Goal: Task Accomplishment & Management: Use online tool/utility

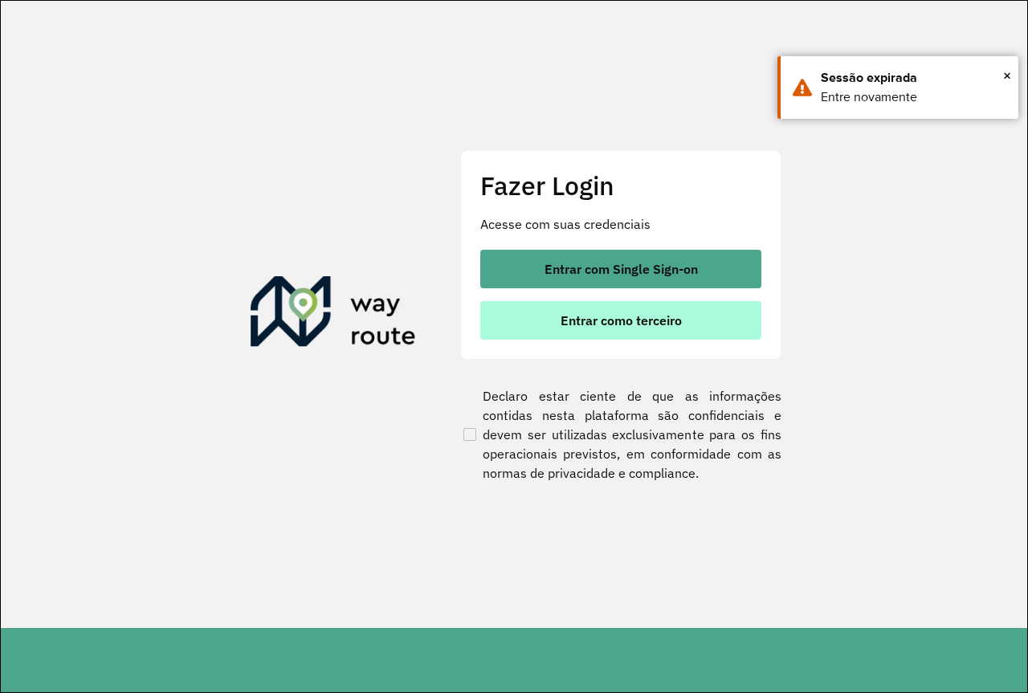
click at [541, 326] on button "Entrar como terceiro" at bounding box center [620, 320] width 281 height 39
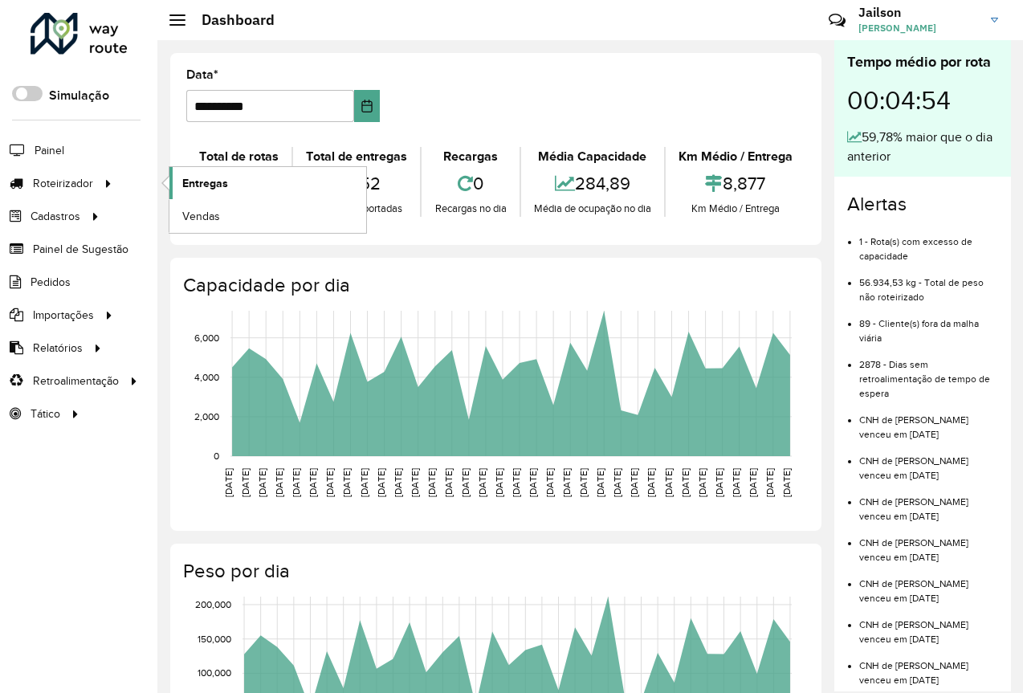
click at [223, 190] on span "Entregas" at bounding box center [205, 183] width 46 height 17
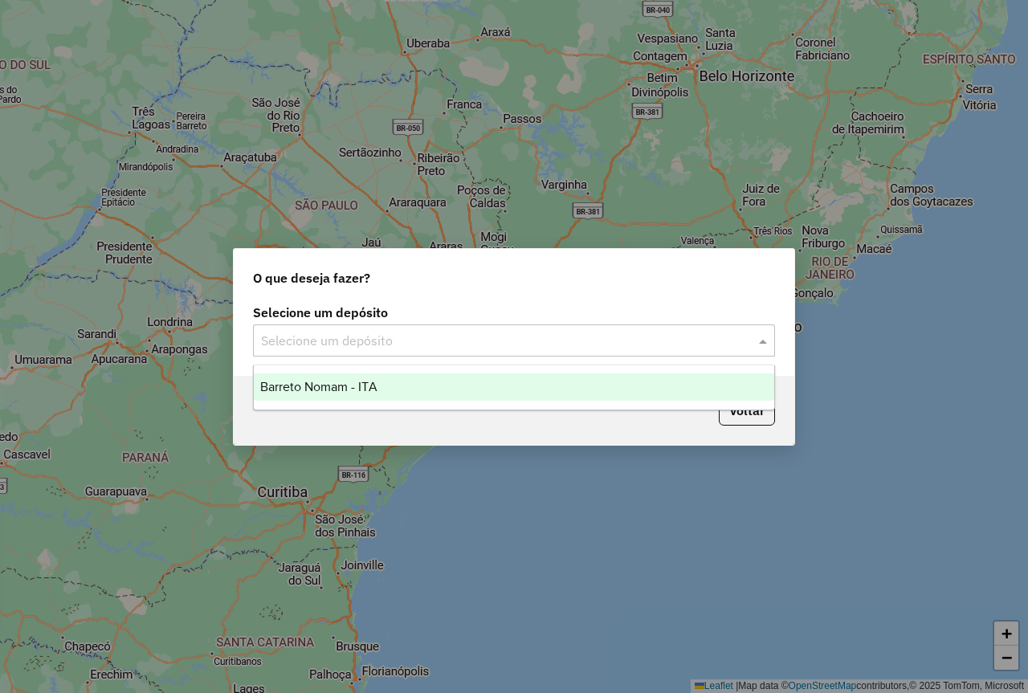
click at [357, 333] on input "text" at bounding box center [498, 341] width 474 height 19
click at [332, 388] on span "Barreto Nomam - ITA" at bounding box center [318, 387] width 117 height 14
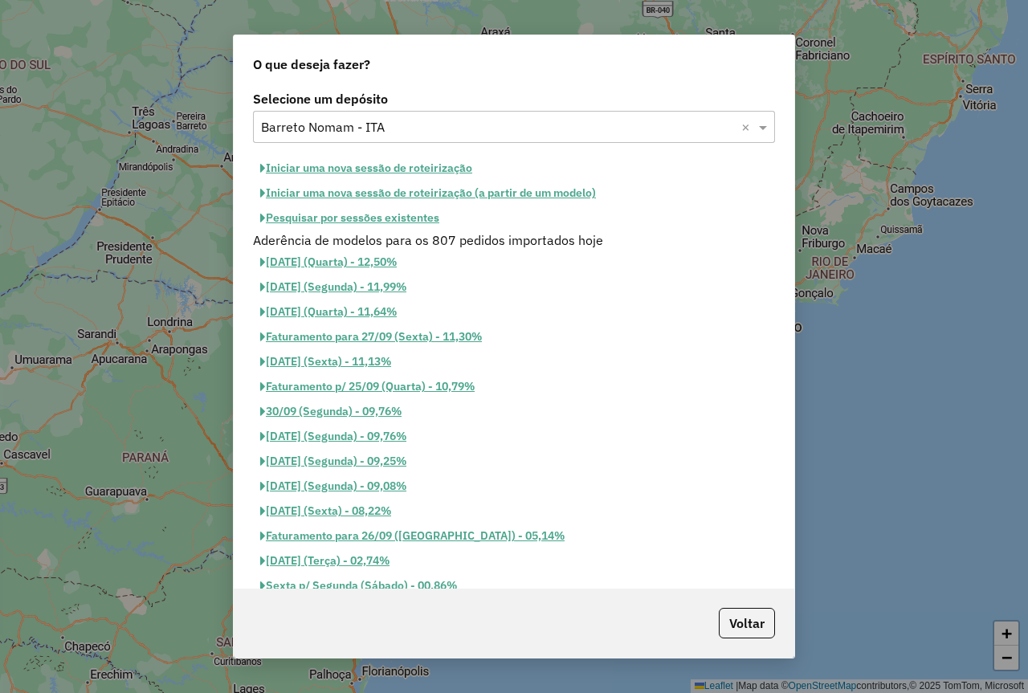
click at [348, 218] on button "Pesquisar por sessões existentes" at bounding box center [350, 218] width 194 height 25
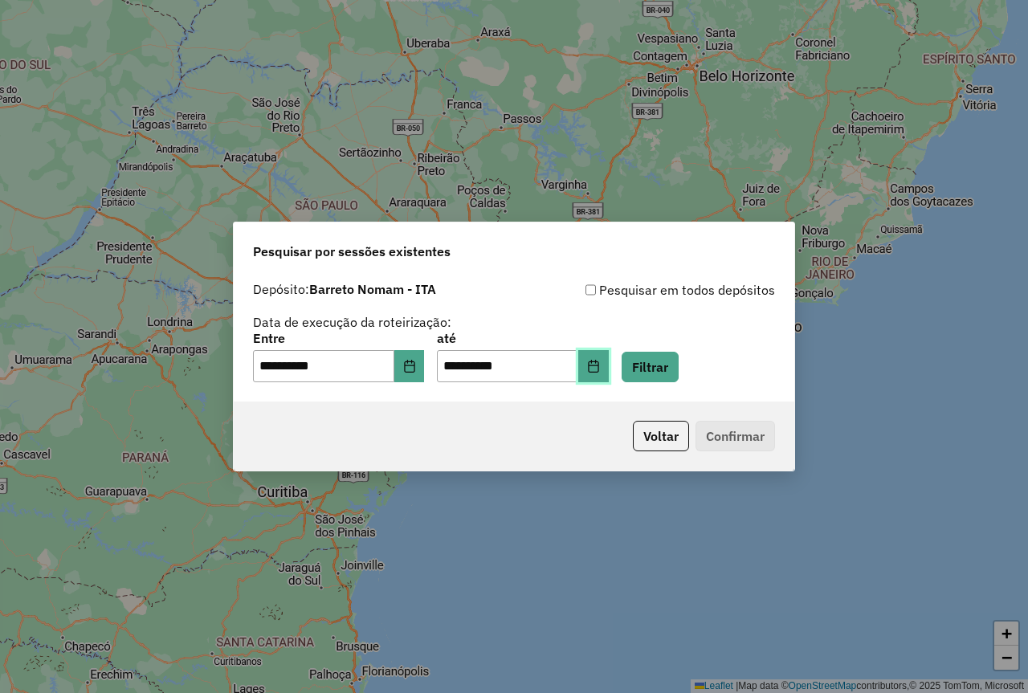
click at [600, 371] on icon "Choose Date" at bounding box center [593, 366] width 13 height 13
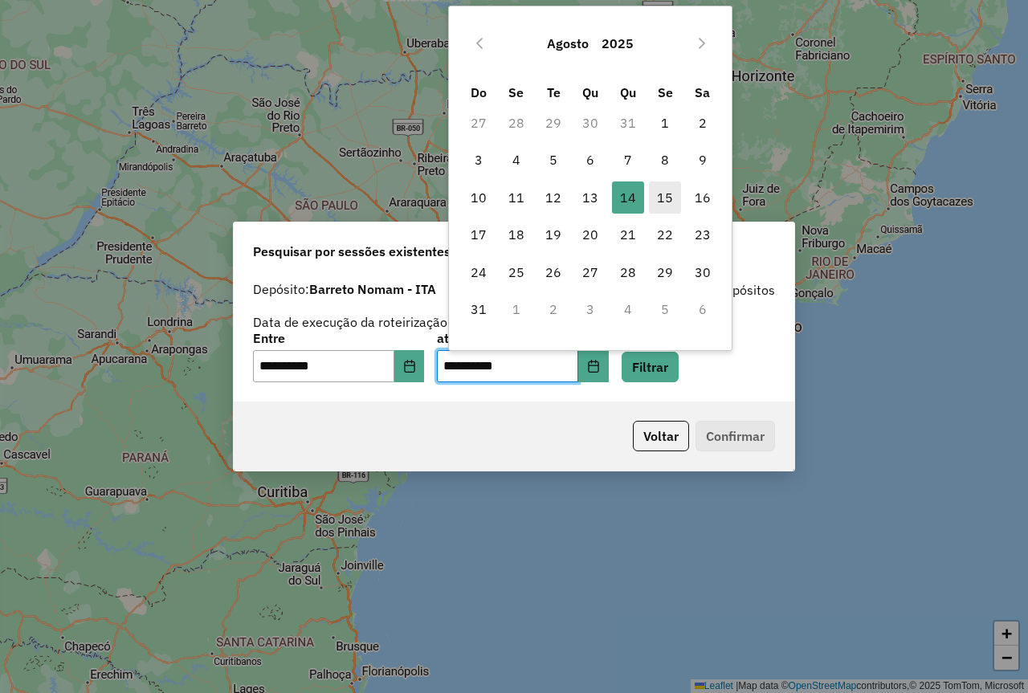
click at [675, 203] on span "15" at bounding box center [665, 197] width 32 height 32
type input "**********"
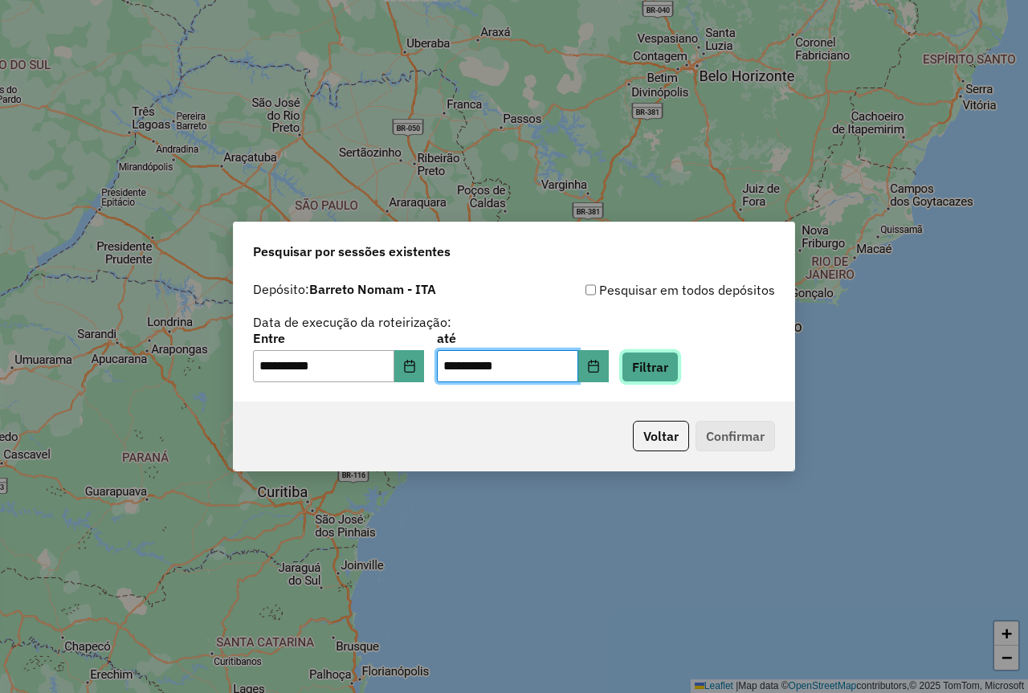
click at [667, 363] on button "Filtrar" at bounding box center [650, 367] width 57 height 31
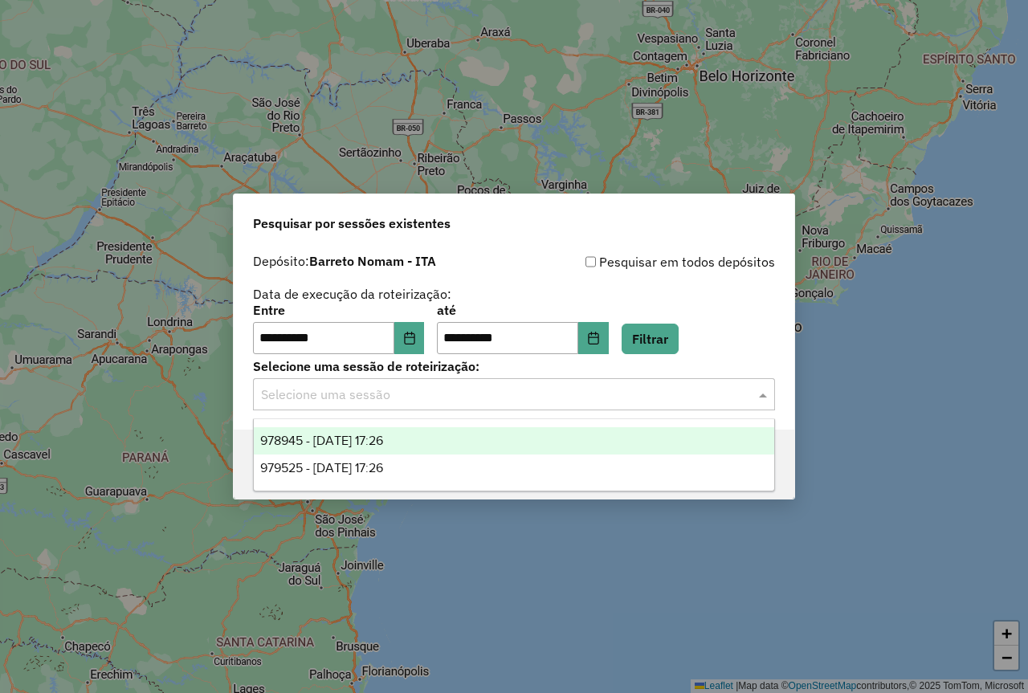
click at [495, 397] on input "text" at bounding box center [498, 394] width 474 height 19
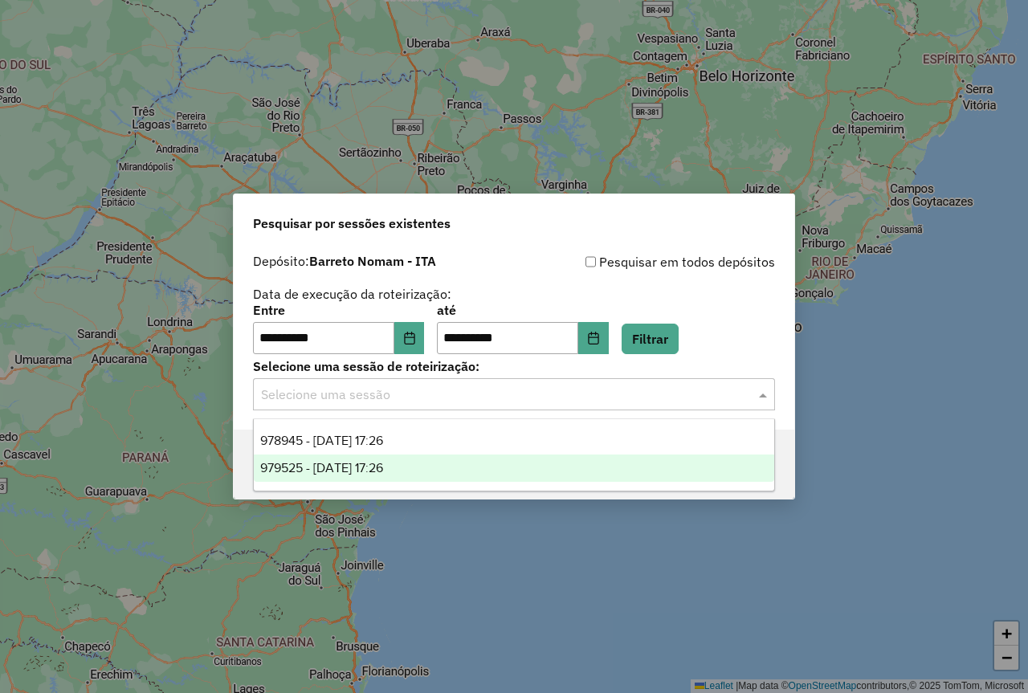
click at [374, 465] on span "979525 - 15/08/2025 17:26" at bounding box center [321, 468] width 123 height 14
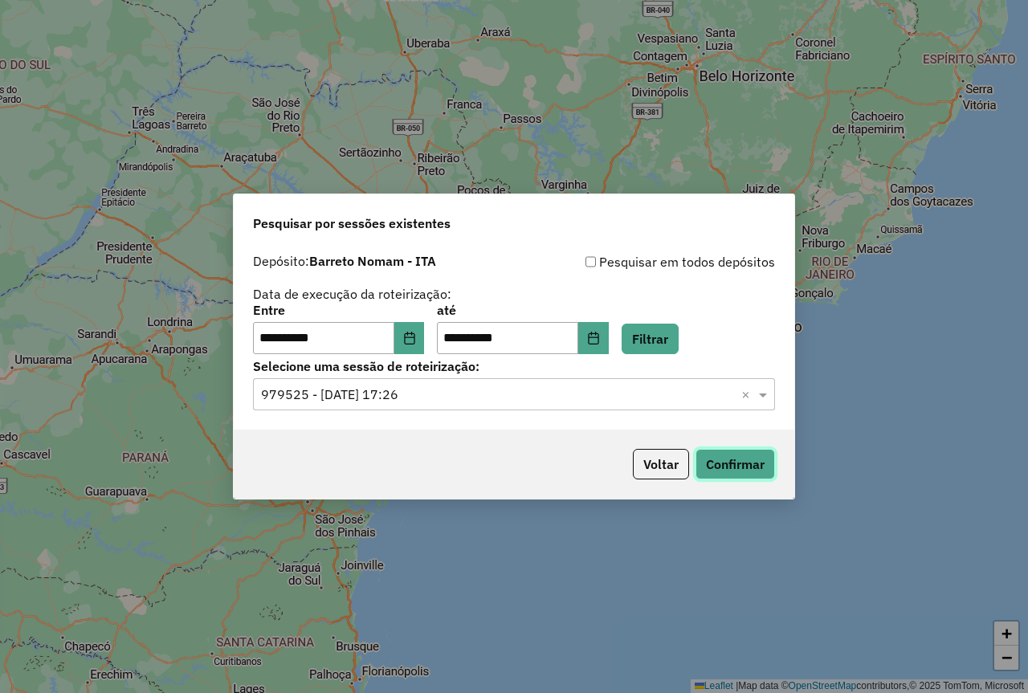
click at [732, 455] on button "Confirmar" at bounding box center [734, 464] width 79 height 31
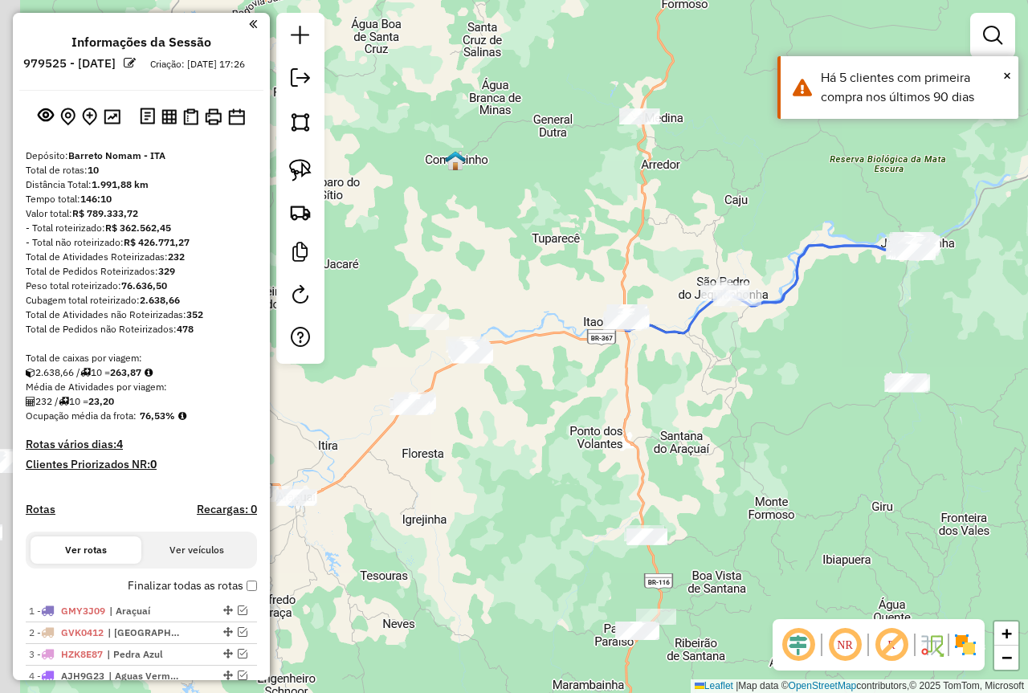
drag, startPoint x: 498, startPoint y: 525, endPoint x: 641, endPoint y: 481, distance: 149.6
click at [641, 481] on div "Janela de atendimento Grade de atendimento Capacidade Transportadoras Veículos …" at bounding box center [514, 346] width 1028 height 693
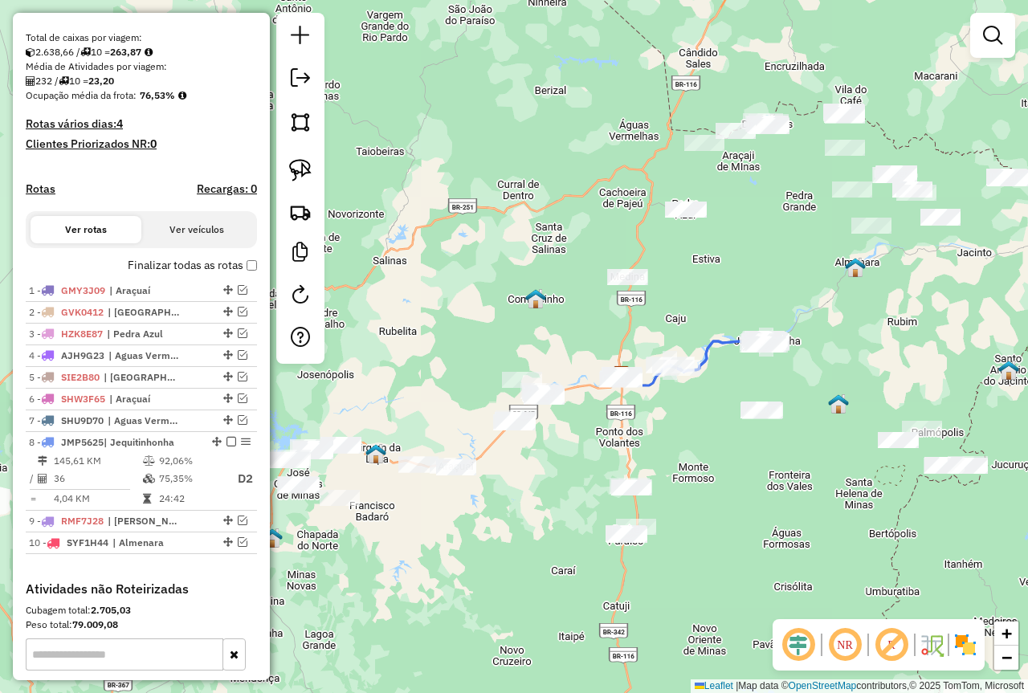
scroll to position [321, 0]
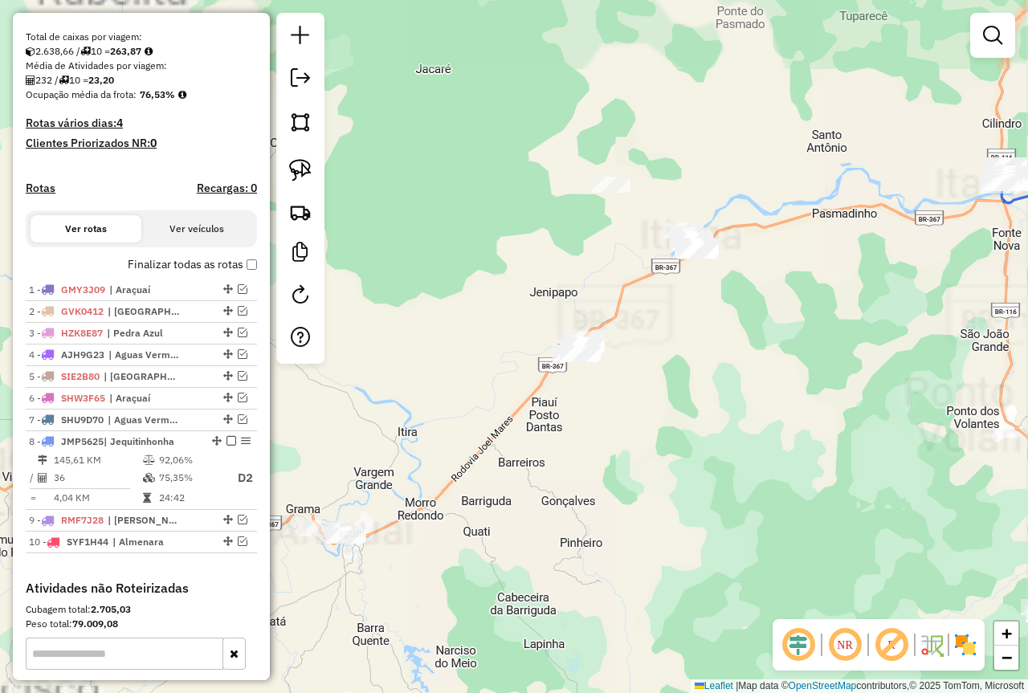
drag, startPoint x: 436, startPoint y: 605, endPoint x: 459, endPoint y: 537, distance: 71.1
click at [605, 509] on div "Janela de atendimento Grade de atendimento Capacidade Transportadoras Veículos …" at bounding box center [514, 346] width 1028 height 693
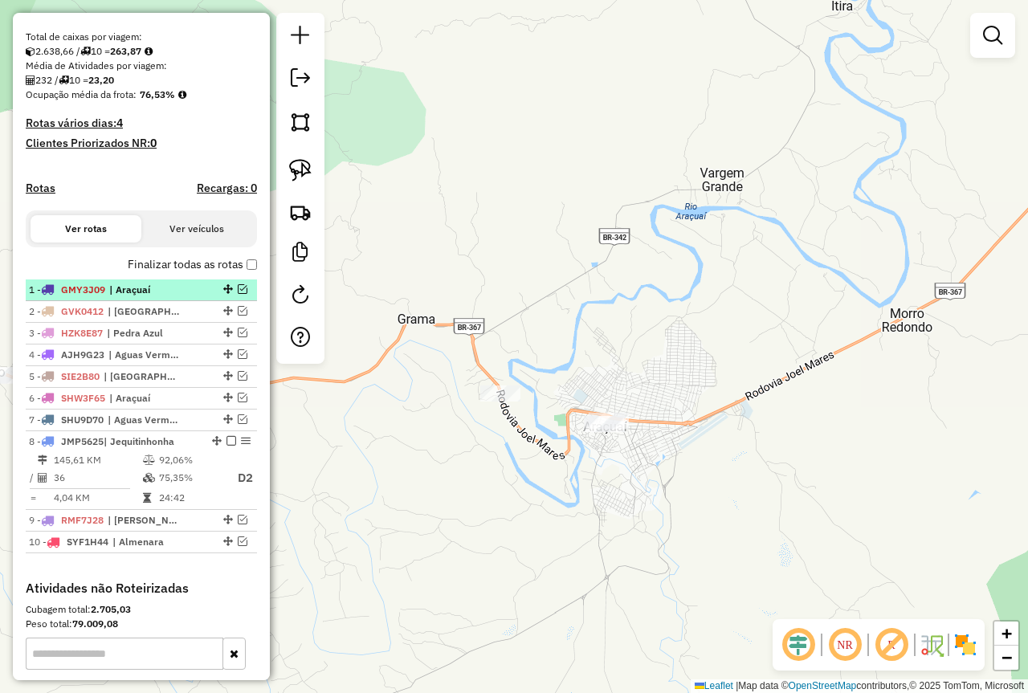
click at [169, 297] on span "| Araçuaí" at bounding box center [146, 290] width 74 height 14
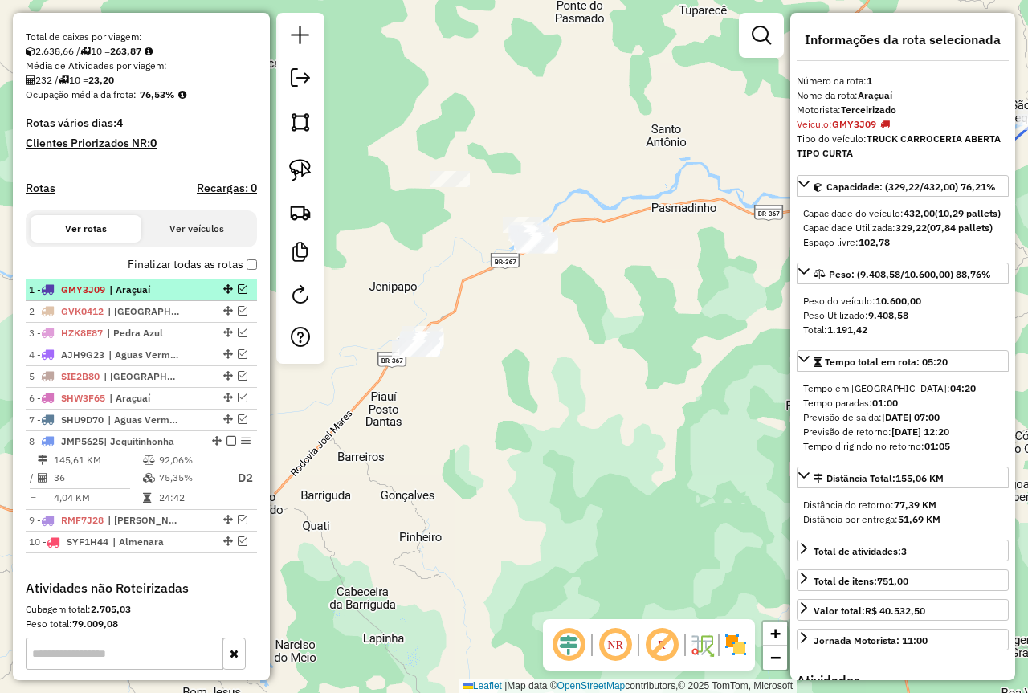
click at [241, 294] on em at bounding box center [243, 289] width 10 height 10
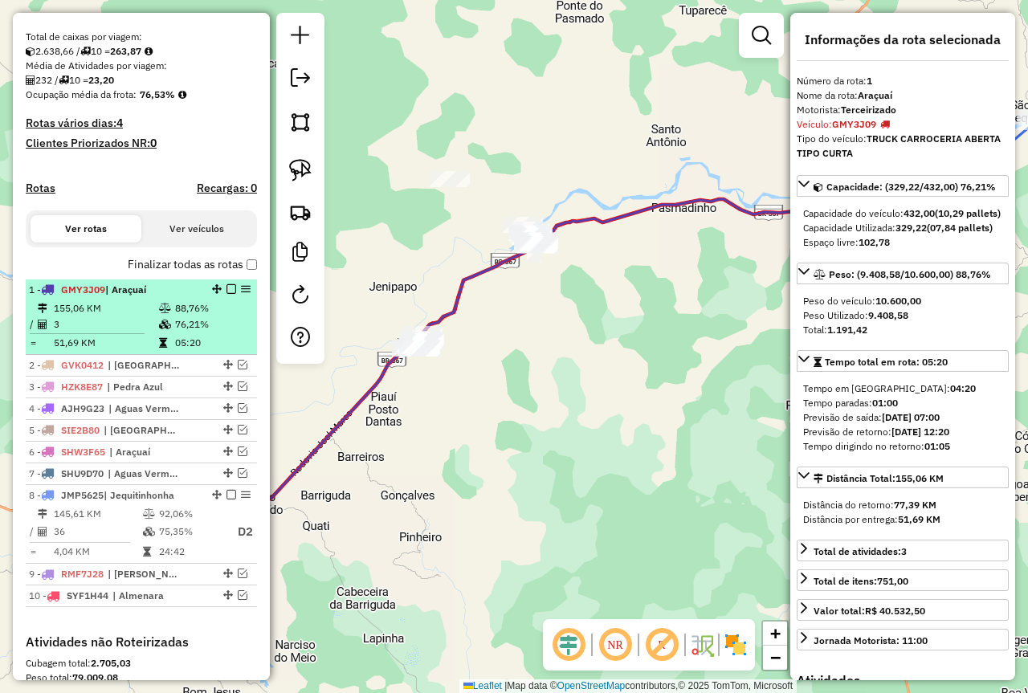
click at [174, 316] on td "88,76%" at bounding box center [212, 308] width 76 height 16
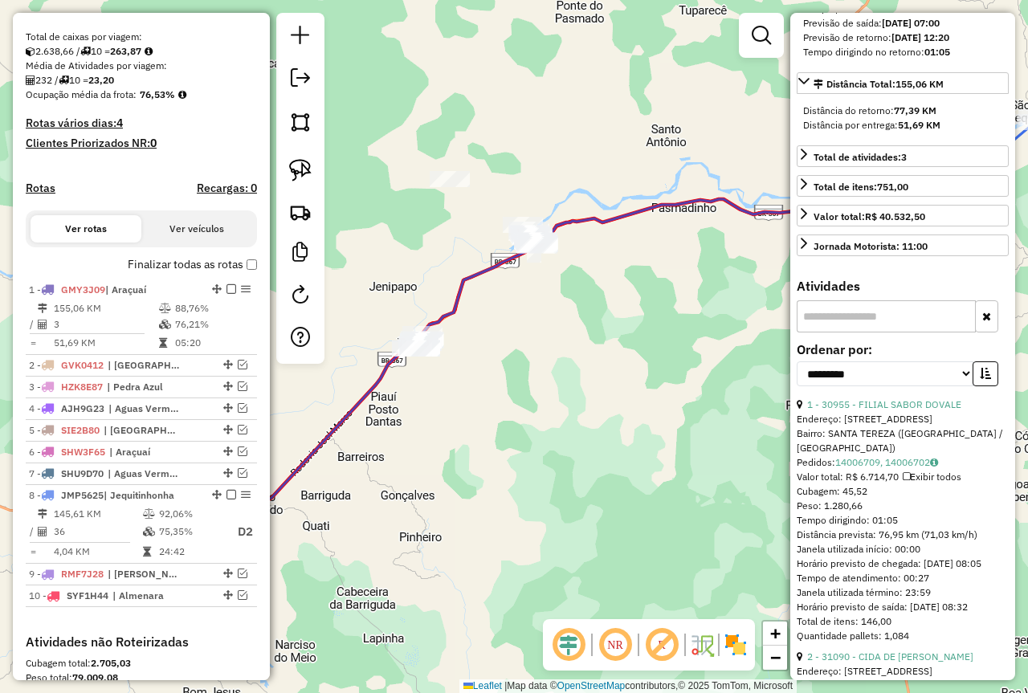
scroll to position [402, 0]
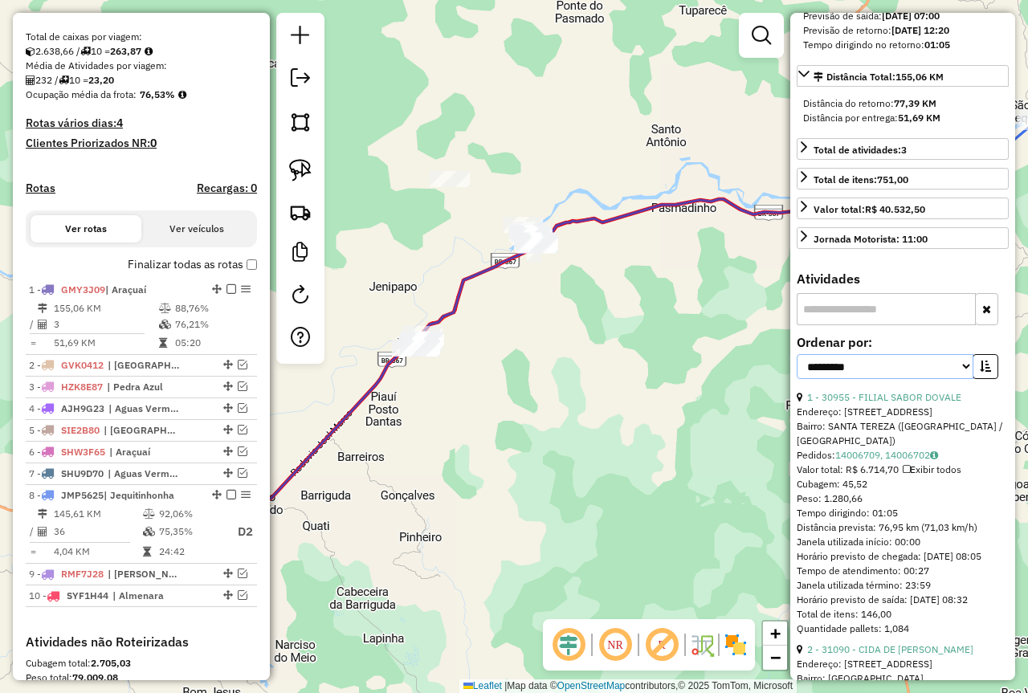
click at [895, 379] on select "**********" at bounding box center [885, 366] width 177 height 25
select select "*********"
click at [797, 379] on select "**********" at bounding box center [885, 366] width 177 height 25
click at [983, 372] on icon "button" at bounding box center [985, 366] width 11 height 11
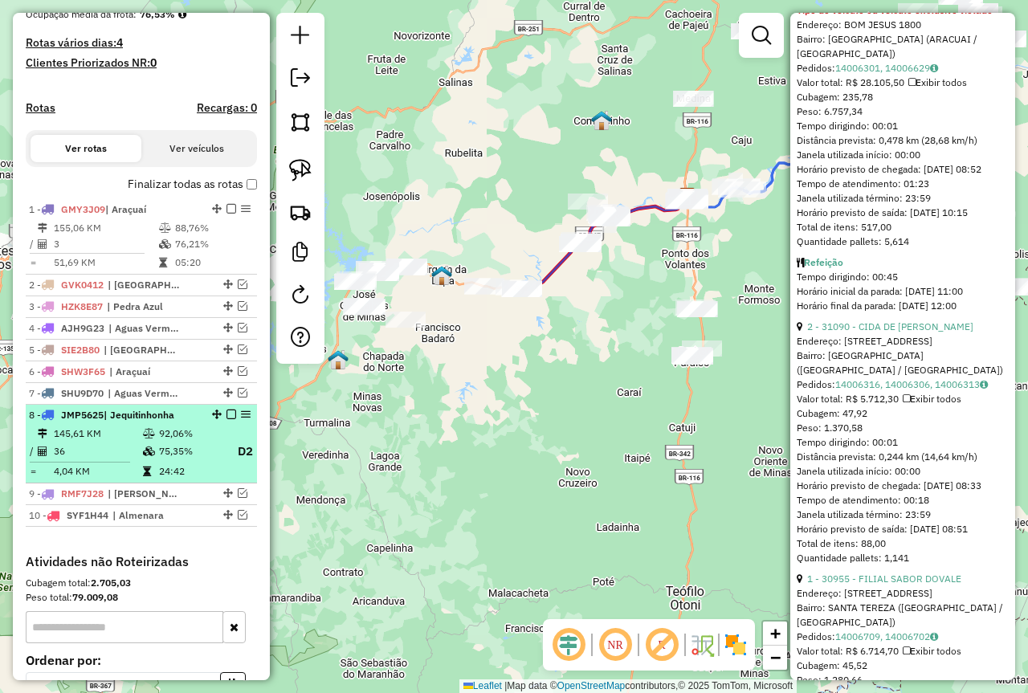
click at [189, 442] on td "92,06%" at bounding box center [190, 434] width 64 height 16
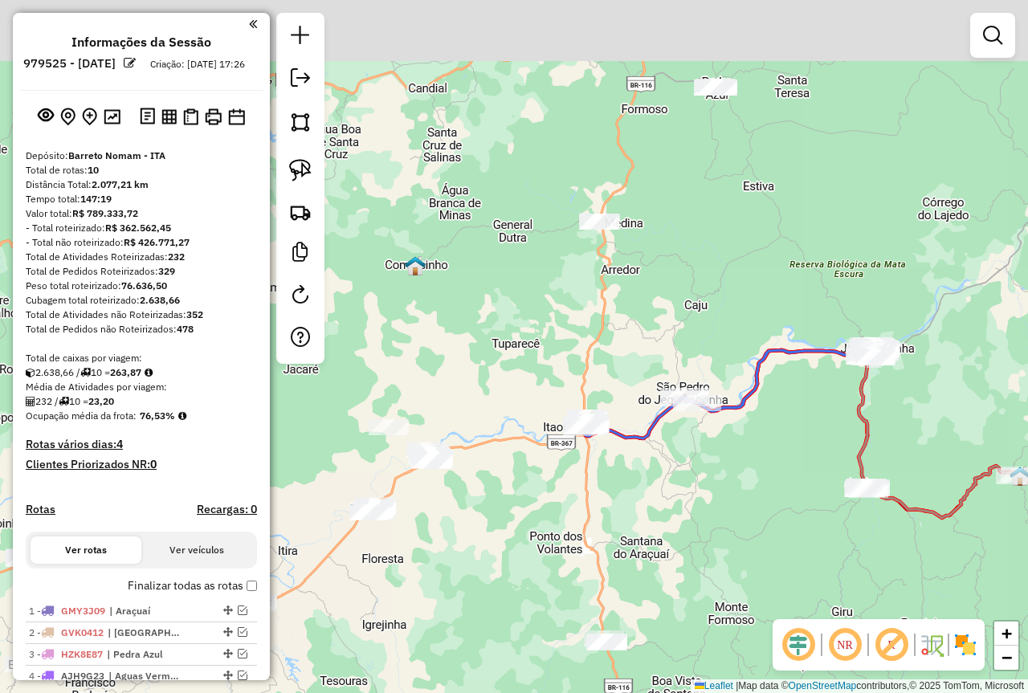
drag, startPoint x: 616, startPoint y: 453, endPoint x: 695, endPoint y: 524, distance: 106.3
click at [695, 528] on div "Janela de atendimento Grade de atendimento Capacidade Transportadoras Veículos …" at bounding box center [514, 346] width 1028 height 693
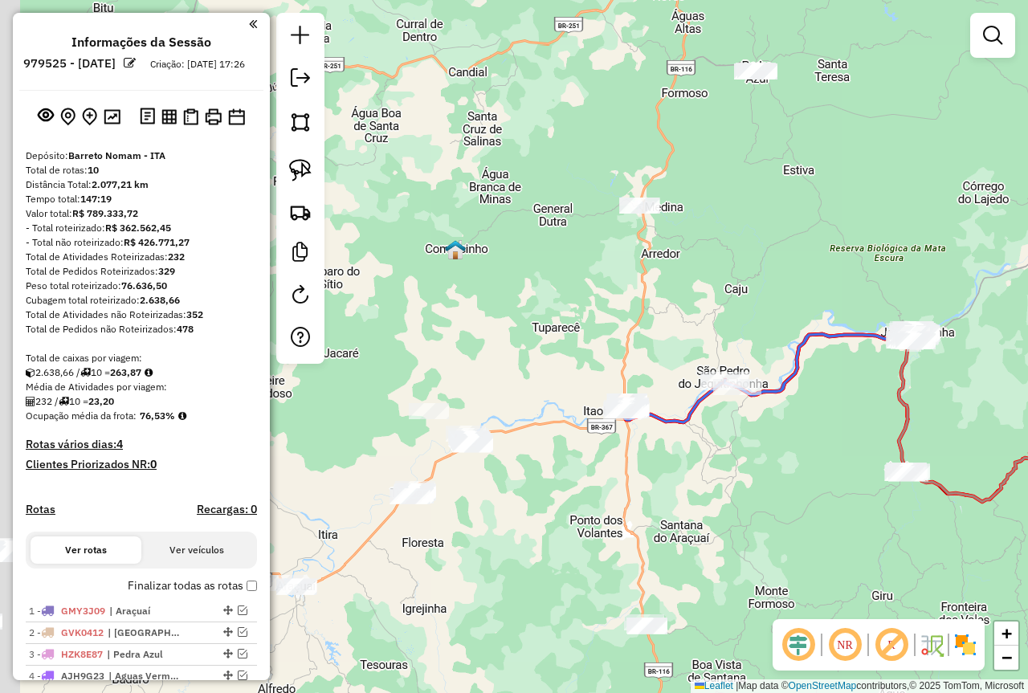
drag, startPoint x: 652, startPoint y: 533, endPoint x: 791, endPoint y: 437, distance: 169.1
click at [791, 438] on div "Janela de atendimento Grade de atendimento Capacidade Transportadoras Veículos …" at bounding box center [514, 346] width 1028 height 693
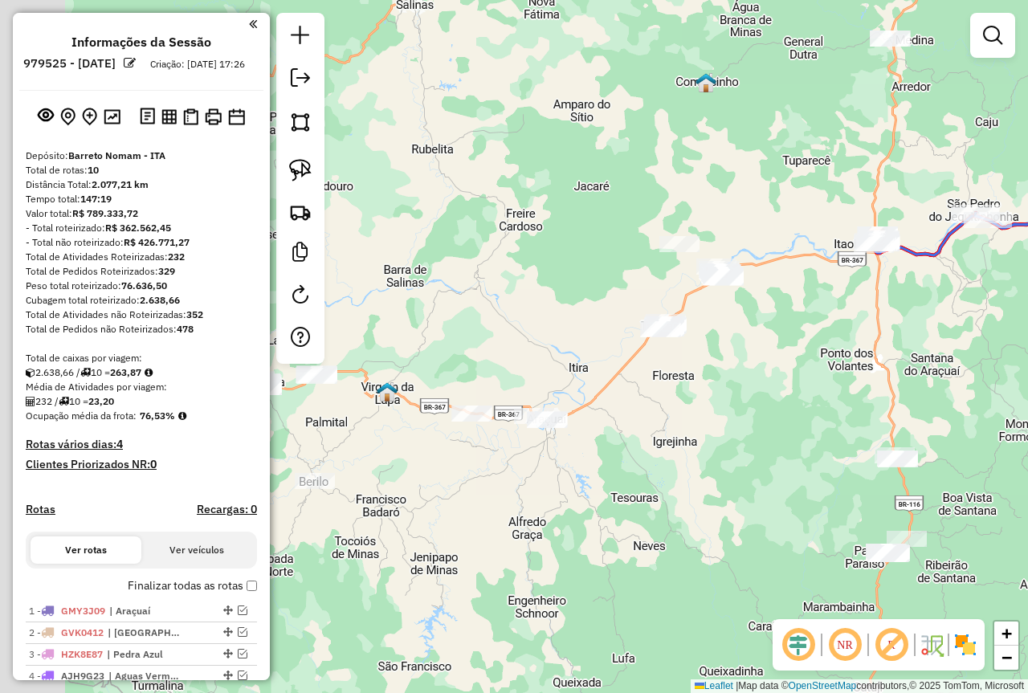
drag, startPoint x: 566, startPoint y: 523, endPoint x: 718, endPoint y: 429, distance: 178.5
click at [718, 429] on div "Janela de atendimento Grade de atendimento Capacidade Transportadoras Veículos …" at bounding box center [514, 346] width 1028 height 693
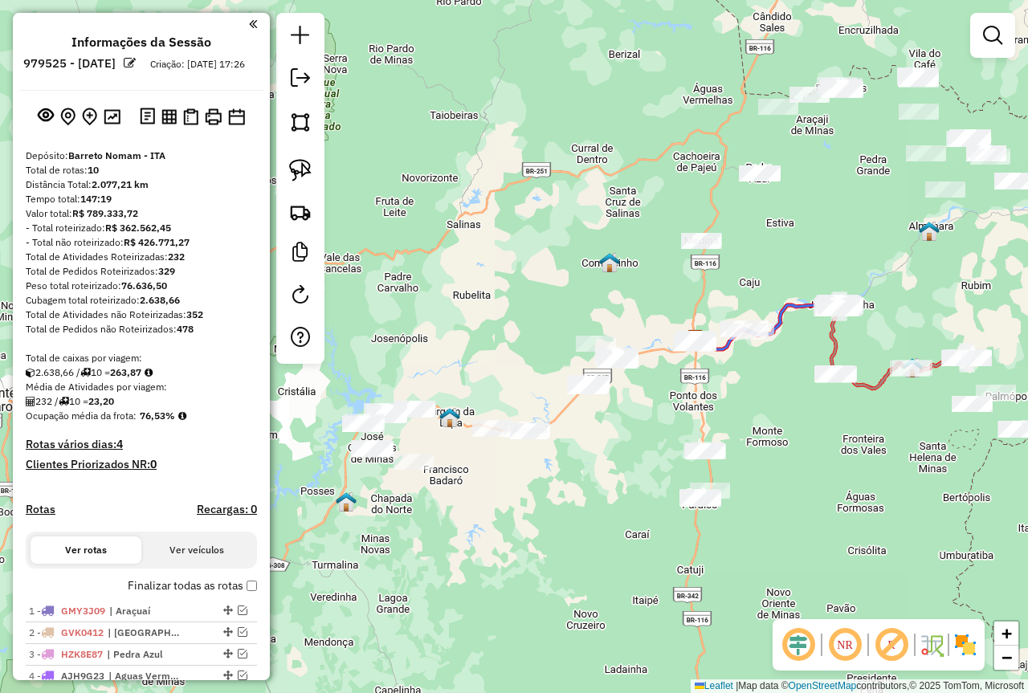
drag, startPoint x: 514, startPoint y: 522, endPoint x: 660, endPoint y: 453, distance: 161.6
click at [660, 453] on div "Janela de atendimento Grade de atendimento Capacidade Transportadoras Veículos …" at bounding box center [514, 346] width 1028 height 693
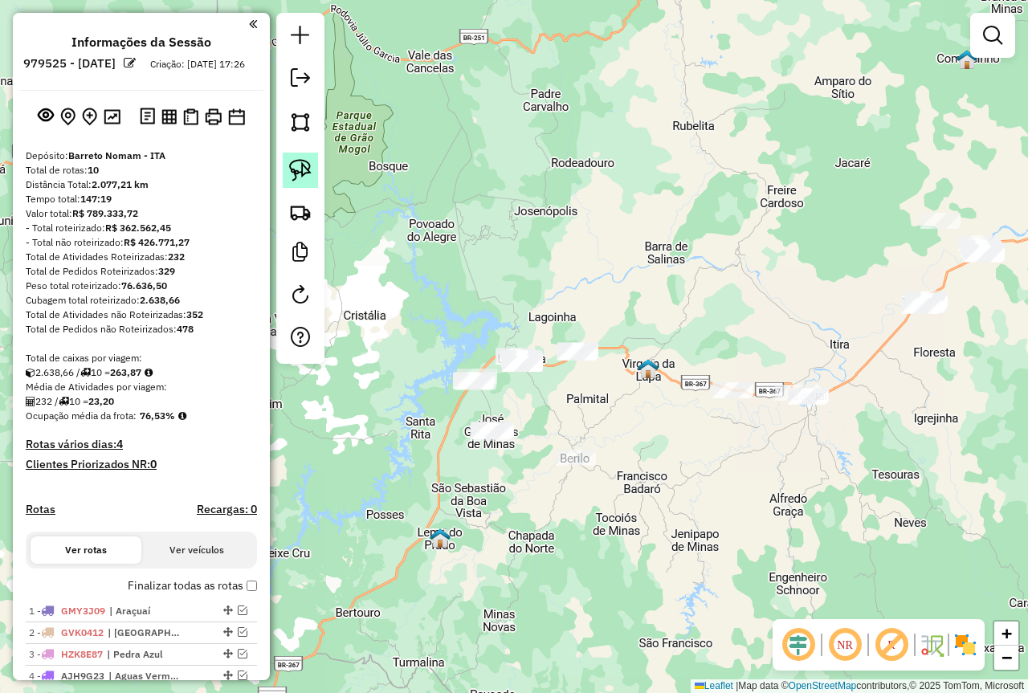
click at [304, 165] on img at bounding box center [300, 170] width 22 height 22
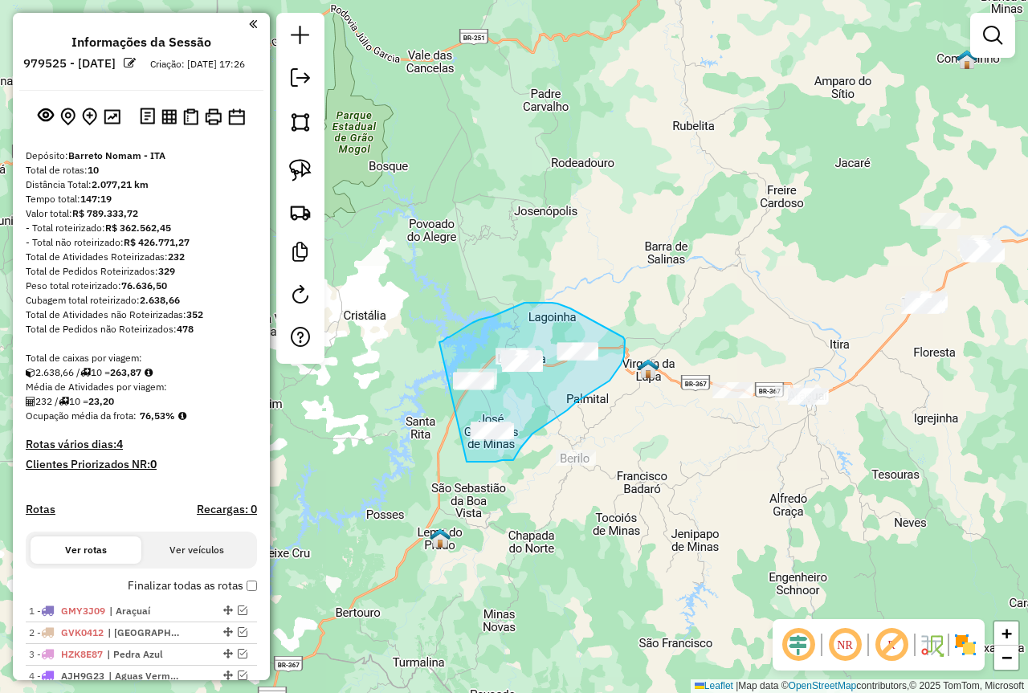
drag, startPoint x: 439, startPoint y: 342, endPoint x: 467, endPoint y: 462, distance: 122.7
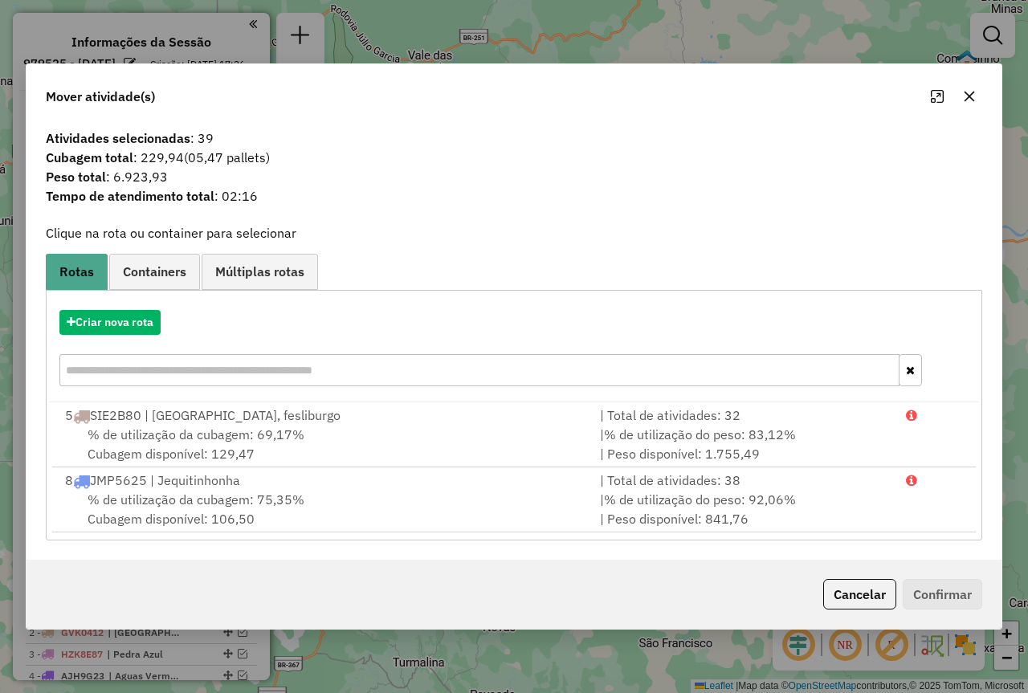
click at [972, 96] on icon "button" at bounding box center [969, 96] width 13 height 13
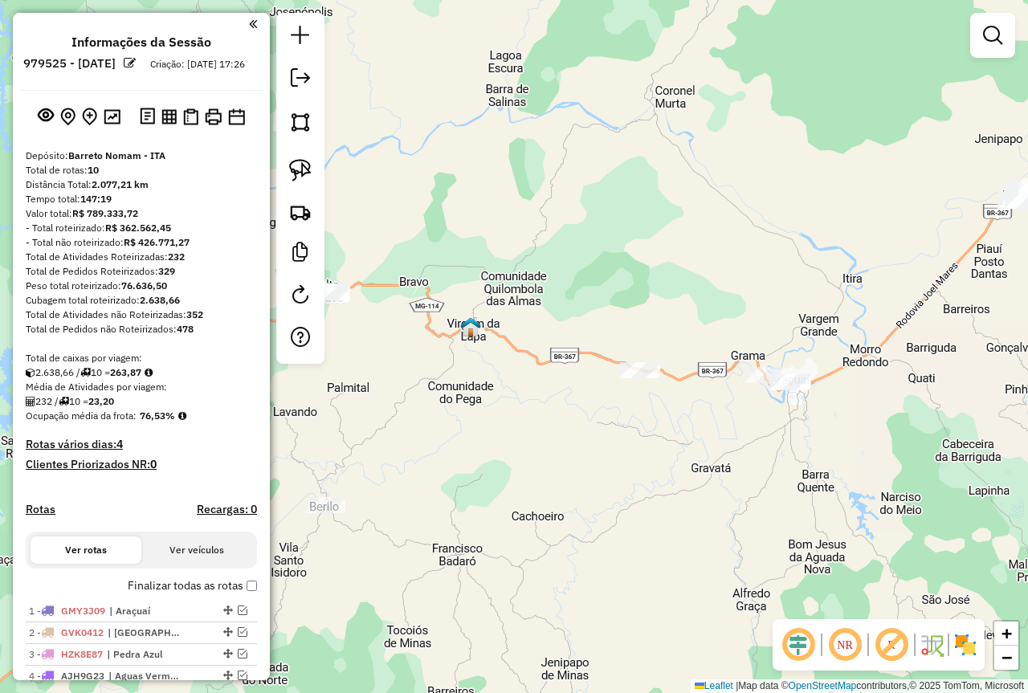
drag, startPoint x: 853, startPoint y: 418, endPoint x: 793, endPoint y: 397, distance: 64.0
click at [746, 409] on div "Janela de atendimento Grade de atendimento Capacidade Transportadoras Veículos …" at bounding box center [514, 346] width 1028 height 693
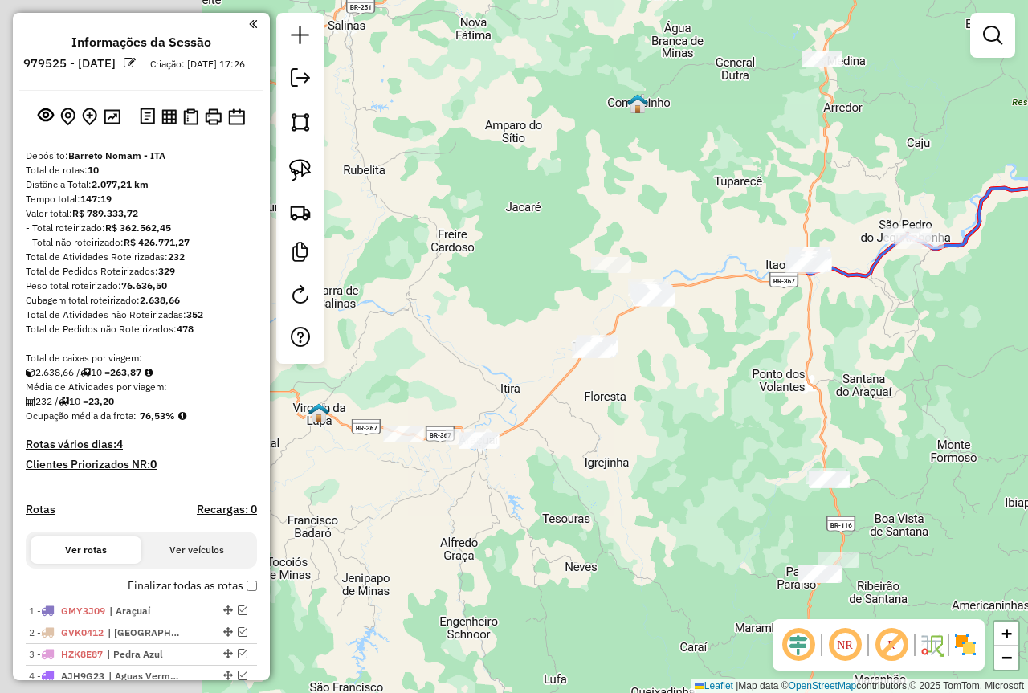
drag, startPoint x: 393, startPoint y: 503, endPoint x: 685, endPoint y: 416, distance: 304.3
click at [684, 414] on div "Janela de atendimento Grade de atendimento Capacidade Transportadoras Veículos …" at bounding box center [514, 346] width 1028 height 693
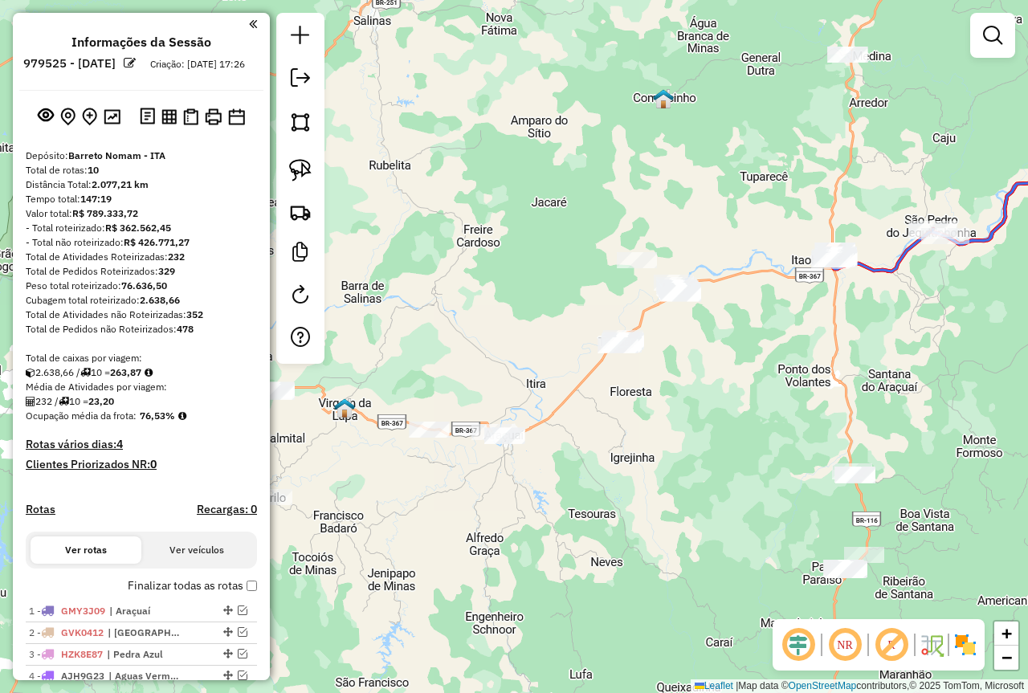
click at [601, 438] on div "Janela de atendimento Grade de atendimento Capacidade Transportadoras Veículos …" at bounding box center [514, 346] width 1028 height 693
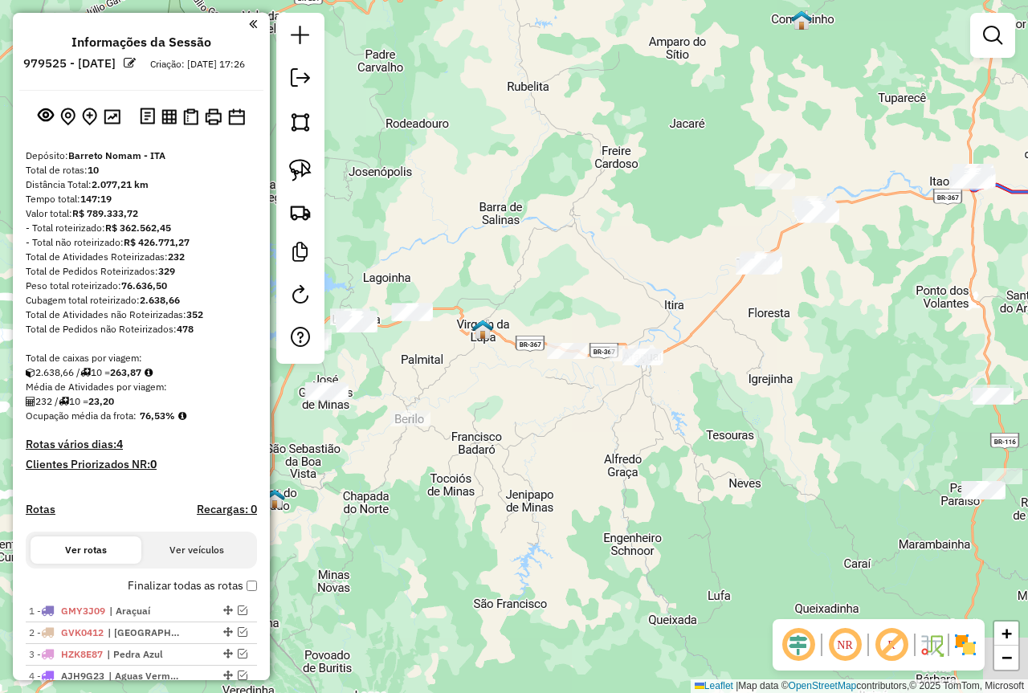
drag, startPoint x: 668, startPoint y: 528, endPoint x: 510, endPoint y: 508, distance: 159.4
click at [510, 508] on div "Janela de atendimento Grade de atendimento Capacidade Transportadoras Veículos …" at bounding box center [514, 346] width 1028 height 693
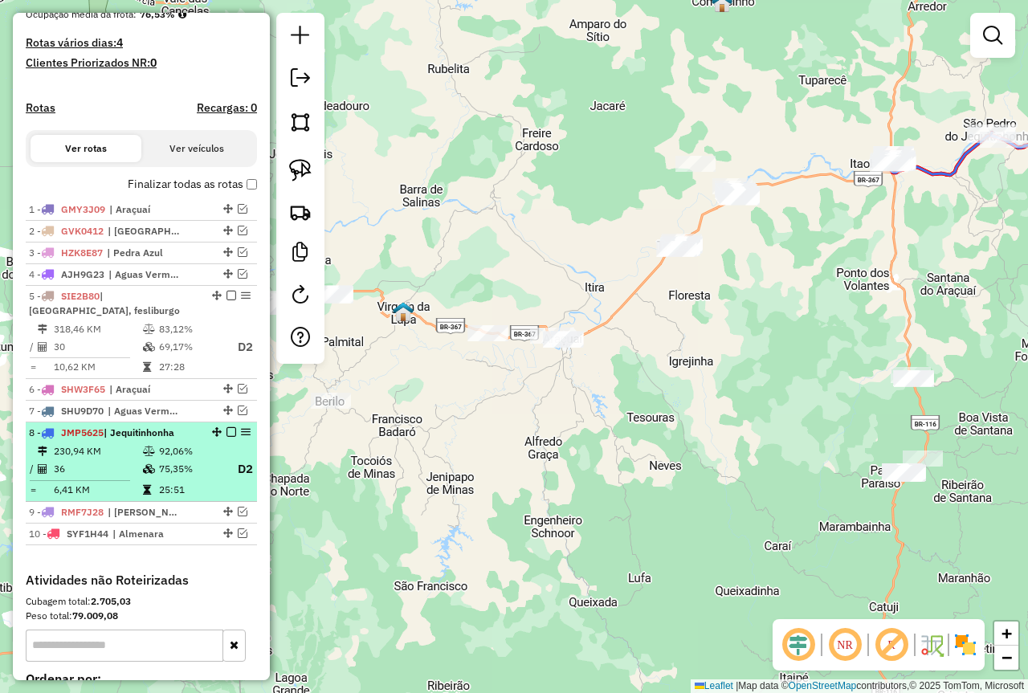
scroll to position [482, 0]
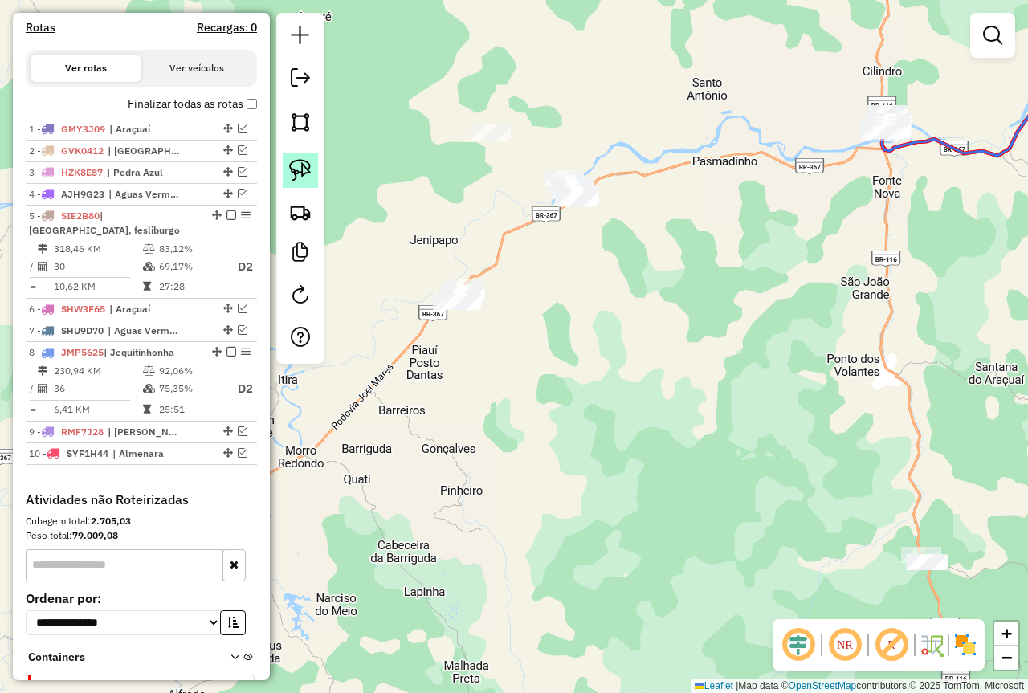
click at [291, 168] on img at bounding box center [300, 170] width 22 height 22
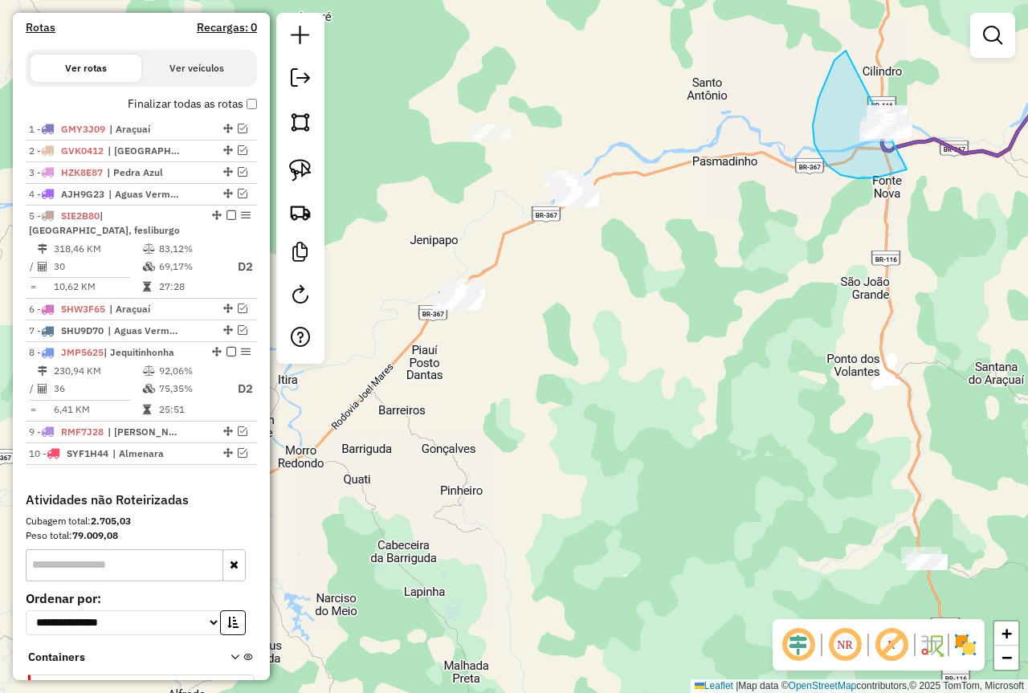
drag, startPoint x: 831, startPoint y: 68, endPoint x: 948, endPoint y: 124, distance: 129.3
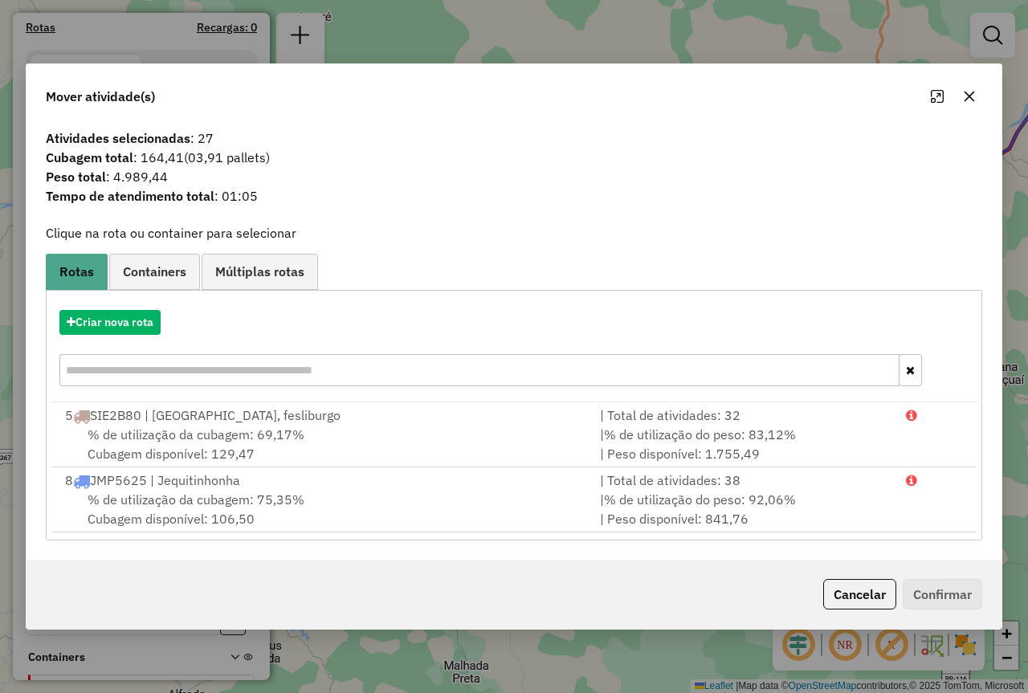
click at [971, 94] on icon "button" at bounding box center [969, 96] width 10 height 10
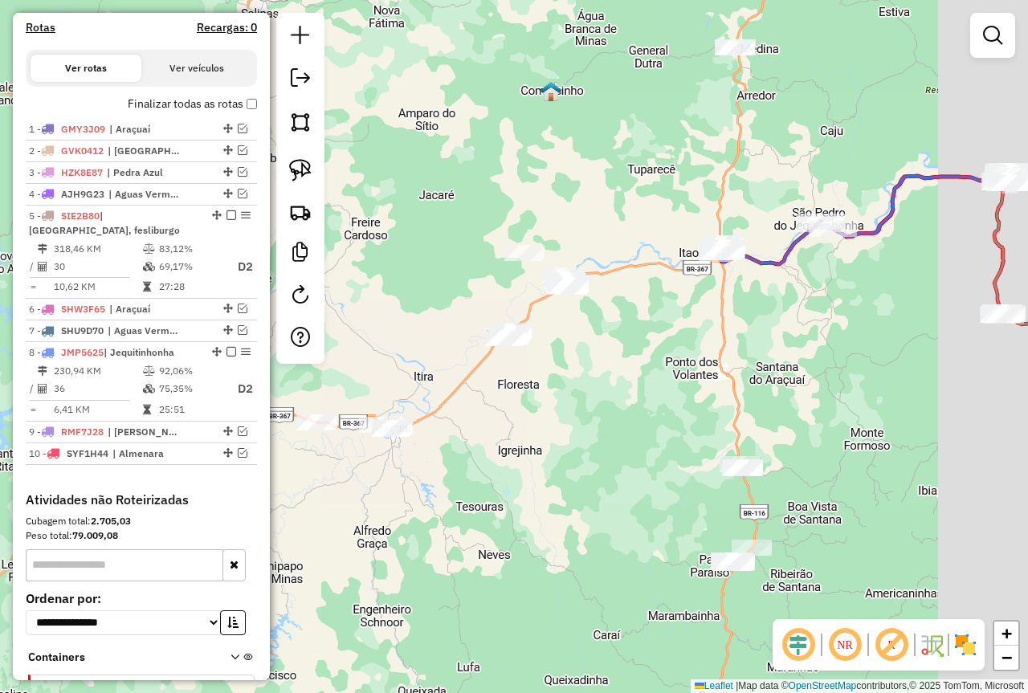
drag, startPoint x: 848, startPoint y: 363, endPoint x: 799, endPoint y: 365, distance: 49.0
click at [799, 365] on div "Janela de atendimento Grade de atendimento Capacidade Transportadoras Veículos …" at bounding box center [514, 346] width 1028 height 693
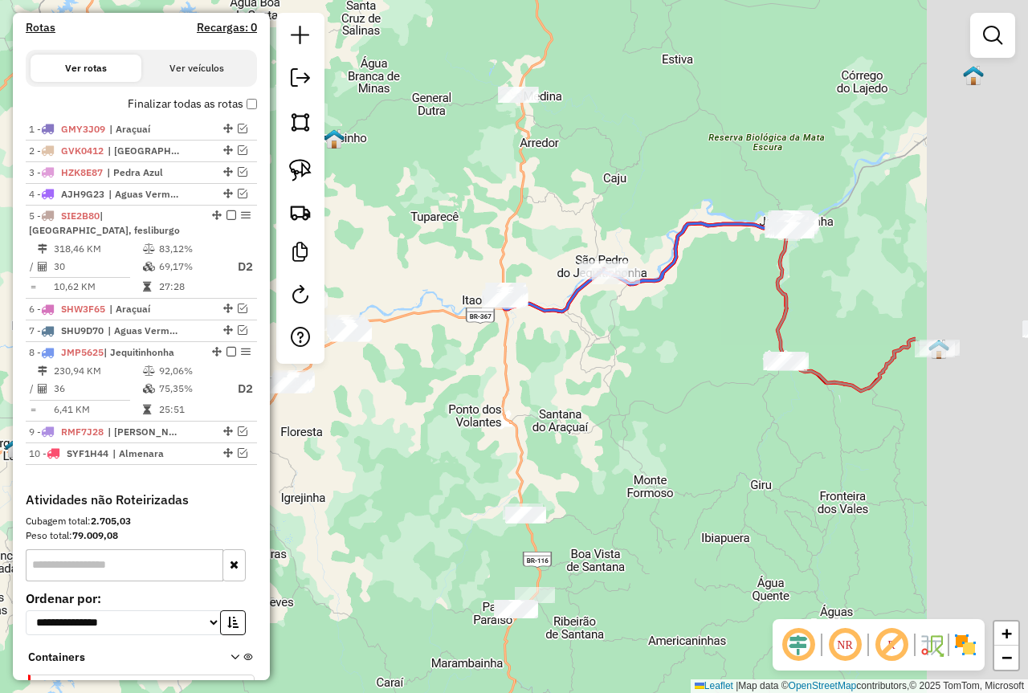
drag, startPoint x: 848, startPoint y: 352, endPoint x: 631, endPoint y: 399, distance: 221.9
click at [632, 399] on div "Janela de atendimento Grade de atendimento Capacidade Transportadoras Veículos …" at bounding box center [514, 346] width 1028 height 693
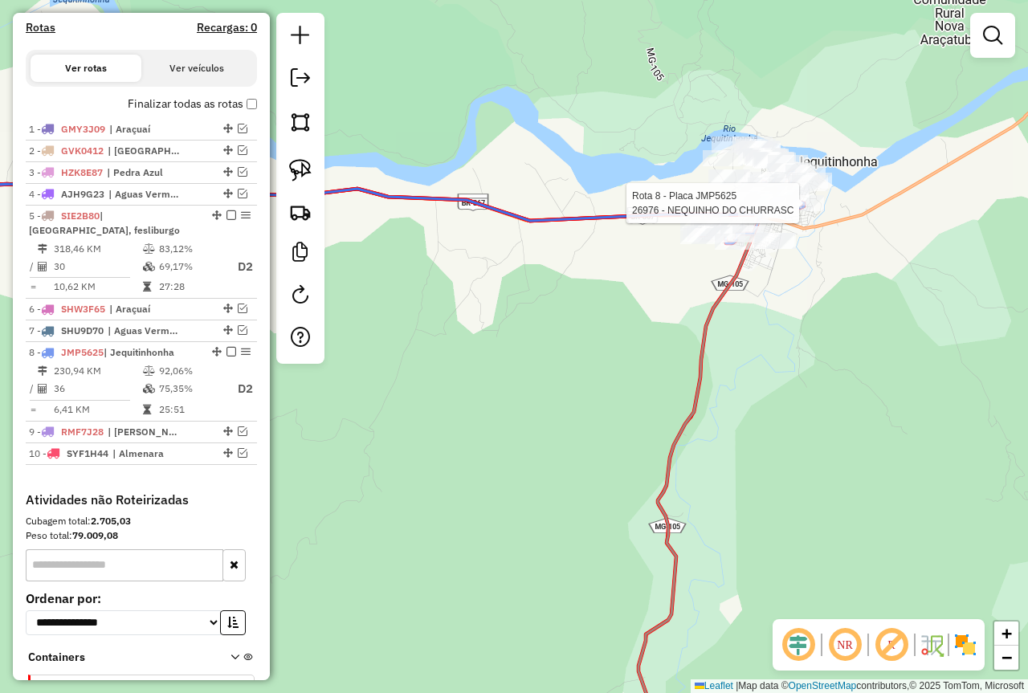
select select "**********"
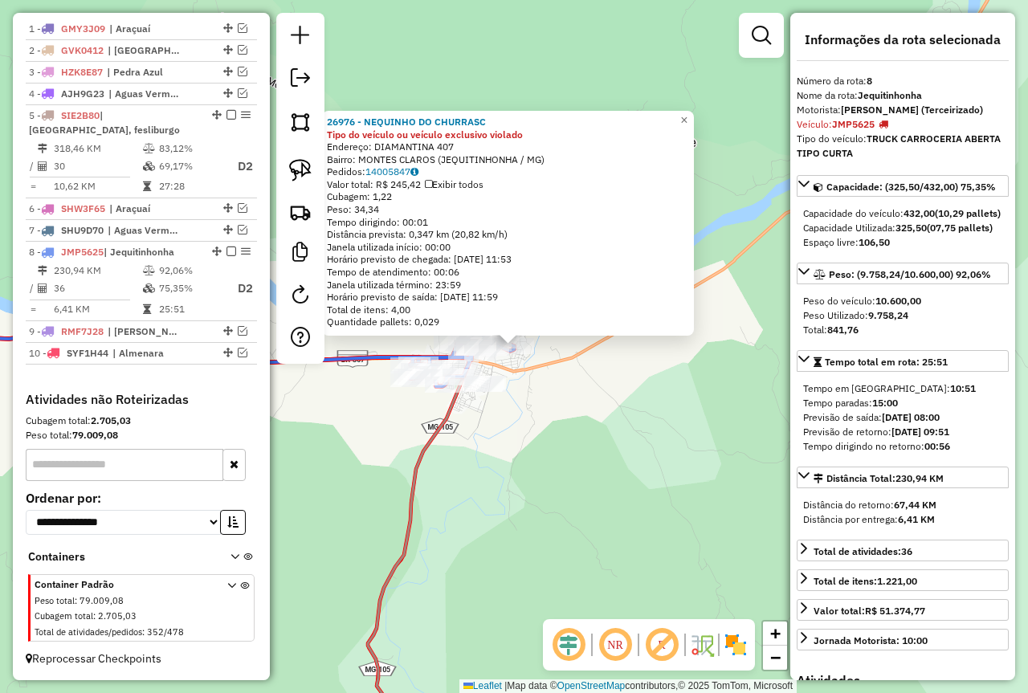
scroll to position [597, 0]
click at [687, 115] on span "×" at bounding box center [683, 120] width 7 height 14
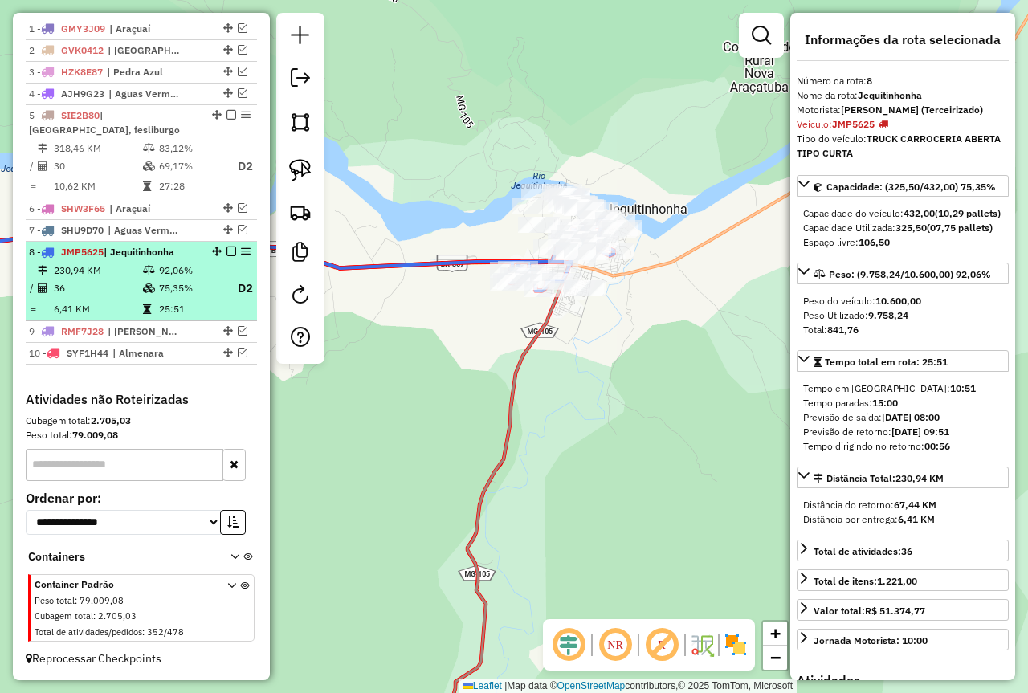
click at [226, 249] on em at bounding box center [231, 252] width 10 height 10
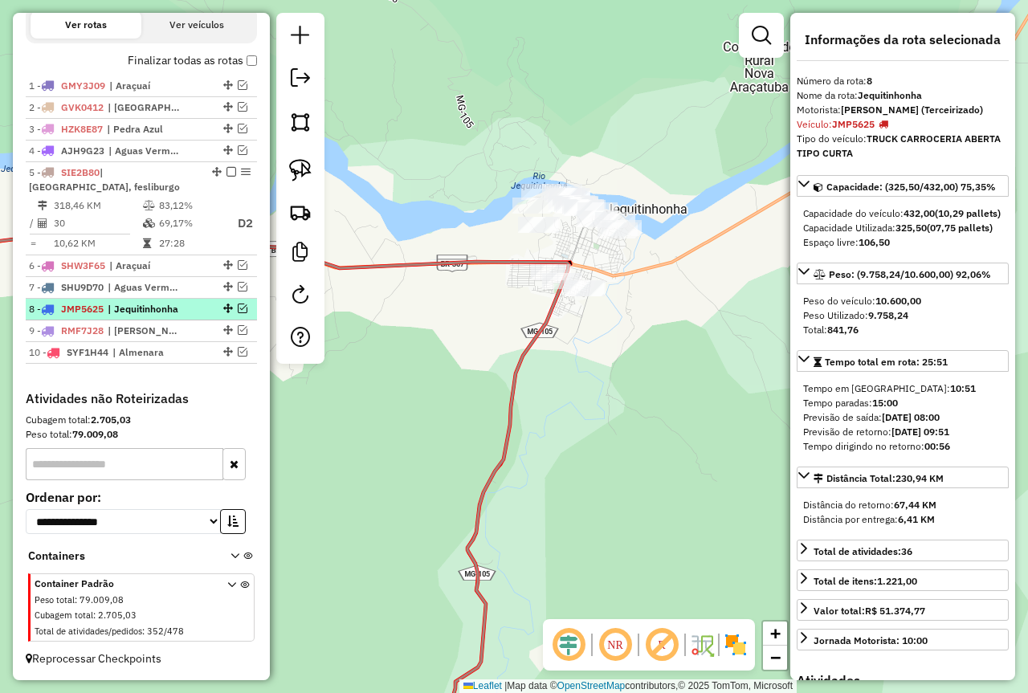
scroll to position [540, 0]
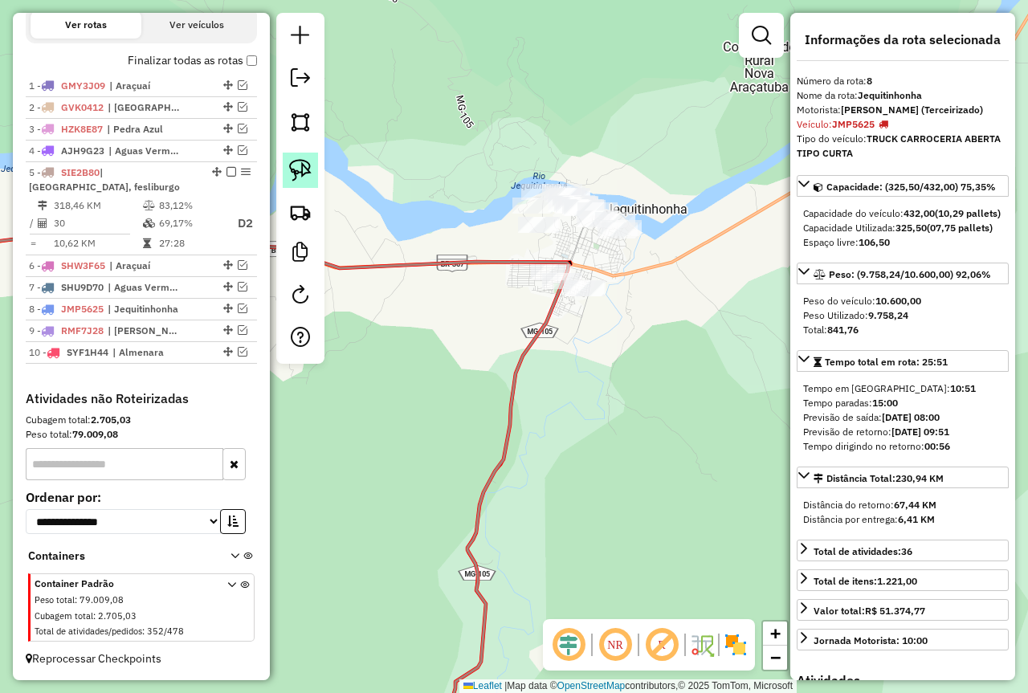
drag, startPoint x: 305, startPoint y: 177, endPoint x: 316, endPoint y: 172, distance: 12.2
click at [305, 177] on img at bounding box center [300, 170] width 22 height 22
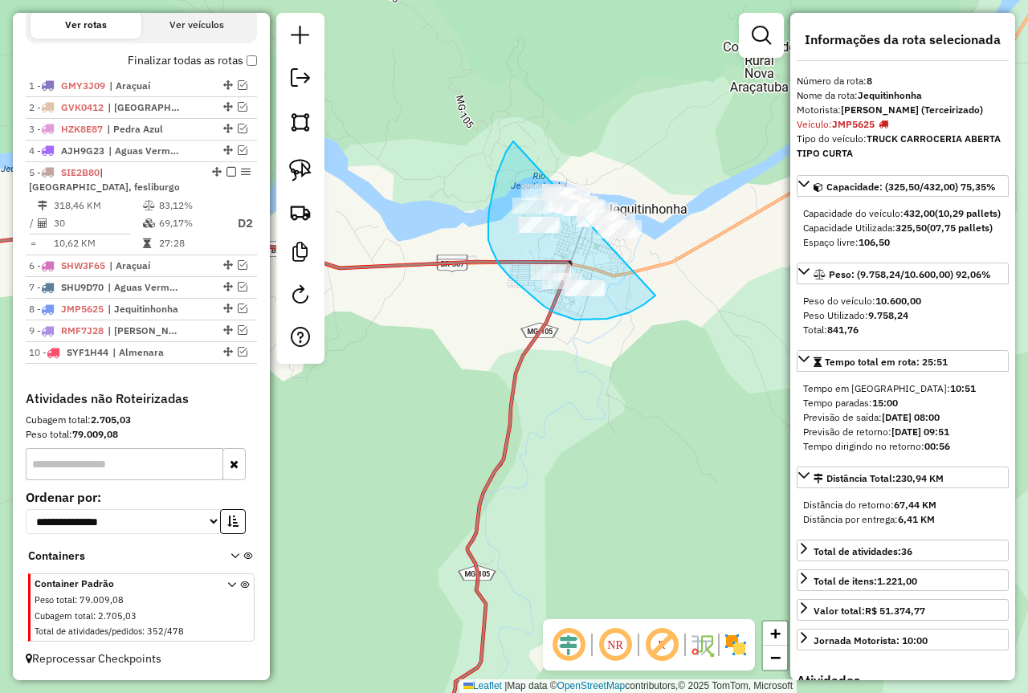
drag, startPoint x: 511, startPoint y: 144, endPoint x: 653, endPoint y: 170, distance: 144.6
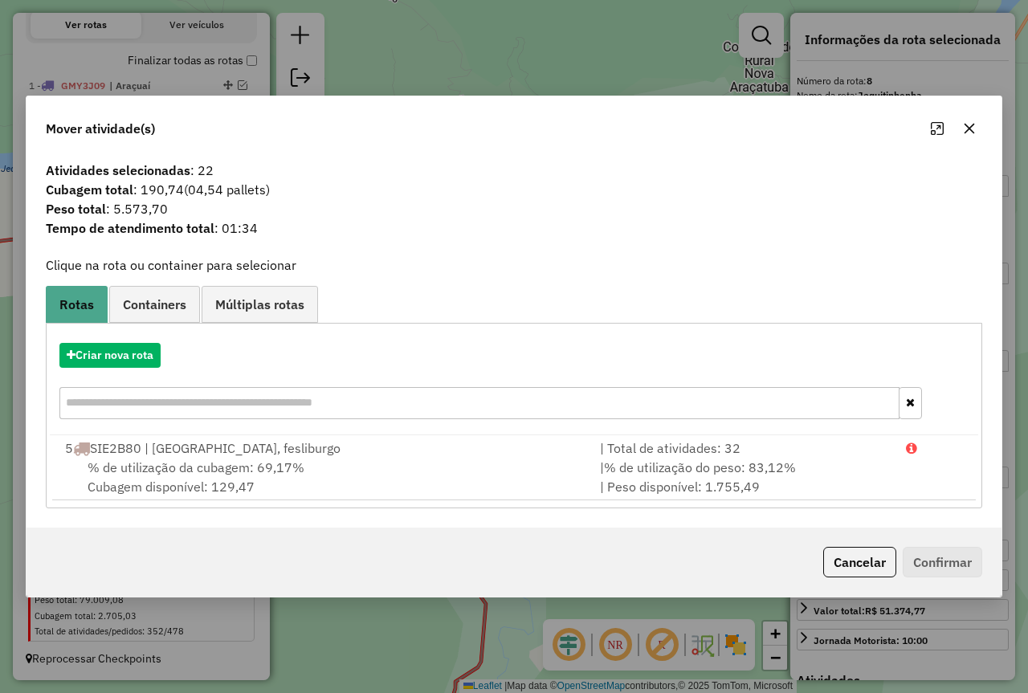
click at [973, 131] on icon "button" at bounding box center [969, 128] width 13 height 13
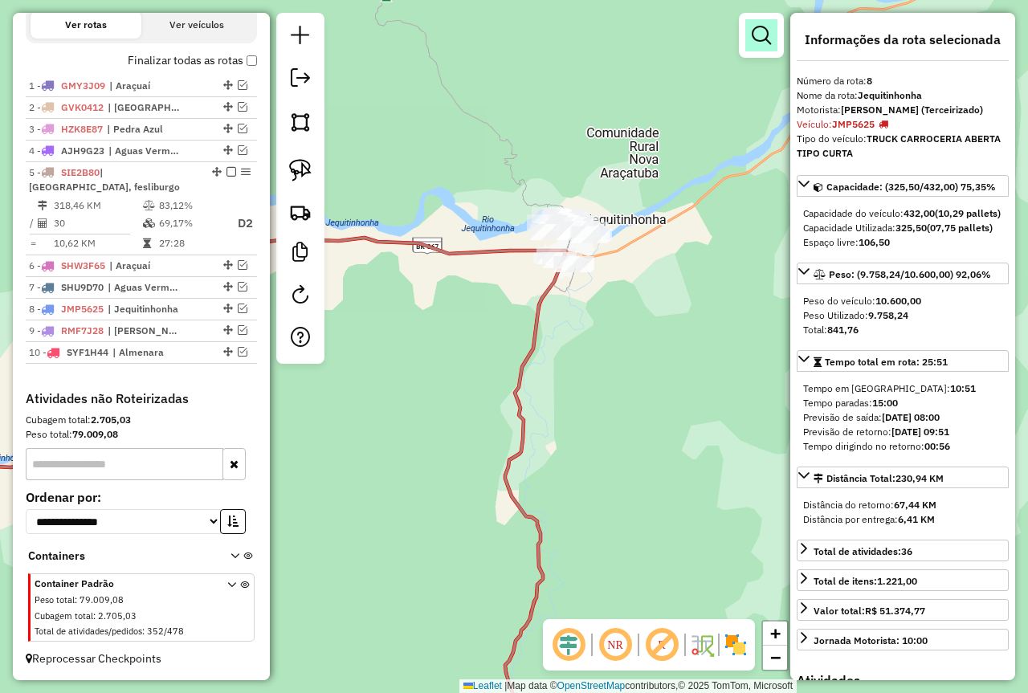
click at [763, 39] on em at bounding box center [761, 35] width 19 height 19
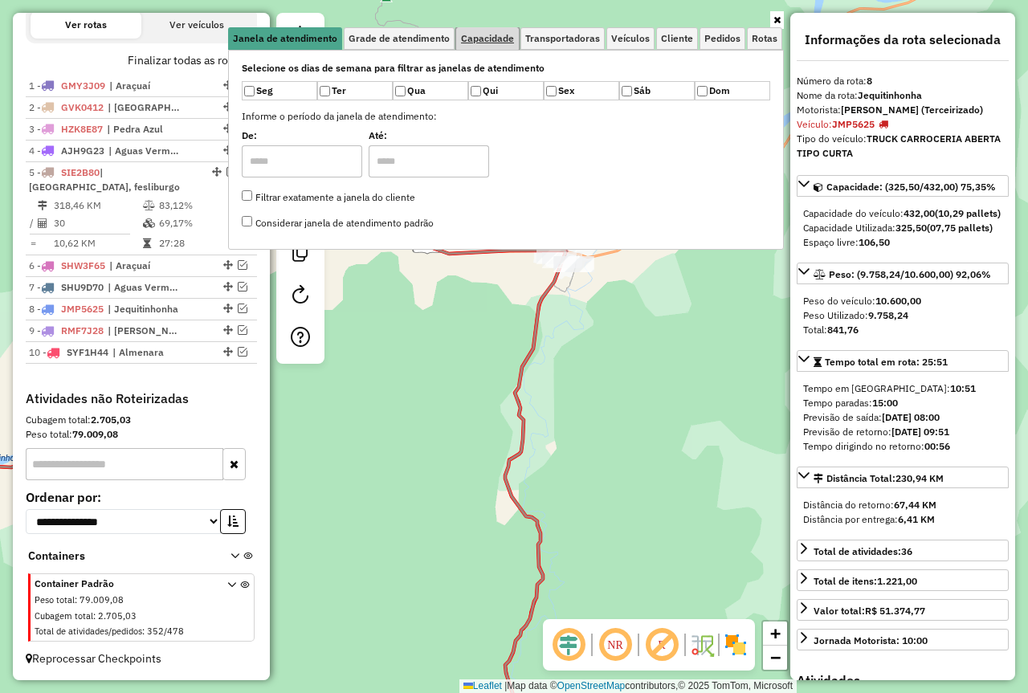
click at [512, 44] on link "Capacidade" at bounding box center [487, 38] width 63 height 22
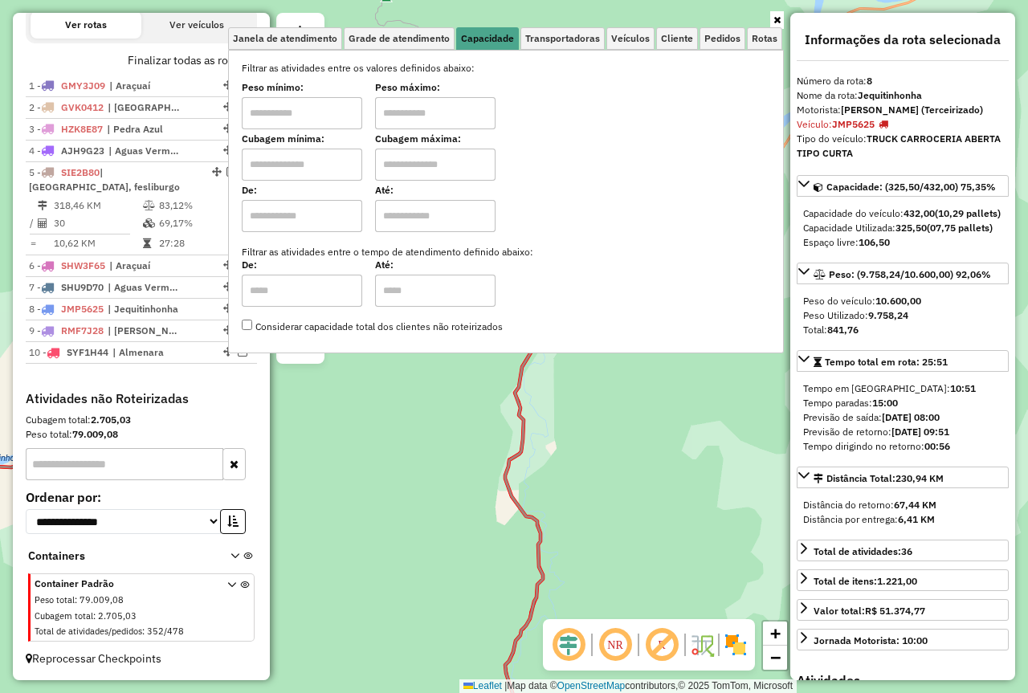
click at [319, 110] on input "text" at bounding box center [302, 113] width 120 height 32
type input "****"
click at [406, 112] on input "text" at bounding box center [435, 113] width 120 height 32
type input "******"
click at [637, 430] on div "Limpar filtros Janela de atendimento Grade de atendimento Capacidade Transporta…" at bounding box center [514, 346] width 1028 height 693
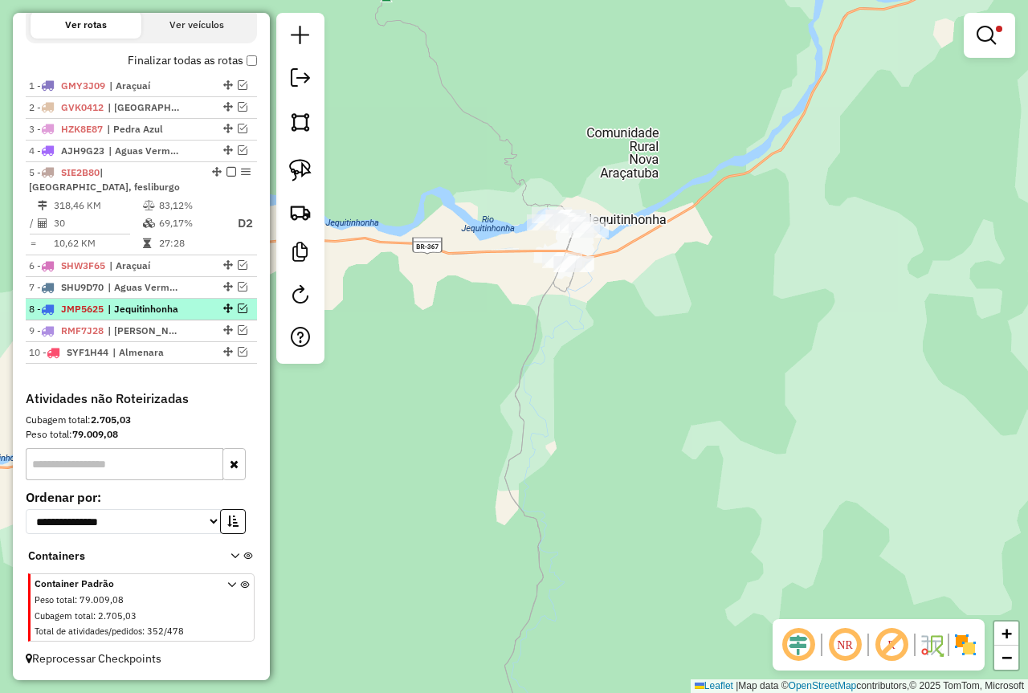
click at [238, 310] on em at bounding box center [243, 309] width 10 height 10
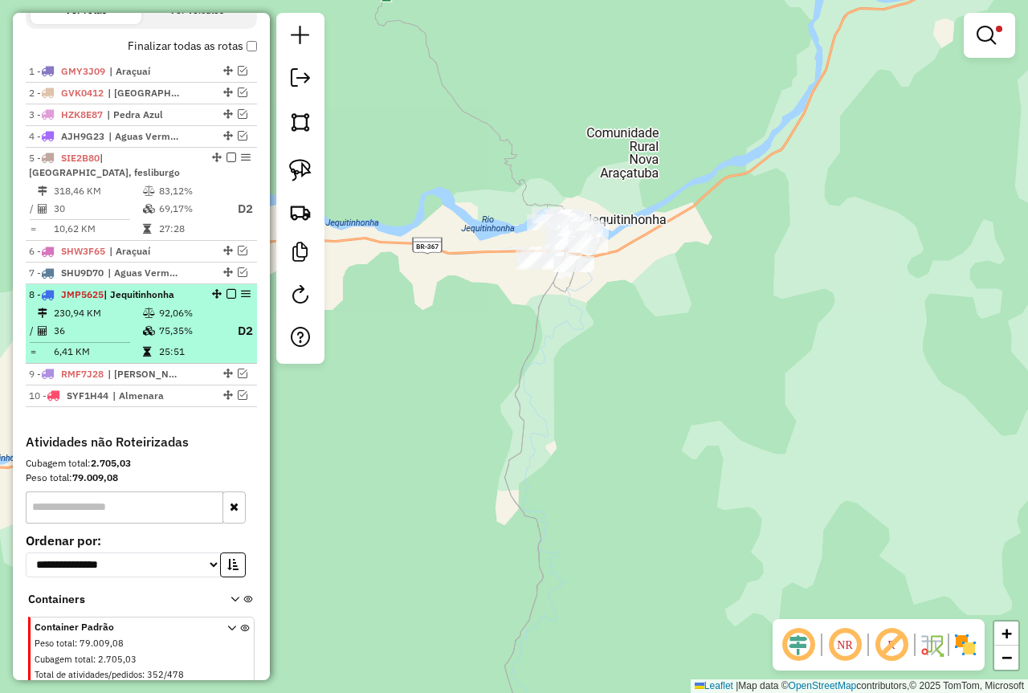
scroll to position [597, 0]
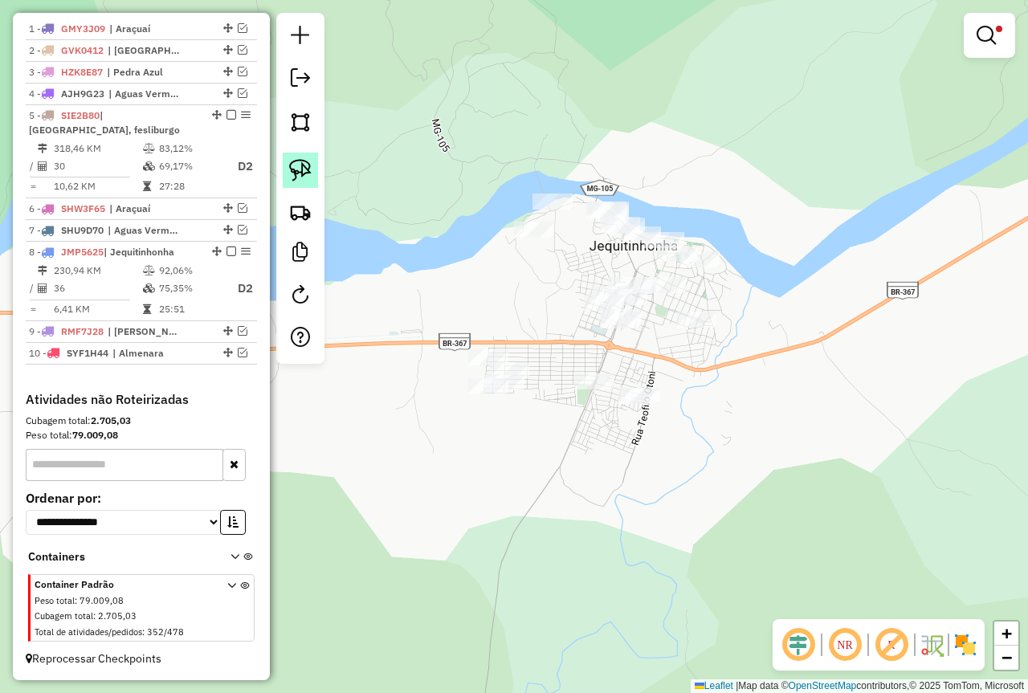
click at [304, 178] on img at bounding box center [300, 170] width 22 height 22
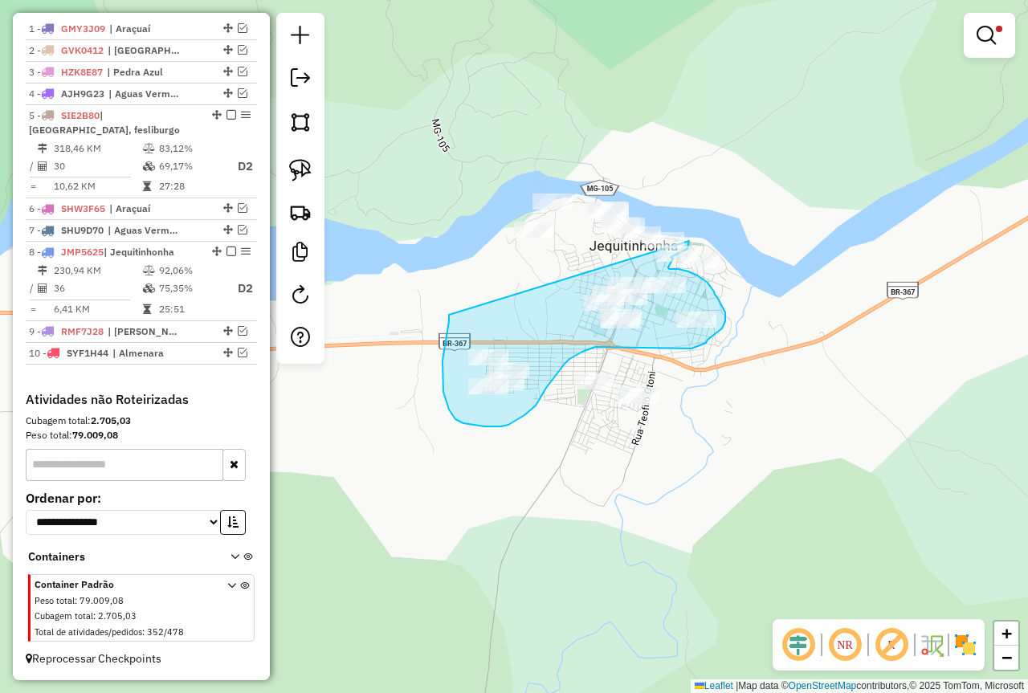
drag, startPoint x: 449, startPoint y: 315, endPoint x: 689, endPoint y: 241, distance: 251.2
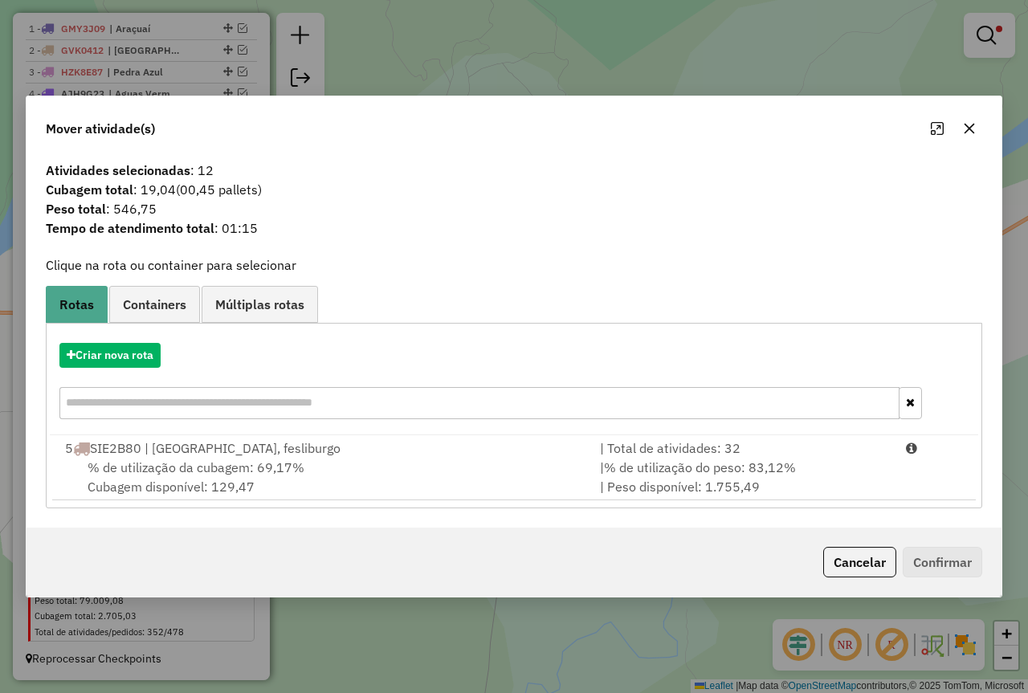
click at [964, 122] on icon "button" at bounding box center [969, 128] width 13 height 13
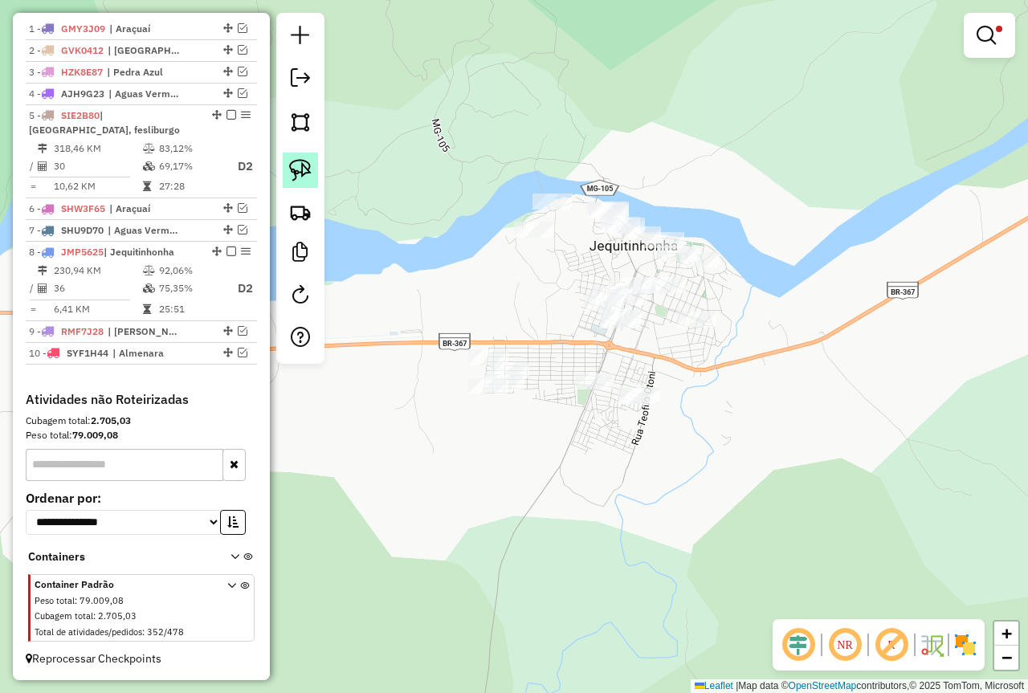
click at [289, 167] on img at bounding box center [300, 170] width 22 height 22
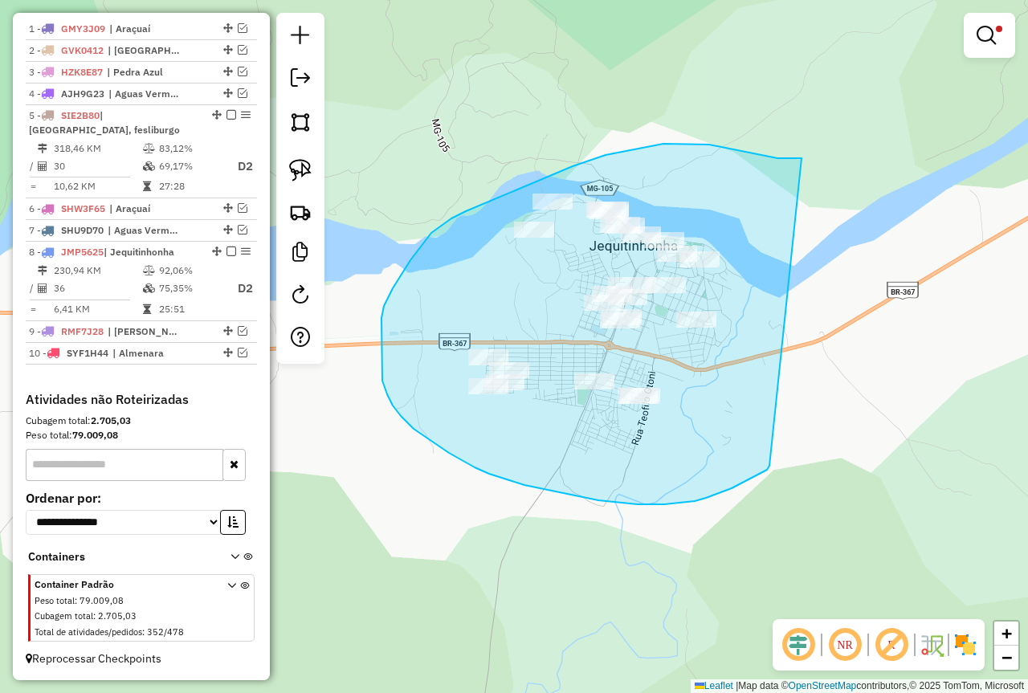
drag, startPoint x: 801, startPoint y: 158, endPoint x: 774, endPoint y: 452, distance: 295.2
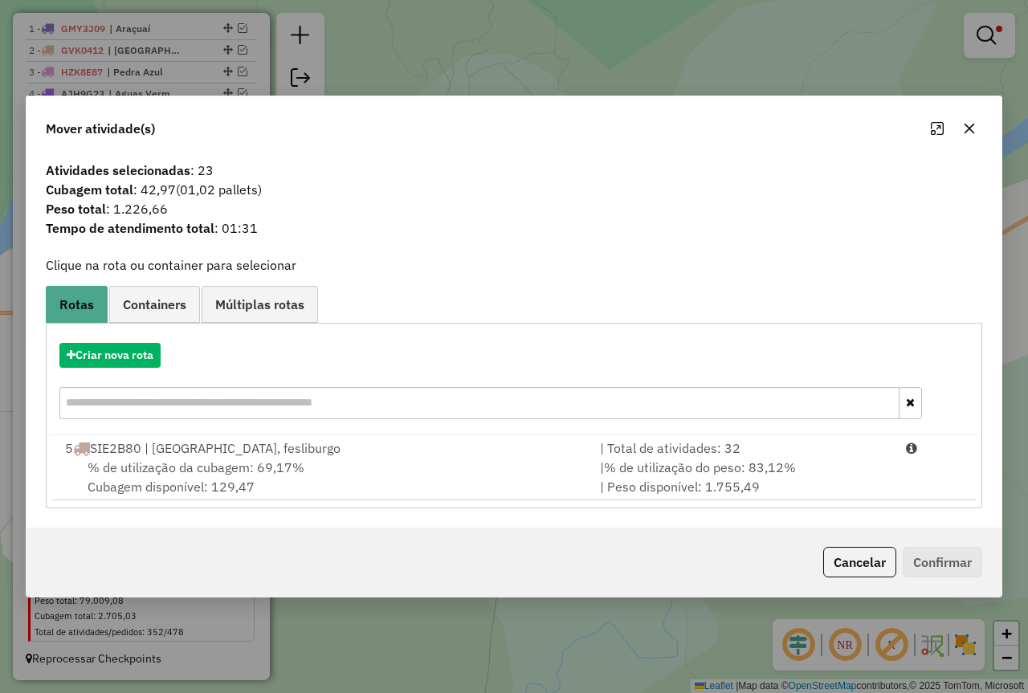
click at [964, 125] on icon "button" at bounding box center [969, 128] width 13 height 13
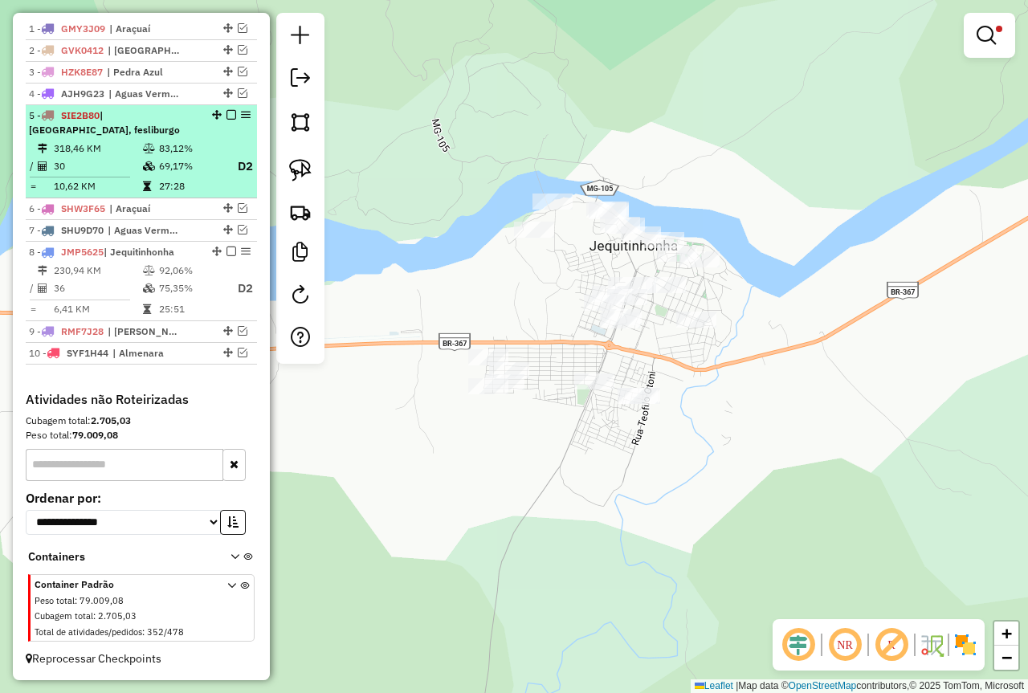
click at [226, 113] on em at bounding box center [231, 115] width 10 height 10
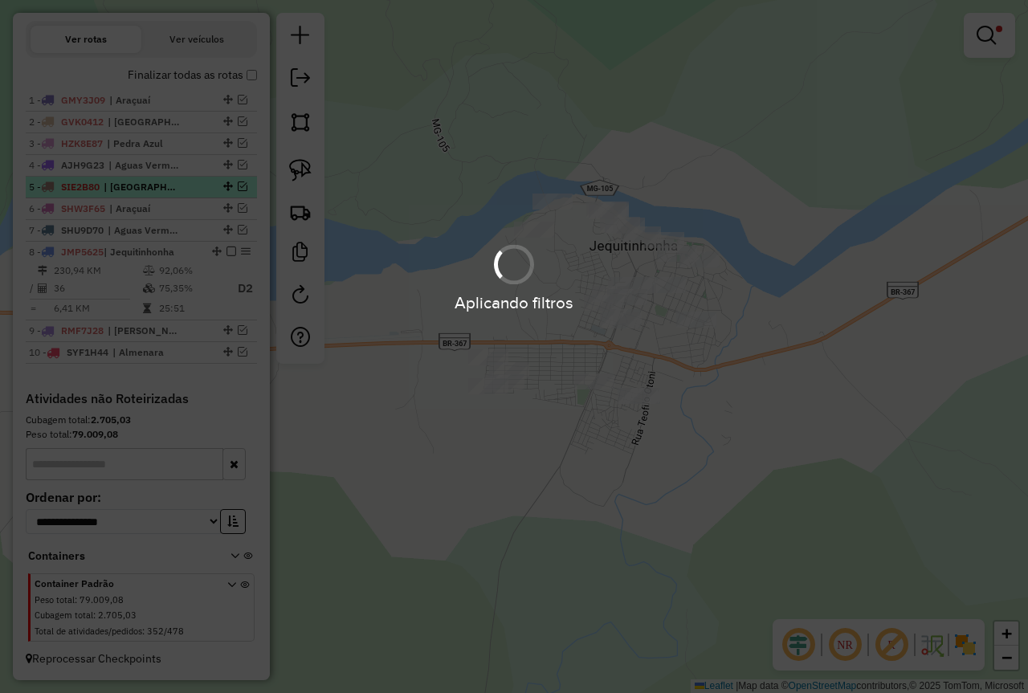
scroll to position [525, 0]
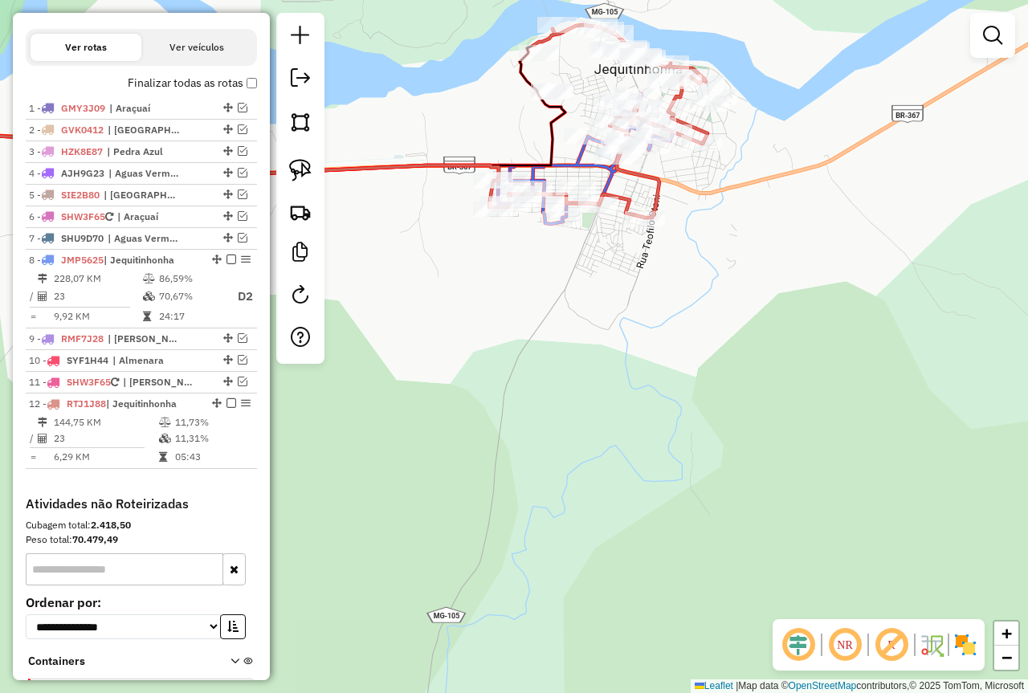
scroll to position [562, 0]
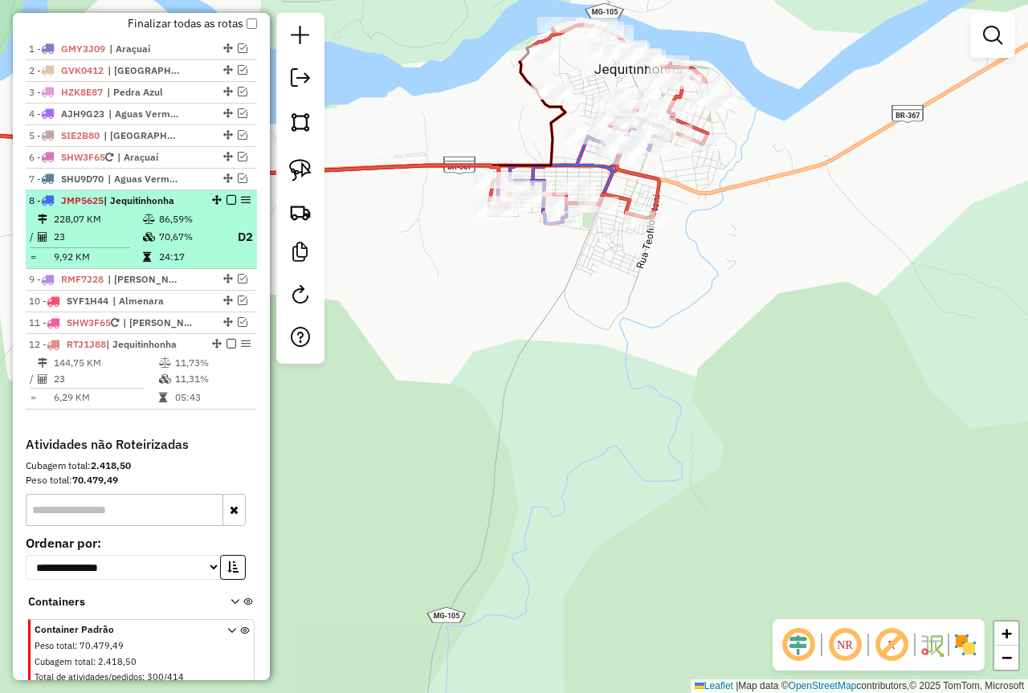
click at [226, 205] on em at bounding box center [231, 200] width 10 height 10
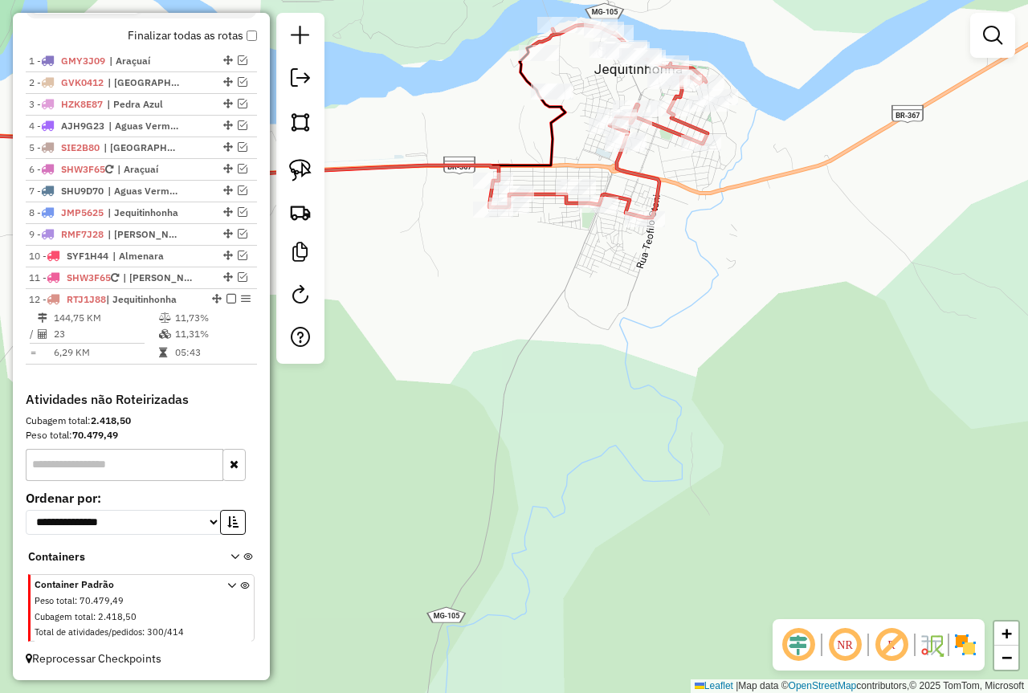
click at [533, 418] on div "Janela de atendimento Grade de atendimento Capacidade Transportadoras Veículos …" at bounding box center [514, 346] width 1028 height 693
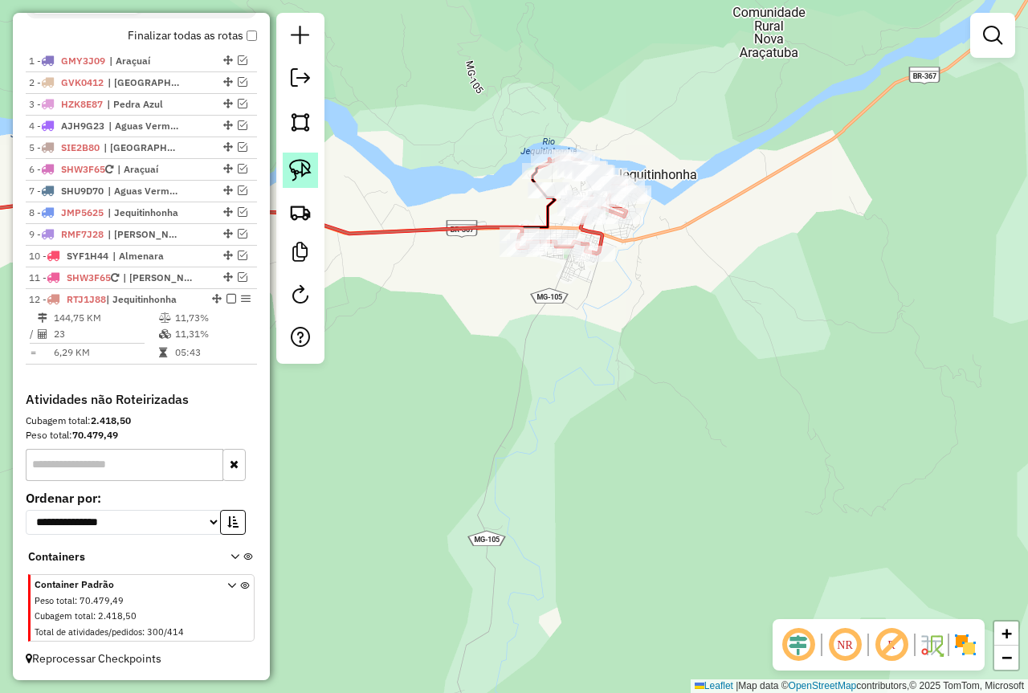
click at [295, 163] on img at bounding box center [300, 170] width 22 height 22
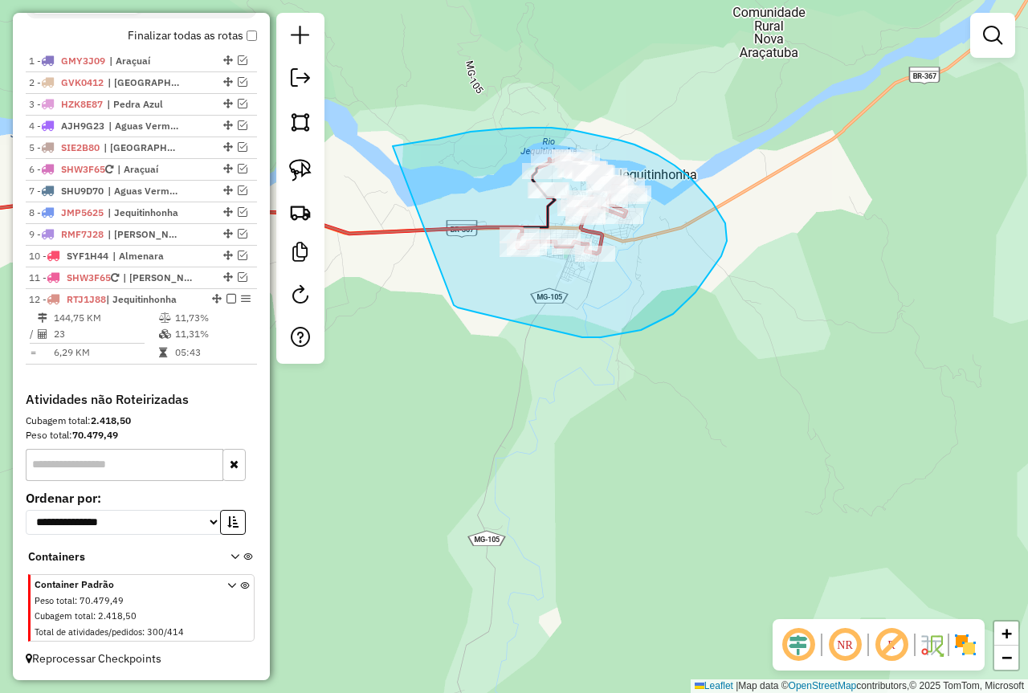
drag, startPoint x: 393, startPoint y: 146, endPoint x: 454, endPoint y: 305, distance: 170.3
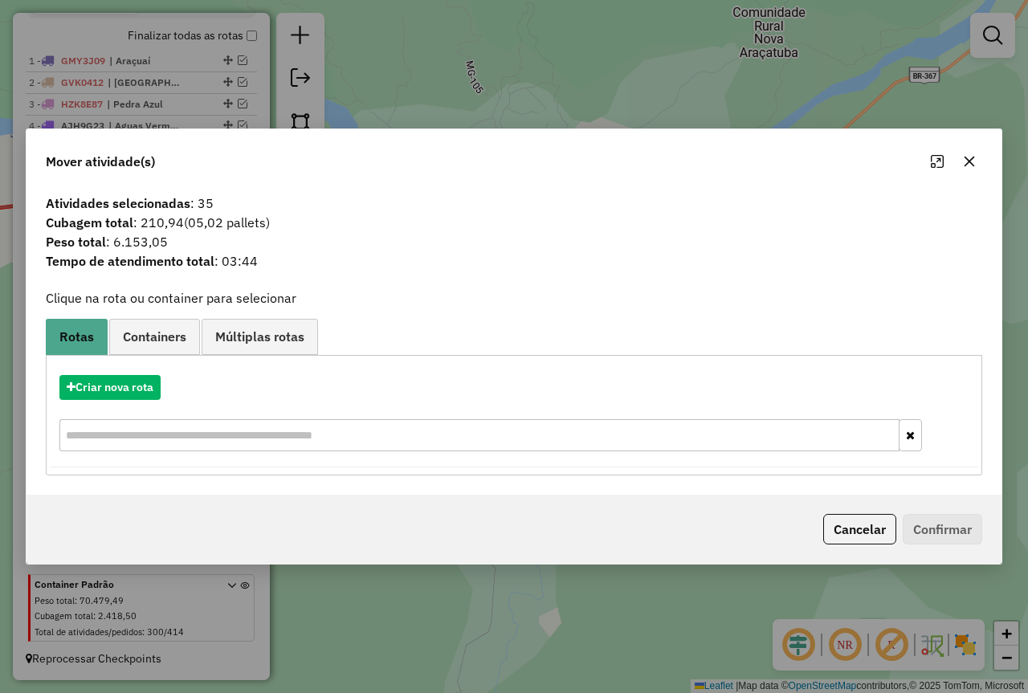
click at [970, 164] on icon "button" at bounding box center [969, 161] width 13 height 13
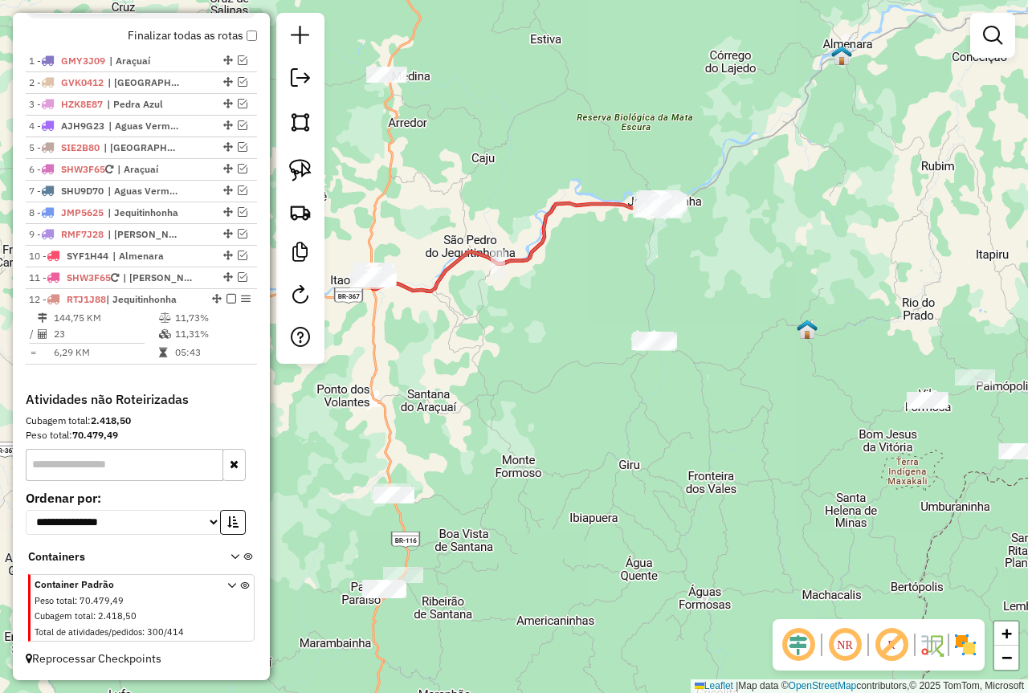
click at [776, 270] on div "Janela de atendimento Grade de atendimento Capacidade Transportadoras Veículos …" at bounding box center [514, 346] width 1028 height 693
click at [291, 164] on img at bounding box center [300, 170] width 22 height 22
drag, startPoint x: 658, startPoint y: 314, endPoint x: 715, endPoint y: 361, distance: 73.0
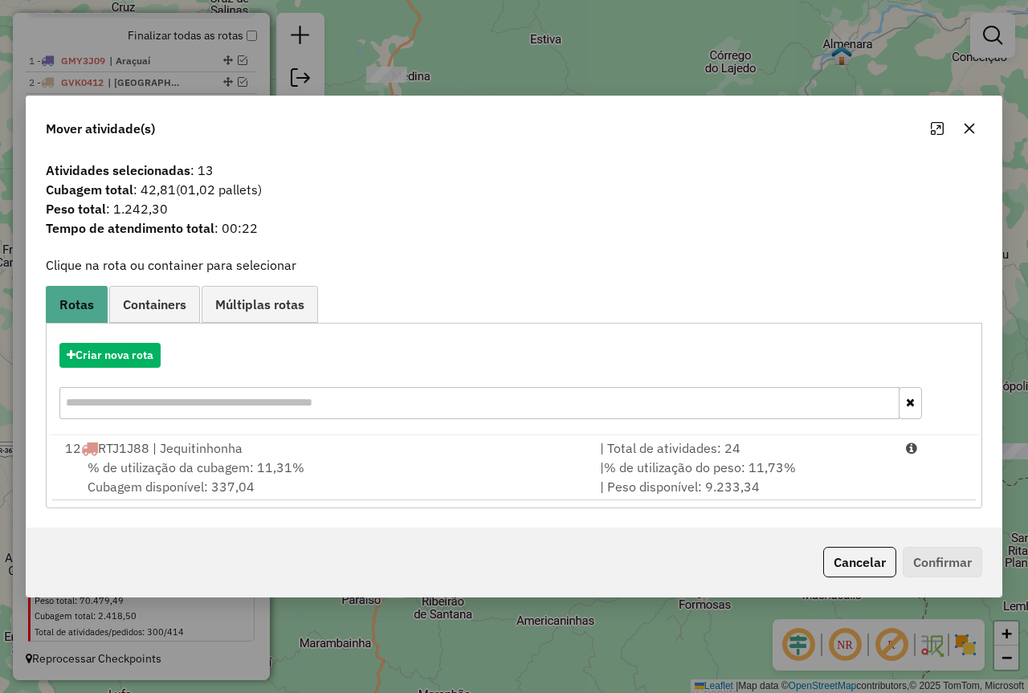
click at [965, 124] on icon "button" at bounding box center [969, 128] width 13 height 13
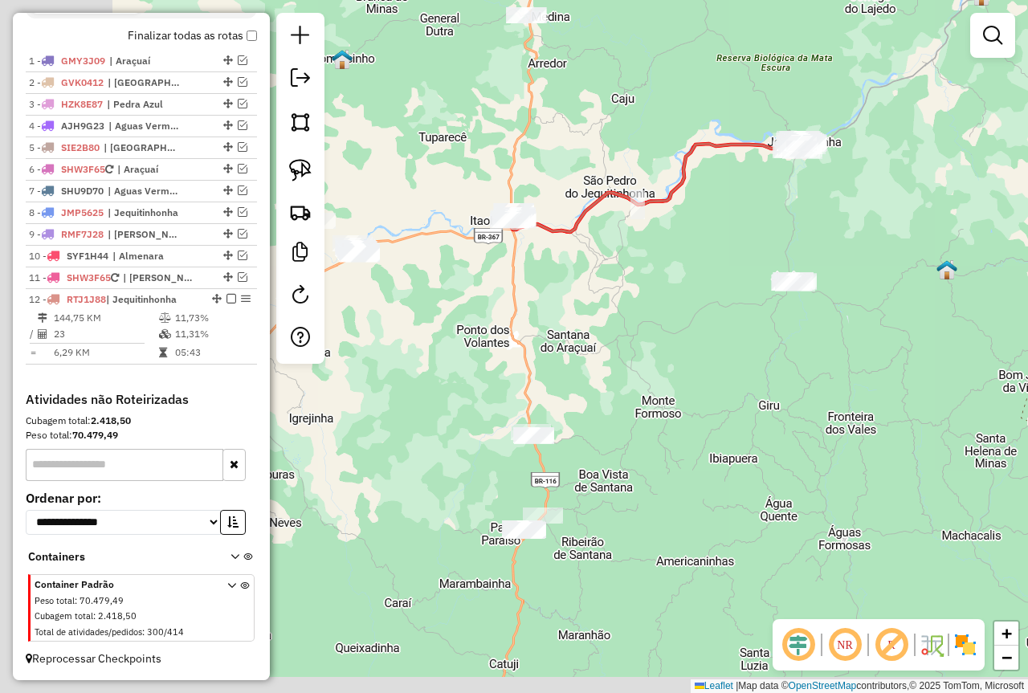
drag, startPoint x: 512, startPoint y: 451, endPoint x: 652, endPoint y: 392, distance: 151.8
click at [652, 392] on div "Janela de atendimento Grade de atendimento Capacidade Transportadoras Veículos …" at bounding box center [514, 346] width 1028 height 693
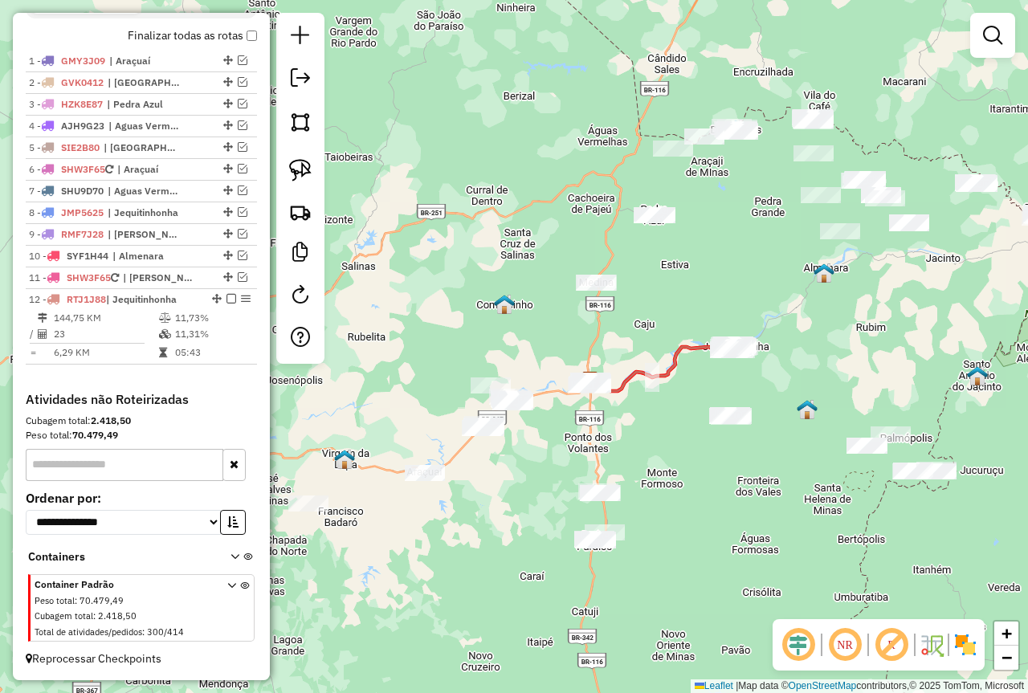
drag, startPoint x: 638, startPoint y: 397, endPoint x: 655, endPoint y: 482, distance: 86.0
click at [655, 481] on div "Janela de atendimento Grade de atendimento Capacidade Transportadoras Veículos …" at bounding box center [514, 346] width 1028 height 693
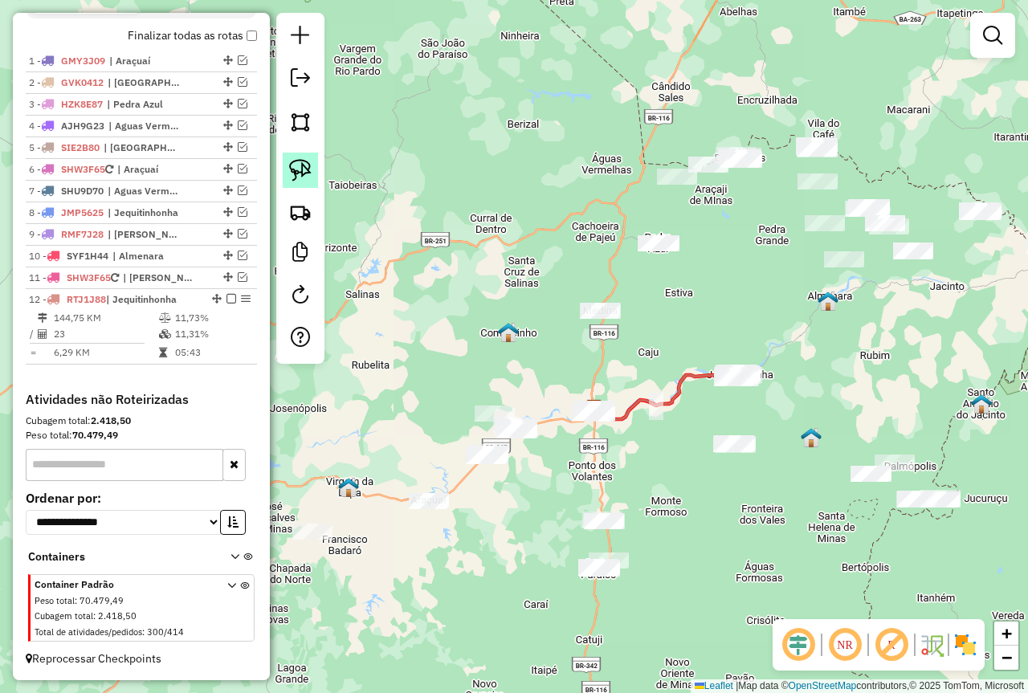
click at [296, 158] on link at bounding box center [300, 170] width 35 height 35
drag, startPoint x: 646, startPoint y: 301, endPoint x: 623, endPoint y: 337, distance: 42.6
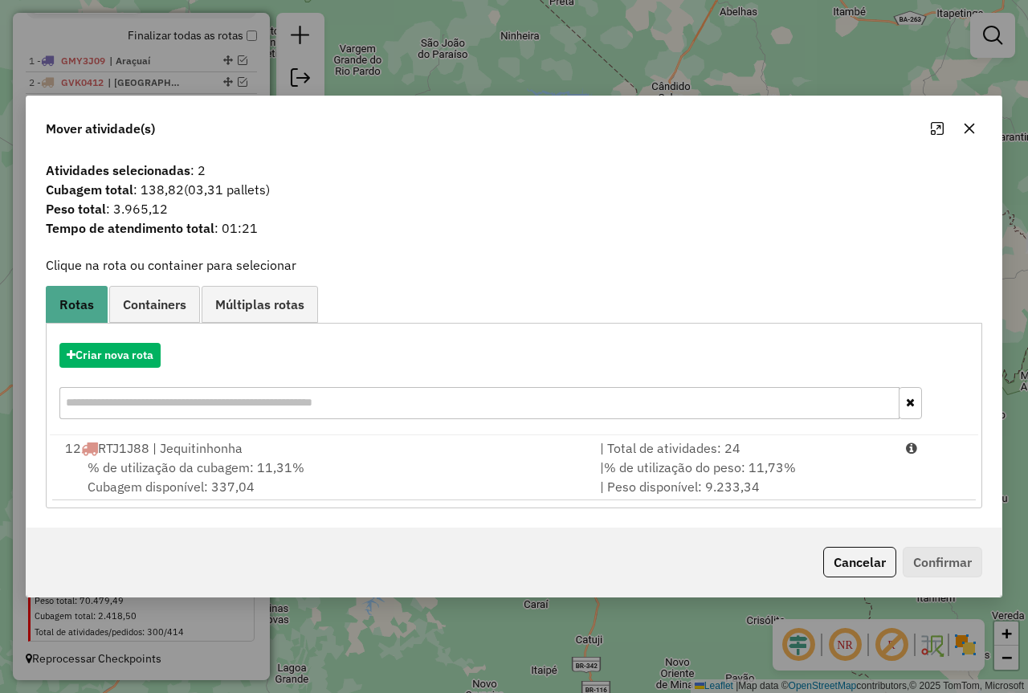
click at [972, 132] on icon "button" at bounding box center [969, 129] width 10 height 10
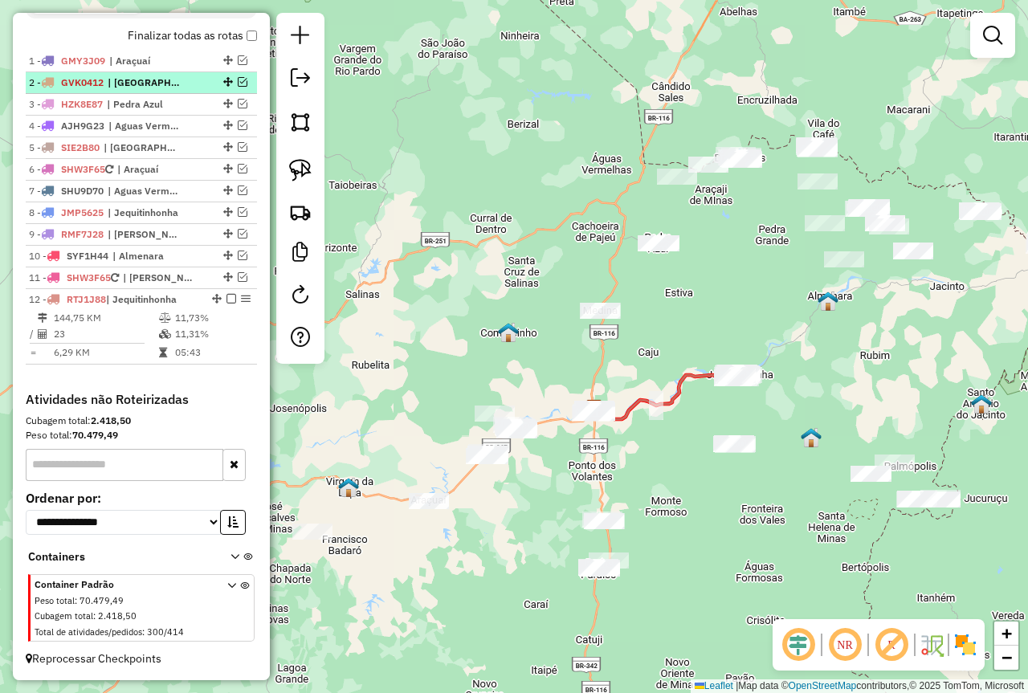
click at [238, 84] on em at bounding box center [243, 82] width 10 height 10
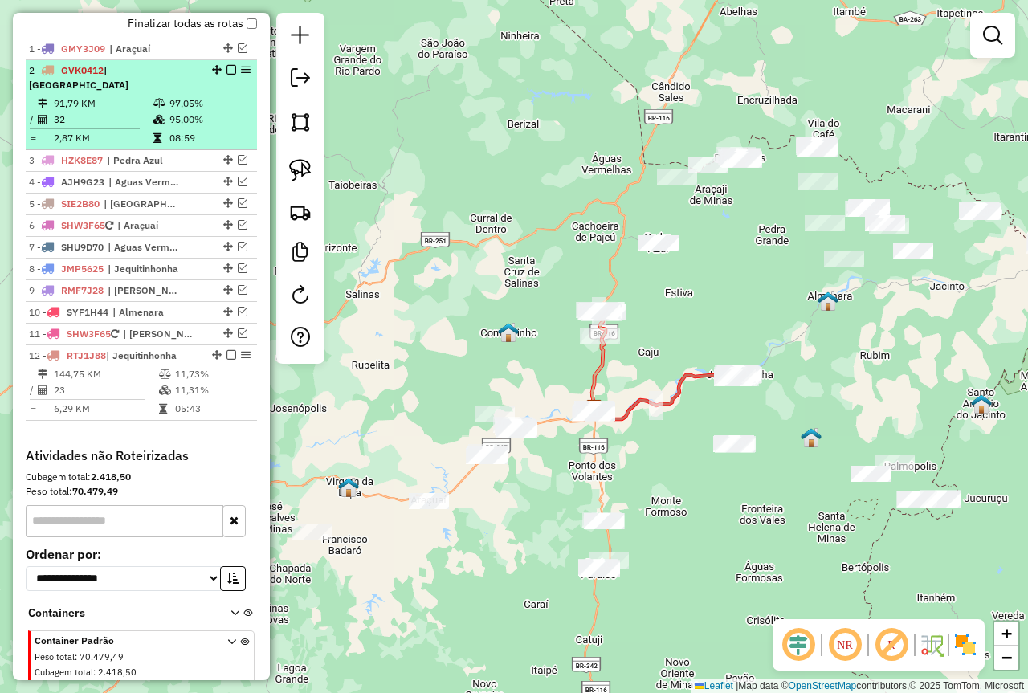
click at [194, 113] on td "95,00%" at bounding box center [209, 120] width 81 height 16
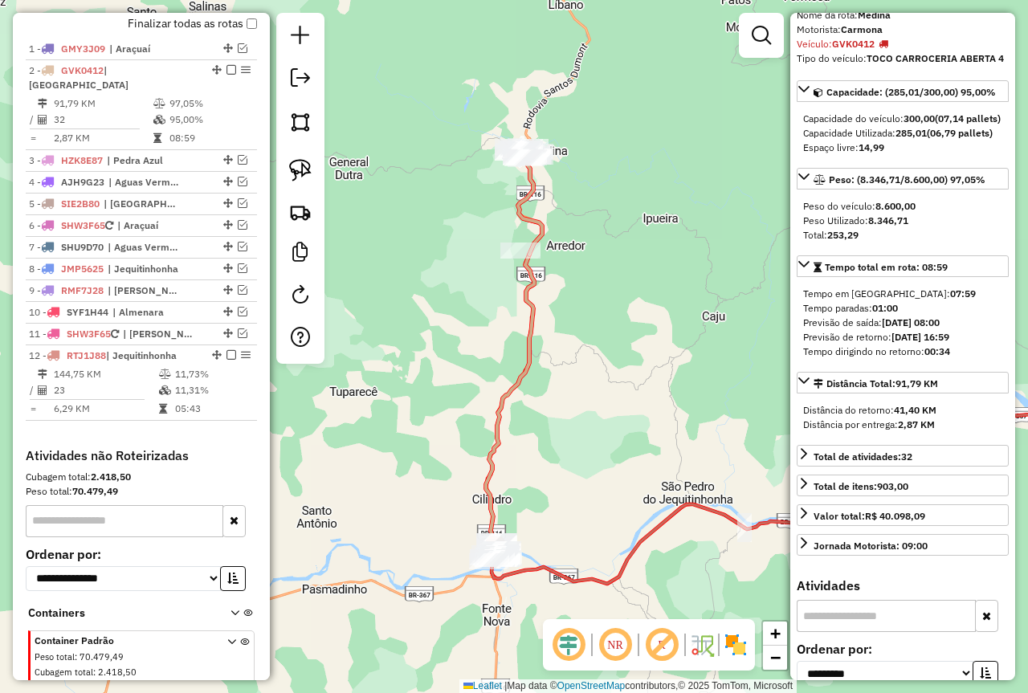
scroll to position [161, 0]
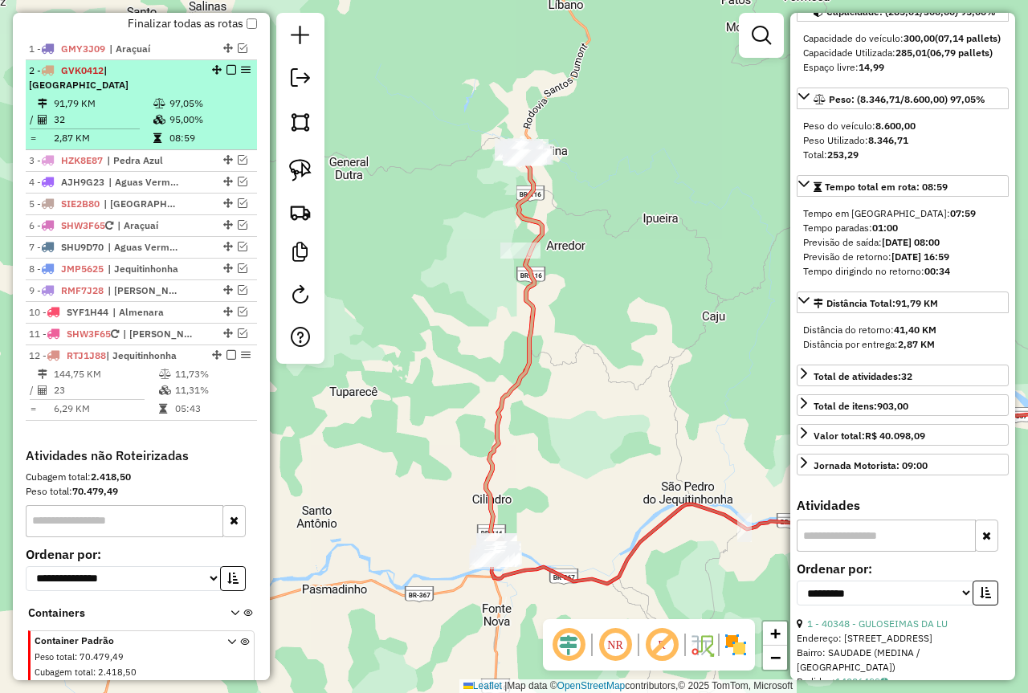
click at [175, 118] on td "95,00%" at bounding box center [209, 120] width 81 height 16
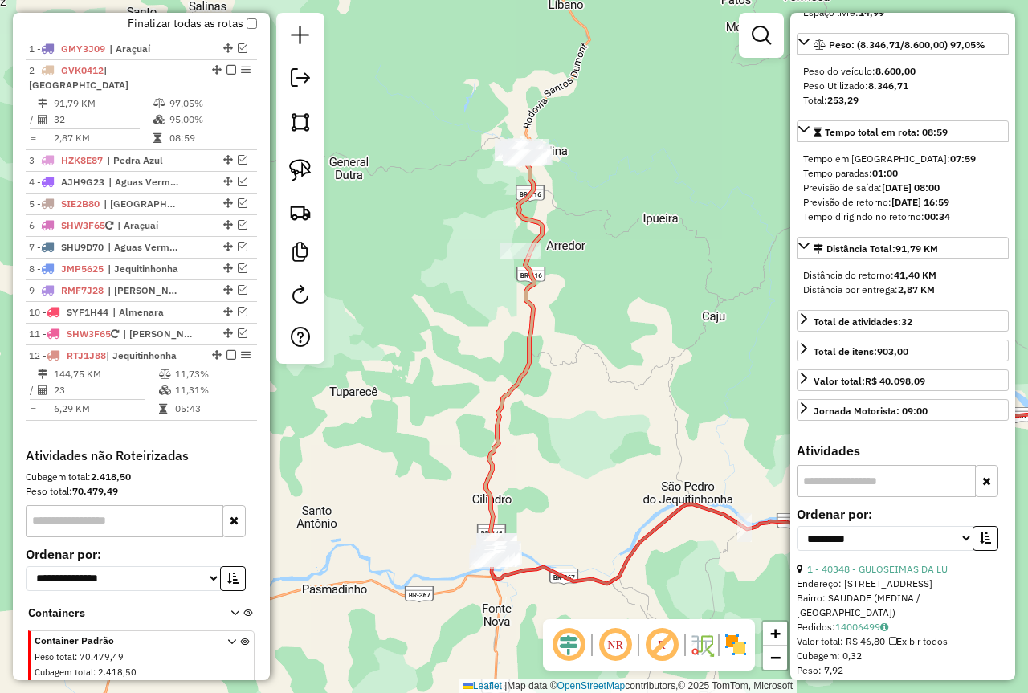
scroll to position [321, 0]
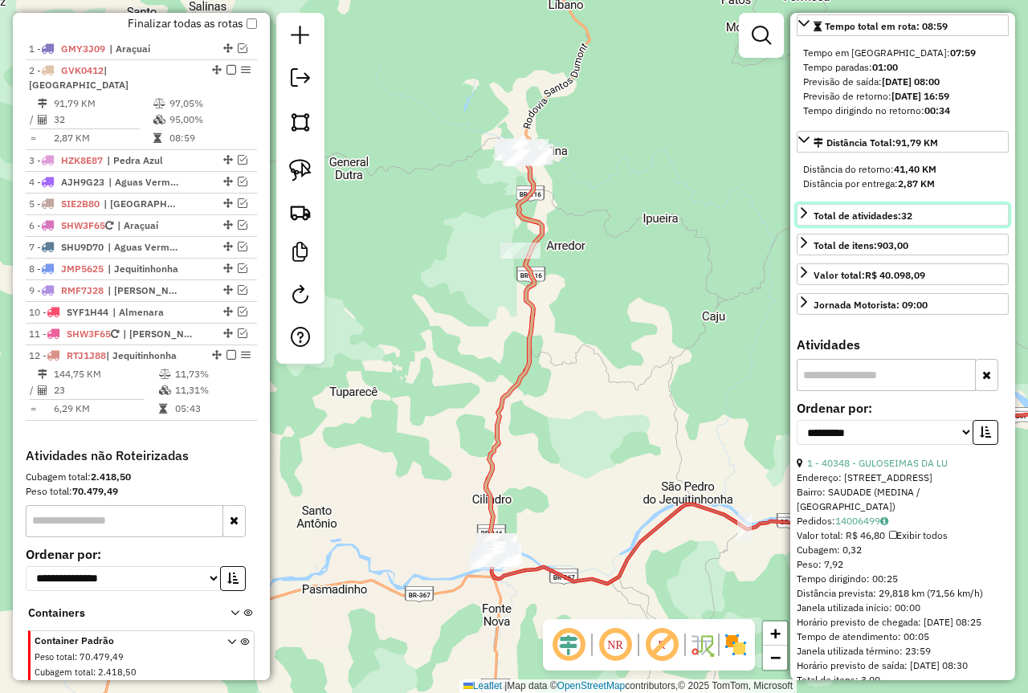
click at [805, 219] on icon at bounding box center [803, 212] width 13 height 13
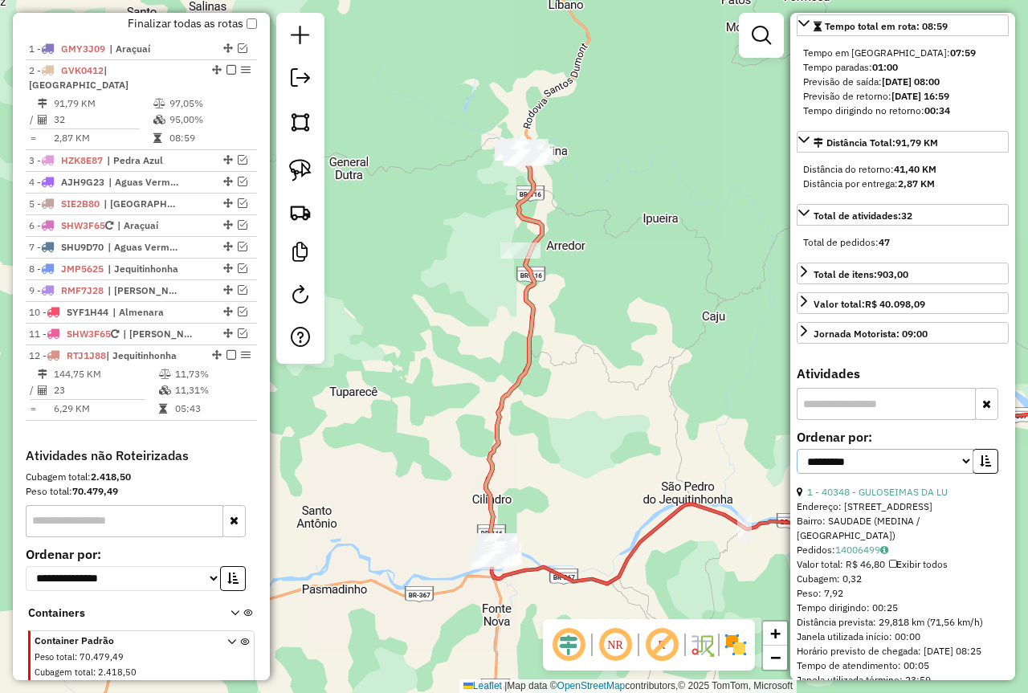
click at [881, 474] on select "**********" at bounding box center [885, 461] width 177 height 25
select select "*********"
click at [797, 474] on select "**********" at bounding box center [885, 461] width 177 height 25
click at [987, 474] on button "button" at bounding box center [985, 461] width 26 height 25
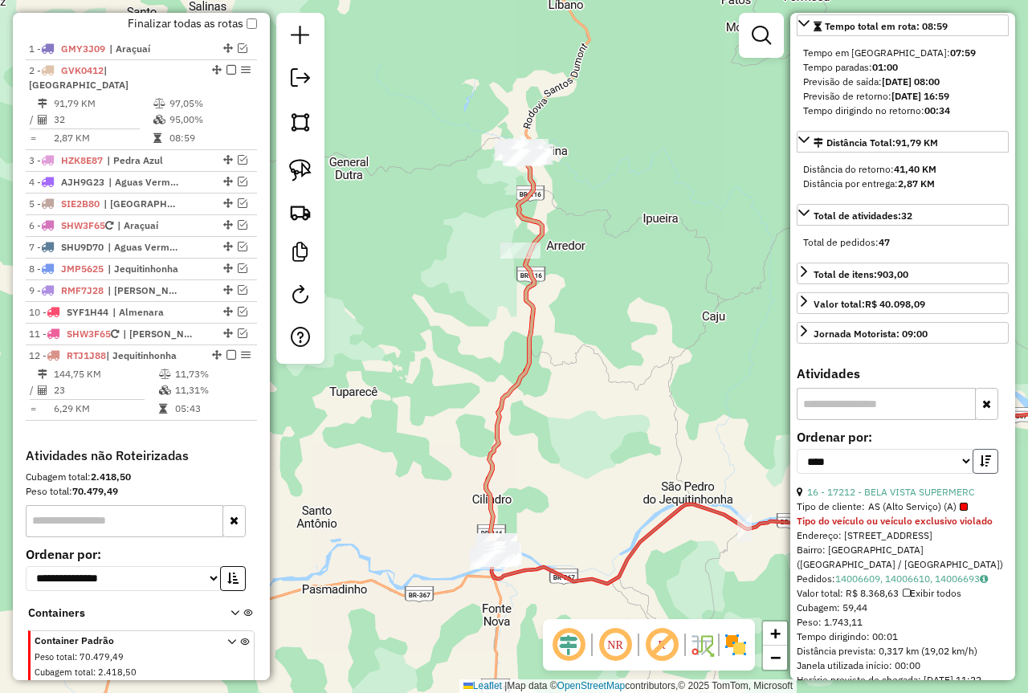
click at [987, 474] on button "button" at bounding box center [985, 461] width 26 height 25
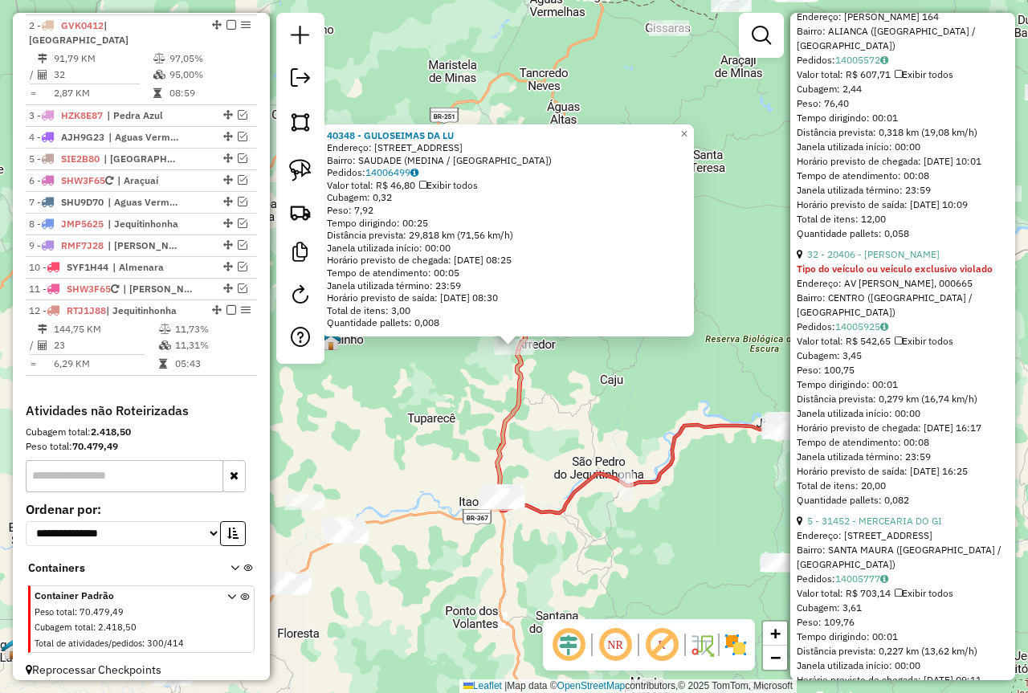
scroll to position [618, 0]
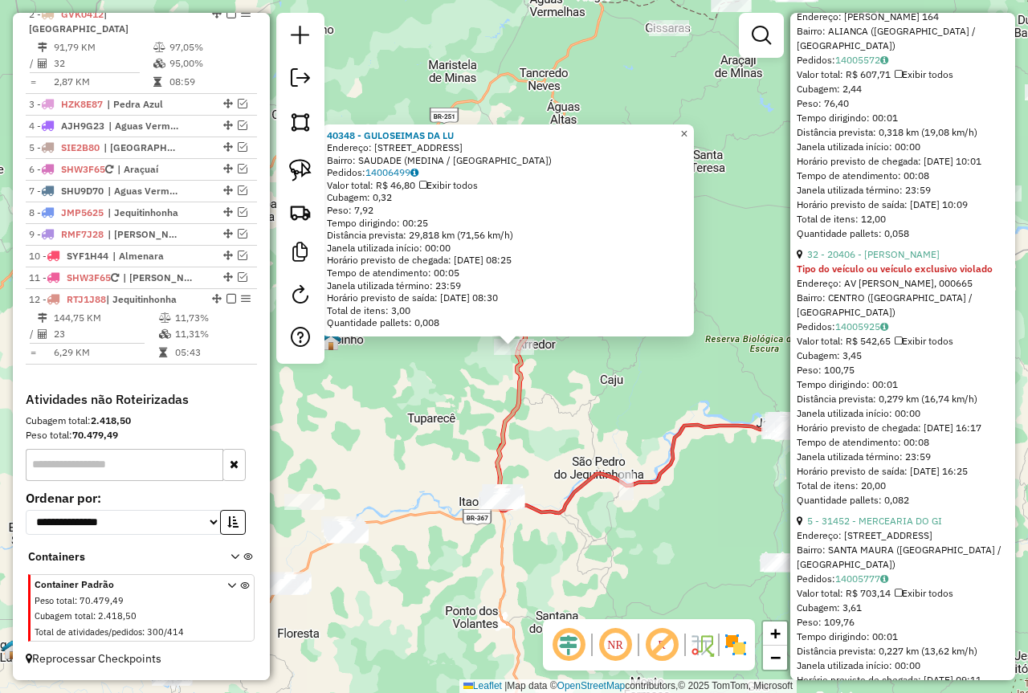
click at [687, 127] on span "×" at bounding box center [683, 134] width 7 height 14
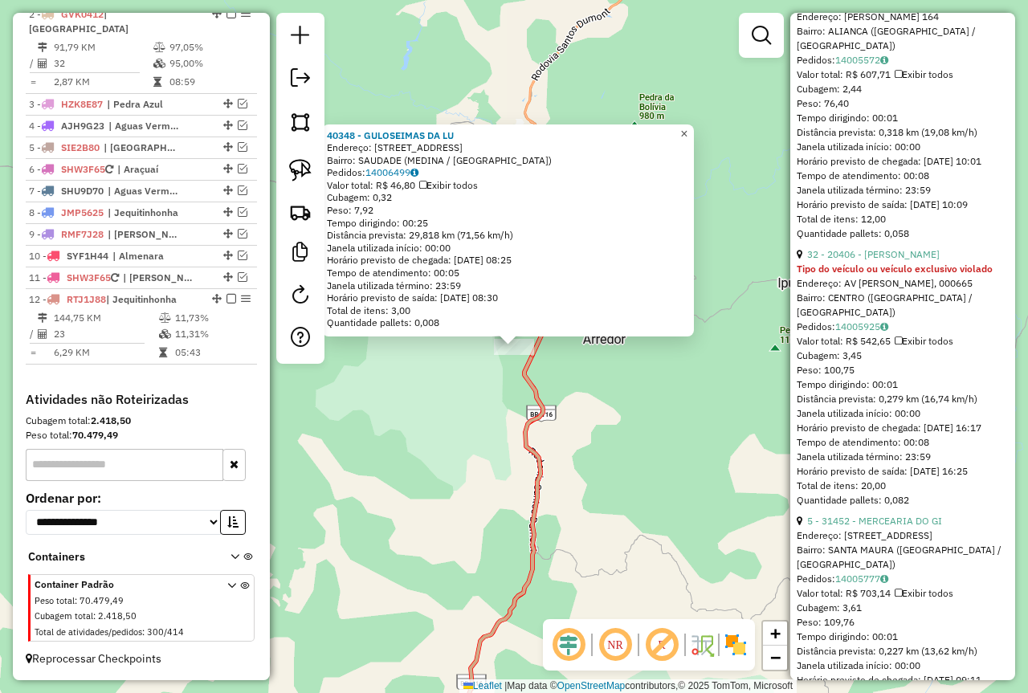
click at [687, 127] on span "×" at bounding box center [683, 134] width 7 height 14
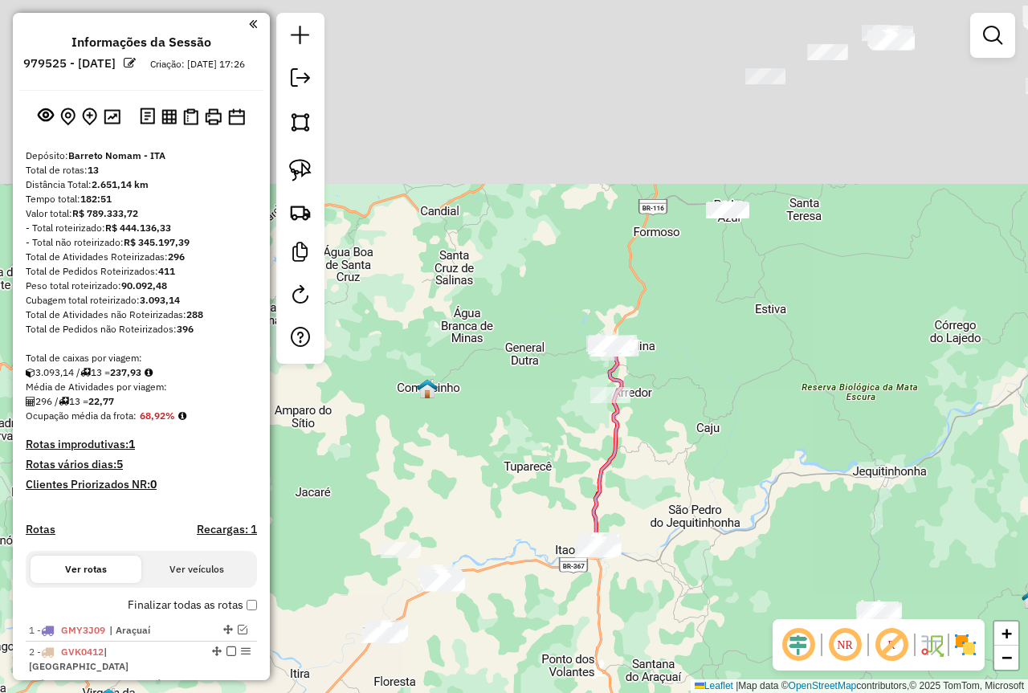
drag, startPoint x: 638, startPoint y: 374, endPoint x: 717, endPoint y: 555, distance: 197.1
click at [717, 555] on div "Janela de atendimento Grade de atendimento Capacidade Transportadoras Veículos …" at bounding box center [514, 346] width 1028 height 693
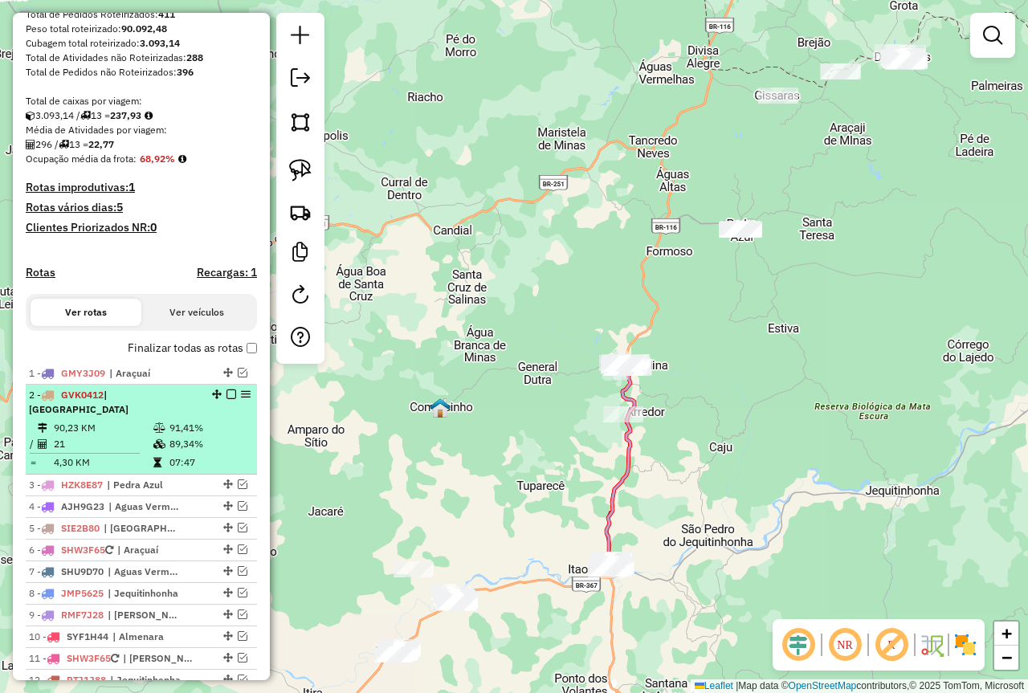
scroll to position [321, 0]
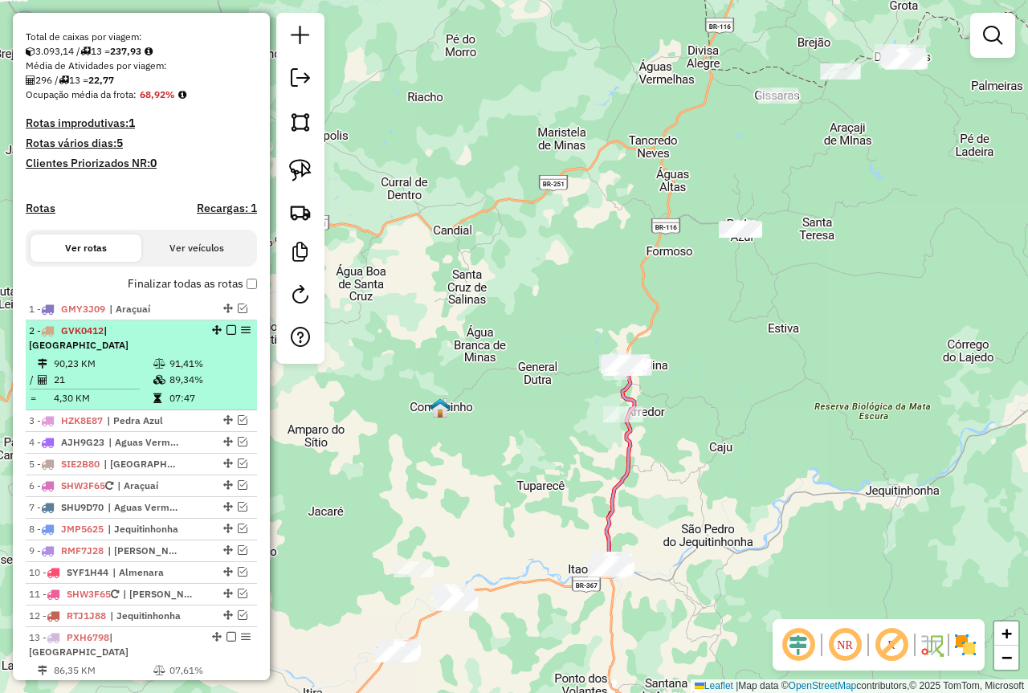
click at [226, 335] on em at bounding box center [231, 330] width 10 height 10
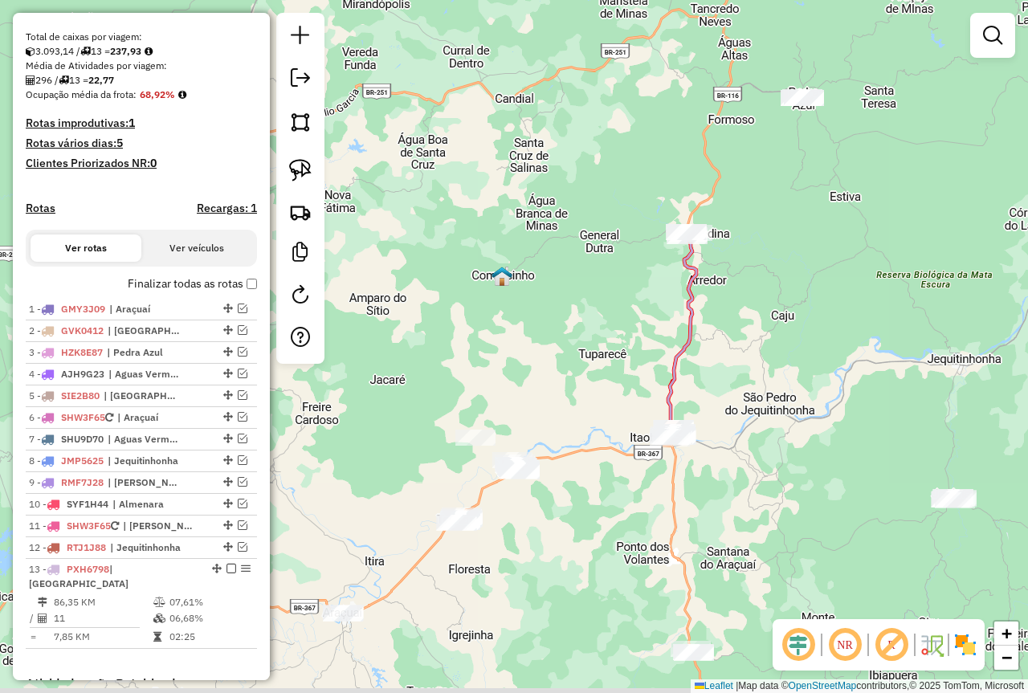
drag, startPoint x: 681, startPoint y: 597, endPoint x: 762, endPoint y: 435, distance: 181.4
click at [756, 446] on div "Janela de atendimento Grade de atendimento Capacidade Transportadoras Veículos …" at bounding box center [514, 346] width 1028 height 693
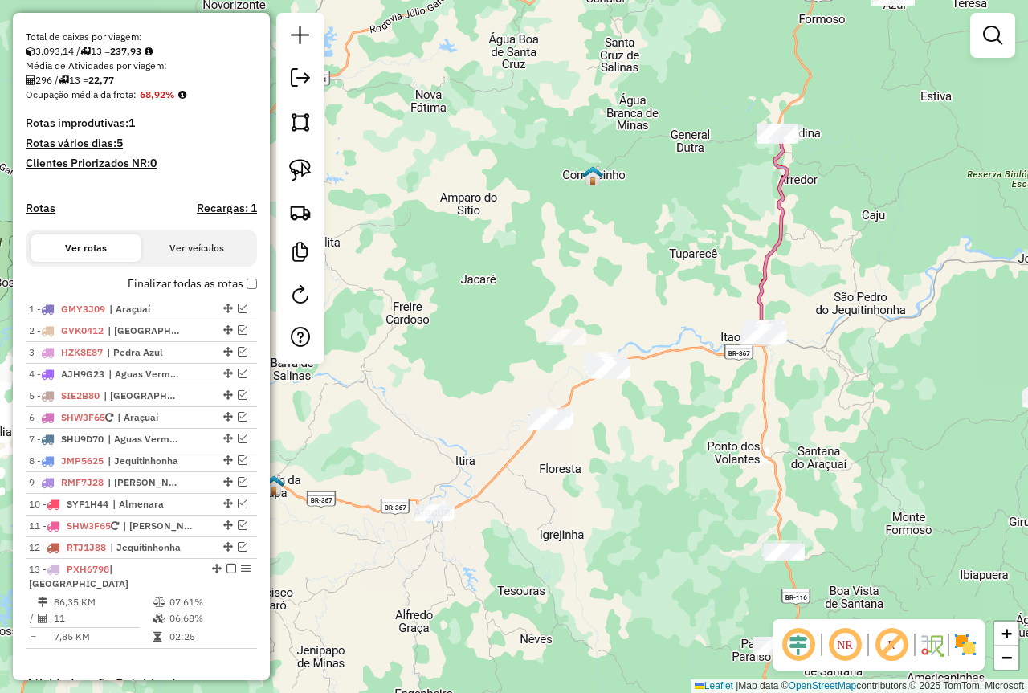
drag, startPoint x: 555, startPoint y: 541, endPoint x: 671, endPoint y: 437, distance: 156.4
click at [671, 437] on div "Janela de atendimento Grade de atendimento Capacidade Transportadoras Veículos …" at bounding box center [514, 346] width 1028 height 693
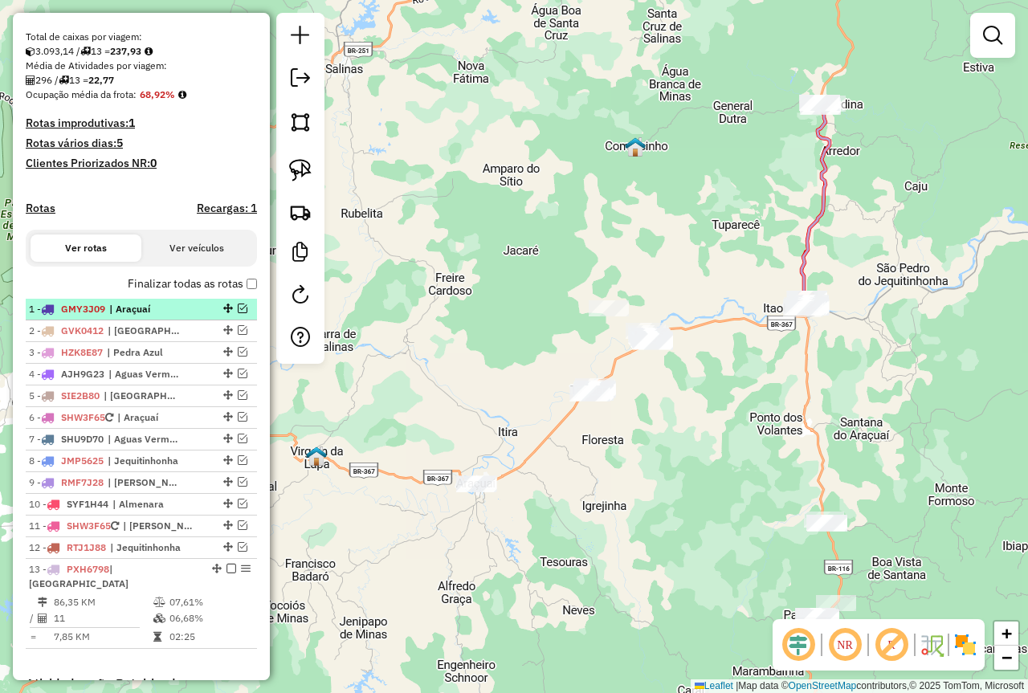
click at [240, 313] on em at bounding box center [243, 309] width 10 height 10
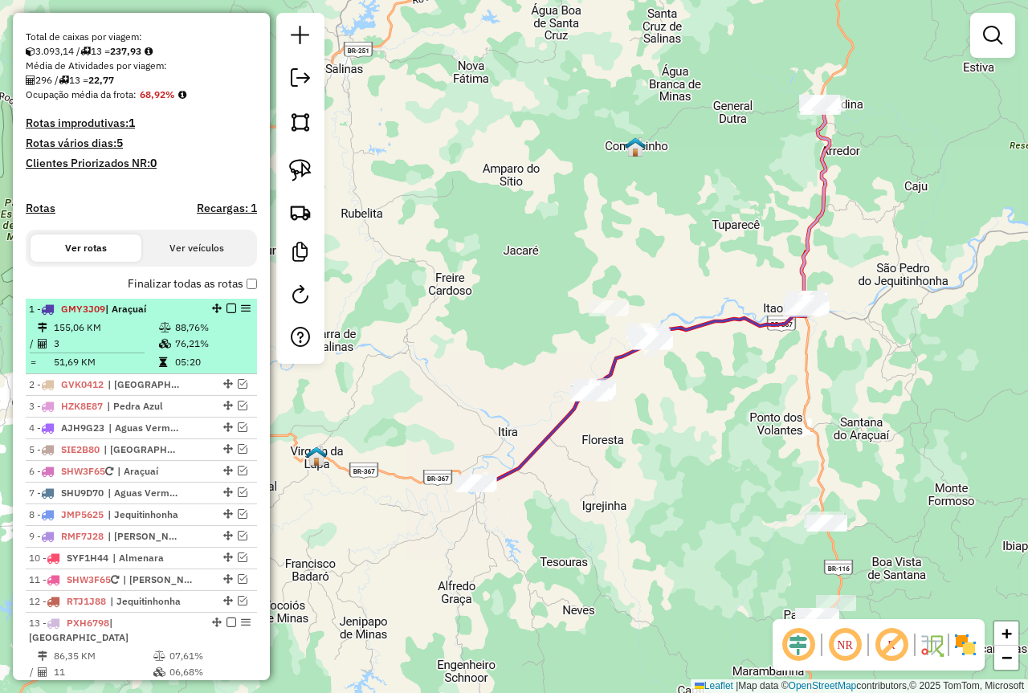
click at [180, 352] on td "76,21%" at bounding box center [212, 344] width 76 height 16
select select "**********"
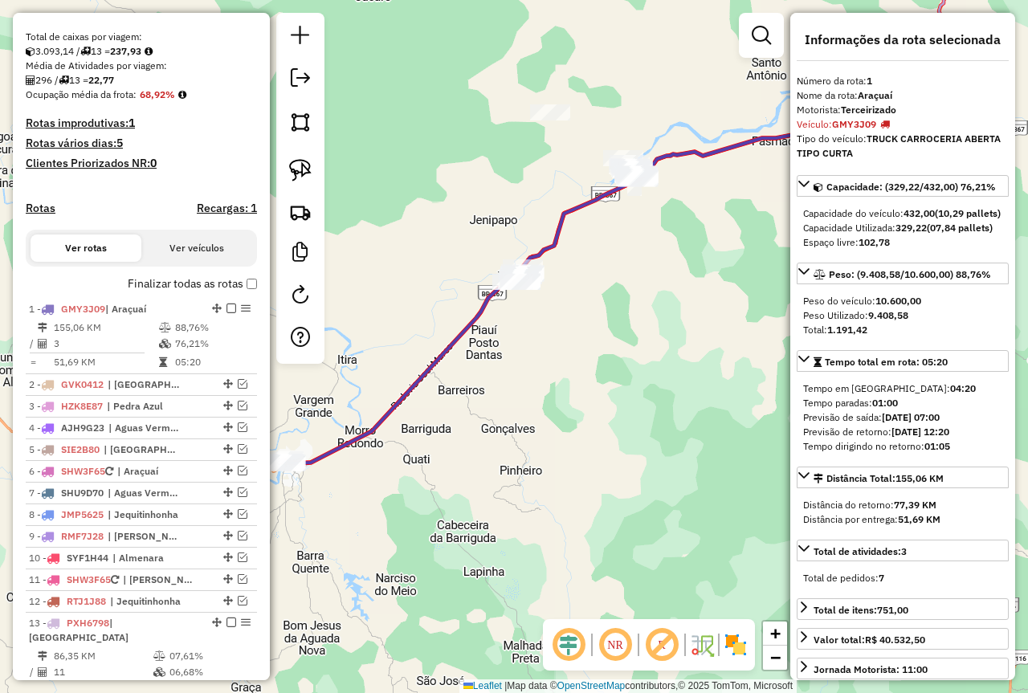
drag, startPoint x: 470, startPoint y: 514, endPoint x: 586, endPoint y: 426, distance: 146.1
click at [586, 426] on div "Janela de atendimento Grade de atendimento Capacidade Transportadoras Veículos …" at bounding box center [514, 346] width 1028 height 693
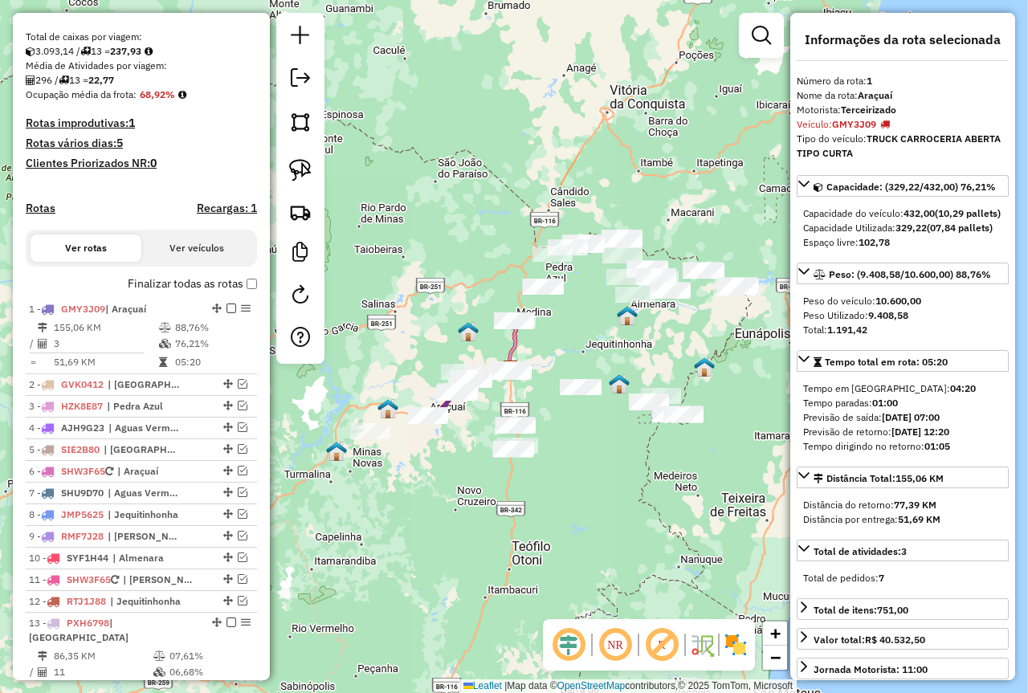
drag, startPoint x: 733, startPoint y: 340, endPoint x: 584, endPoint y: 343, distance: 149.4
click at [584, 343] on div "Janela de atendimento Grade de atendimento Capacidade Transportadoras Veículos …" at bounding box center [514, 346] width 1028 height 693
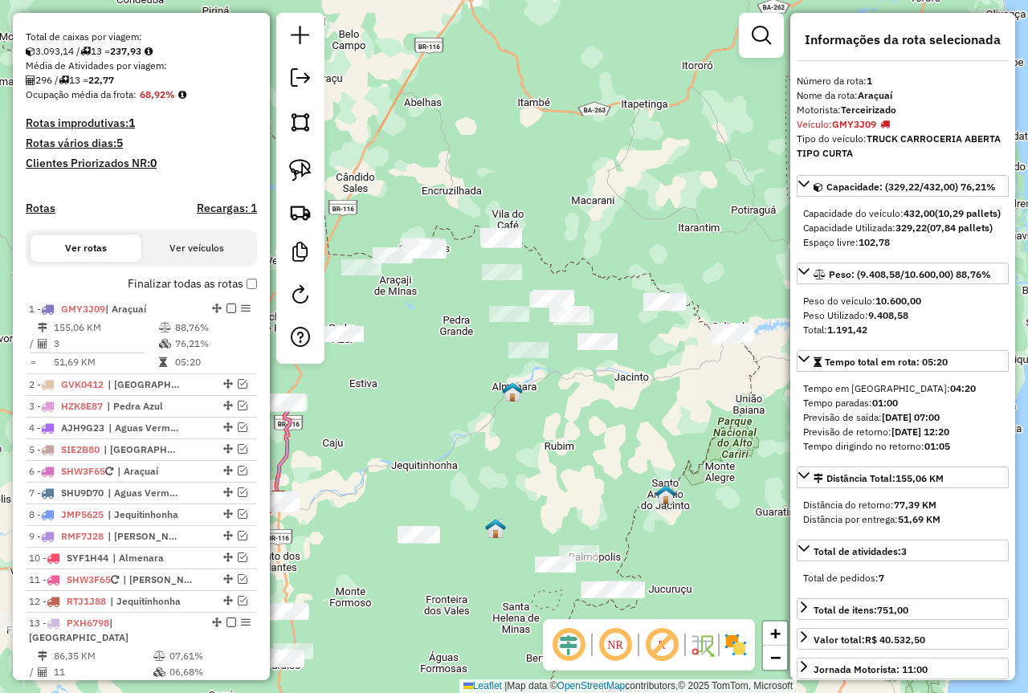
drag, startPoint x: 559, startPoint y: 452, endPoint x: 515, endPoint y: 446, distance: 44.6
click at [515, 446] on div "Janela de atendimento Grade de atendimento Capacidade Transportadoras Veículos …" at bounding box center [514, 346] width 1028 height 693
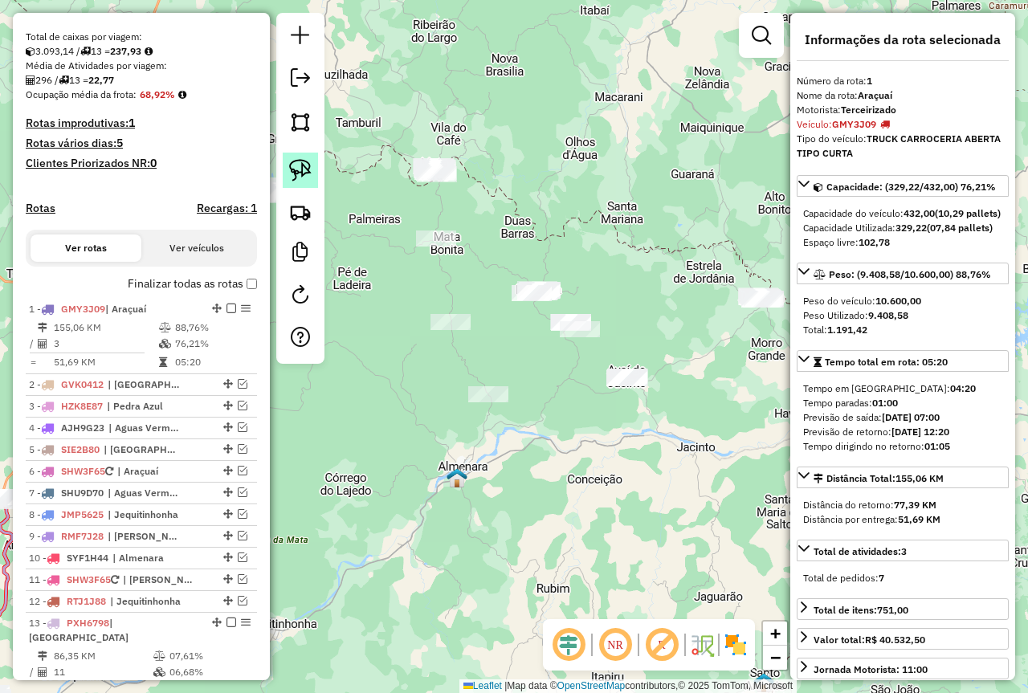
click at [298, 173] on img at bounding box center [300, 170] width 22 height 22
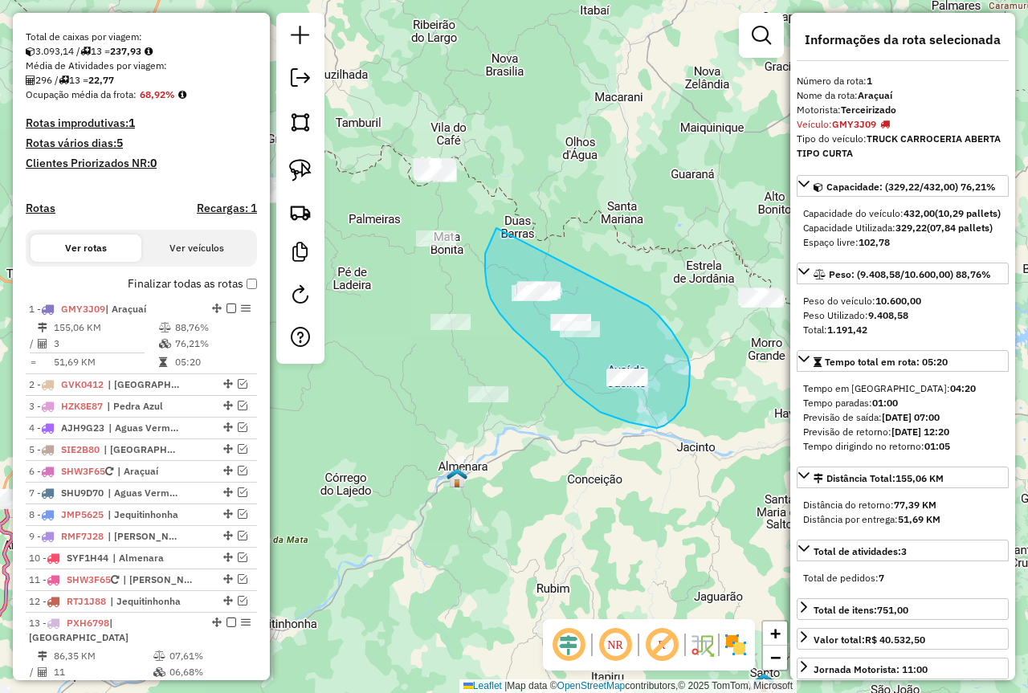
drag, startPoint x: 485, startPoint y: 267, endPoint x: 582, endPoint y: 267, distance: 97.2
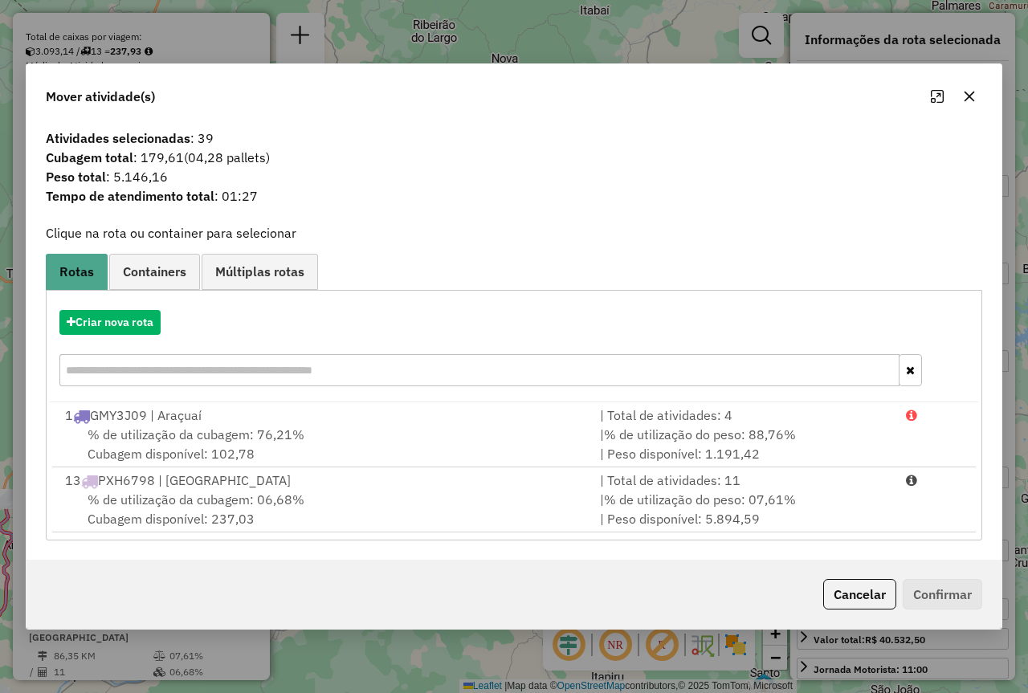
click at [971, 99] on icon "button" at bounding box center [969, 96] width 13 height 13
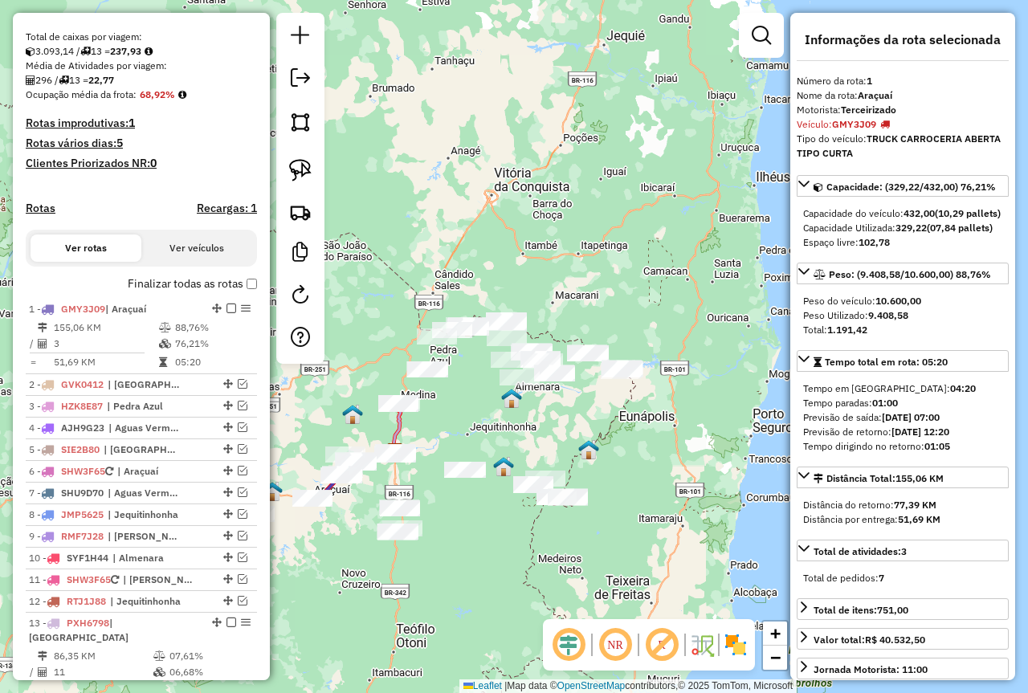
drag, startPoint x: 591, startPoint y: 466, endPoint x: 548, endPoint y: 403, distance: 76.2
click at [552, 411] on div "Janela de atendimento Grade de atendimento Capacidade Transportadoras Veículos …" at bounding box center [514, 346] width 1028 height 693
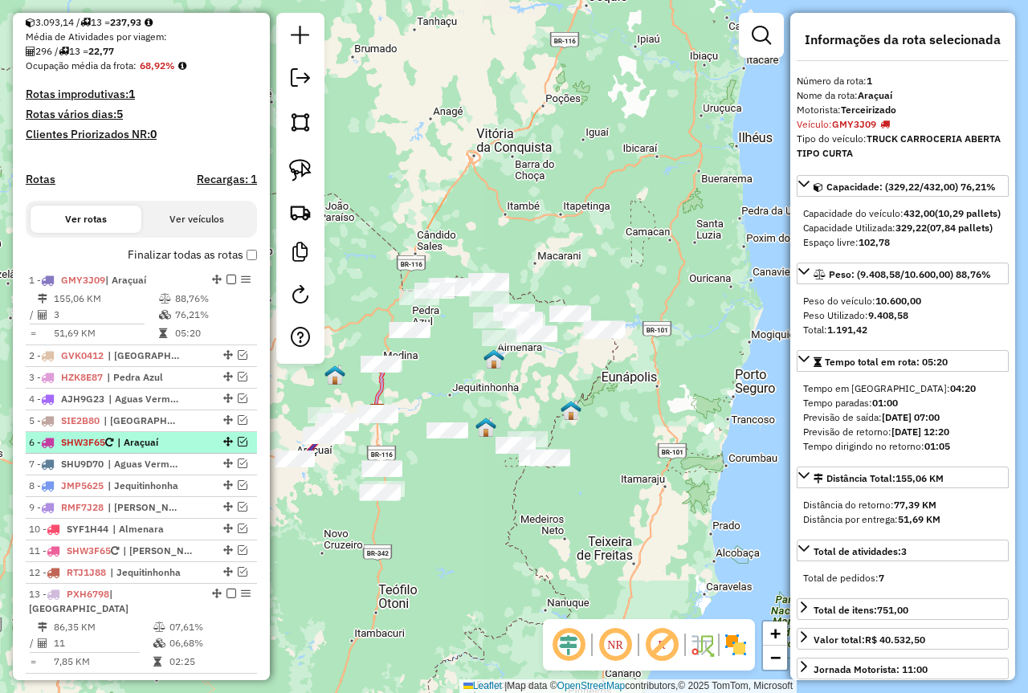
scroll to position [402, 0]
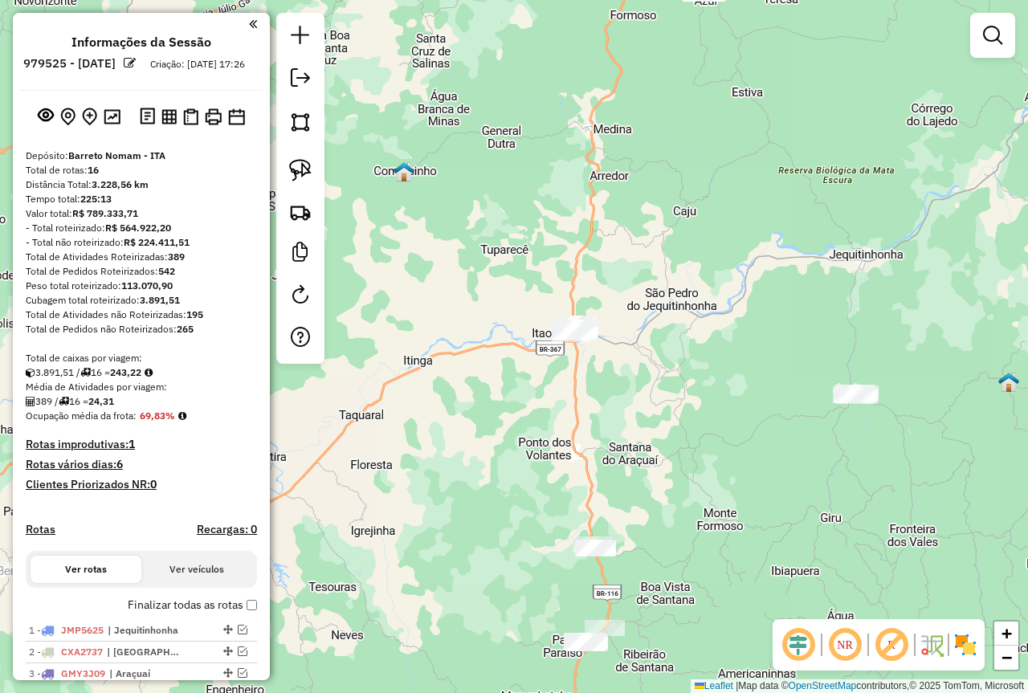
drag, startPoint x: 587, startPoint y: 503, endPoint x: 777, endPoint y: 435, distance: 201.9
click at [767, 439] on div "Janela de atendimento Grade de atendimento Capacidade Transportadoras Veículos …" at bounding box center [514, 346] width 1028 height 693
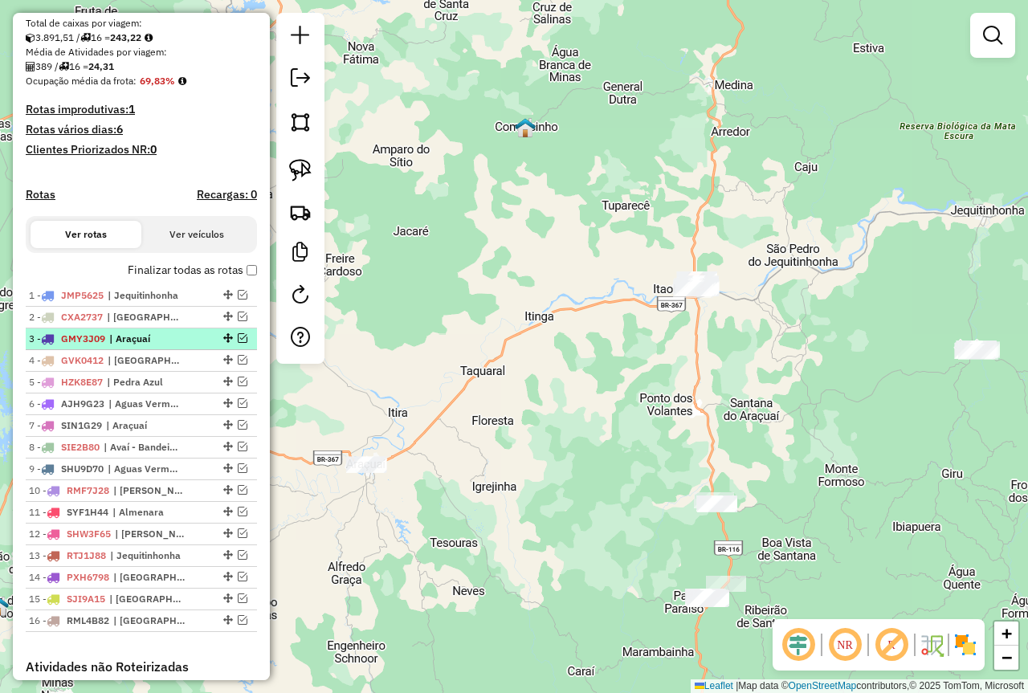
scroll to position [482, 0]
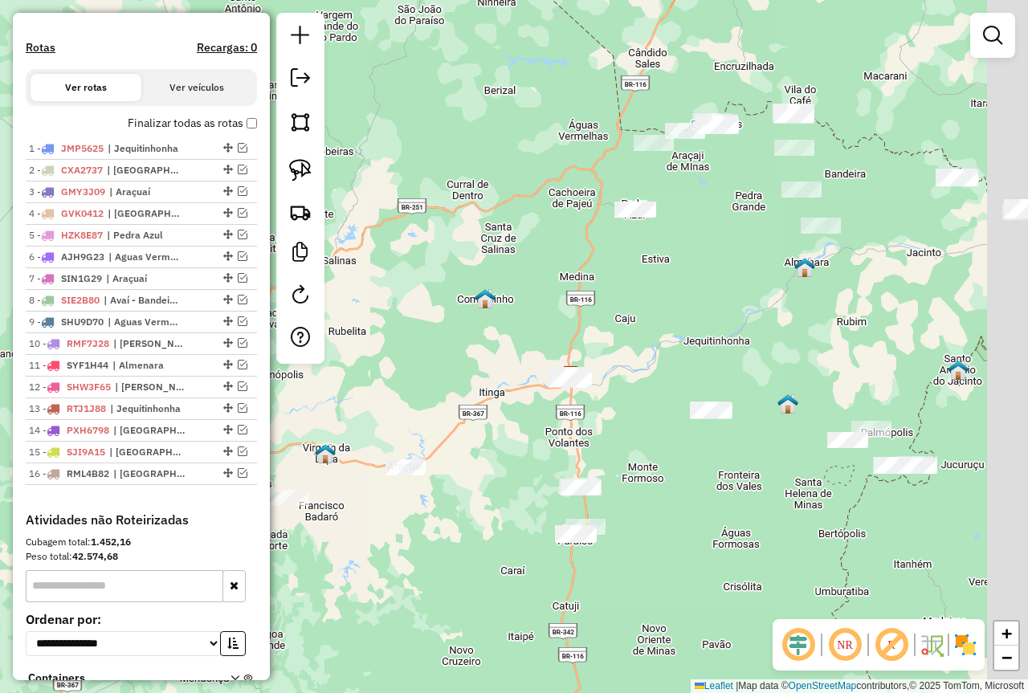
drag, startPoint x: 766, startPoint y: 302, endPoint x: 685, endPoint y: 332, distance: 86.7
click at [685, 332] on div "Janela de atendimento Grade de atendimento Capacidade Transportadoras Veículos …" at bounding box center [514, 346] width 1028 height 693
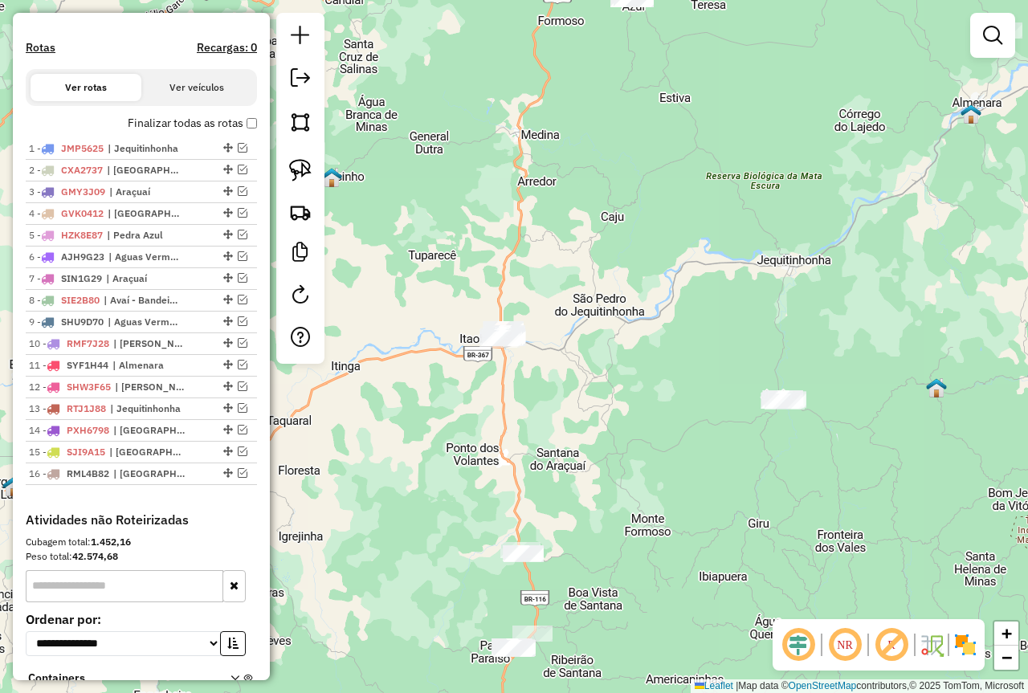
drag, startPoint x: 652, startPoint y: 501, endPoint x: 706, endPoint y: 474, distance: 60.3
click at [706, 474] on div "Janela de atendimento Grade de atendimento Capacidade Transportadoras Veículos …" at bounding box center [514, 346] width 1028 height 693
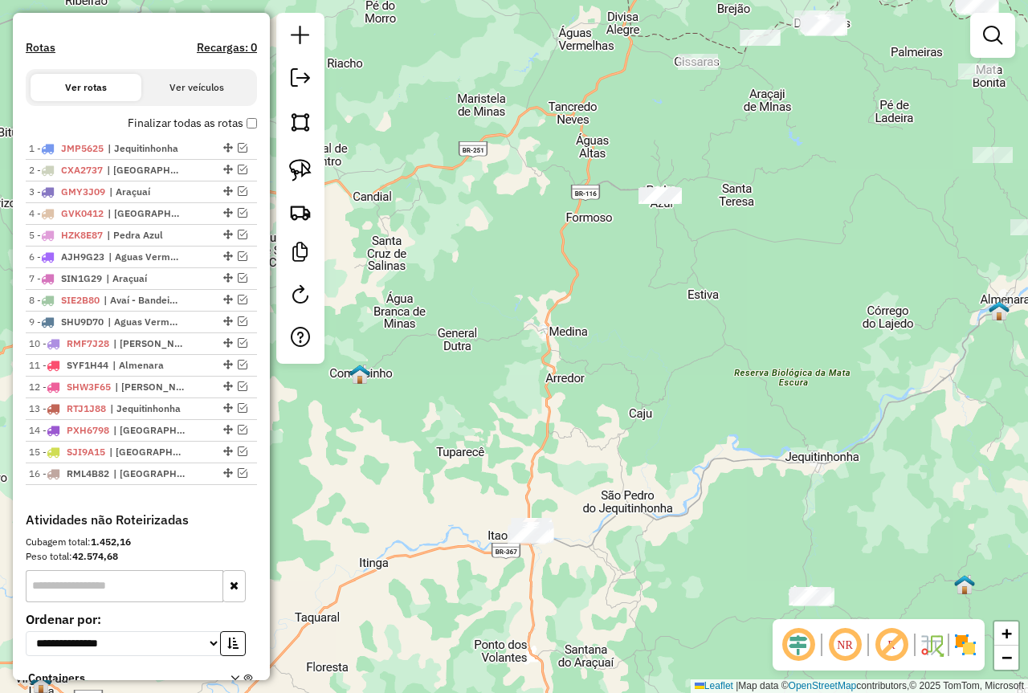
drag, startPoint x: 666, startPoint y: 448, endPoint x: 639, endPoint y: 581, distance: 135.3
click at [642, 570] on div "Janela de atendimento Grade de atendimento Capacidade Transportadoras Veículos …" at bounding box center [514, 346] width 1028 height 693
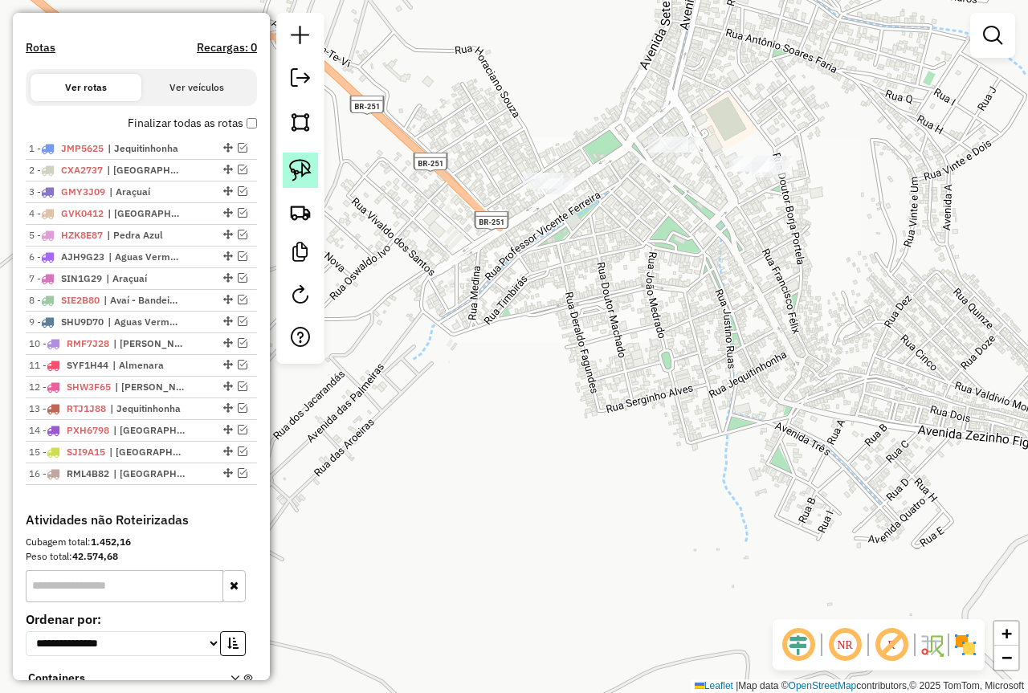
click at [301, 177] on img at bounding box center [300, 170] width 22 height 22
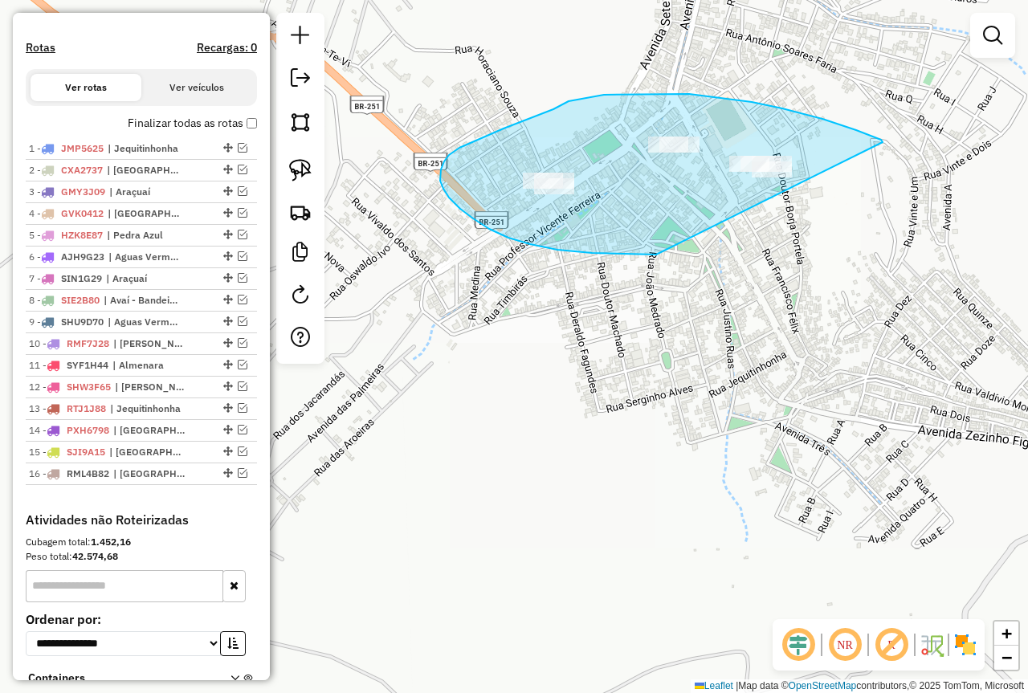
drag, startPoint x: 883, startPoint y: 142, endPoint x: 824, endPoint y: 224, distance: 100.7
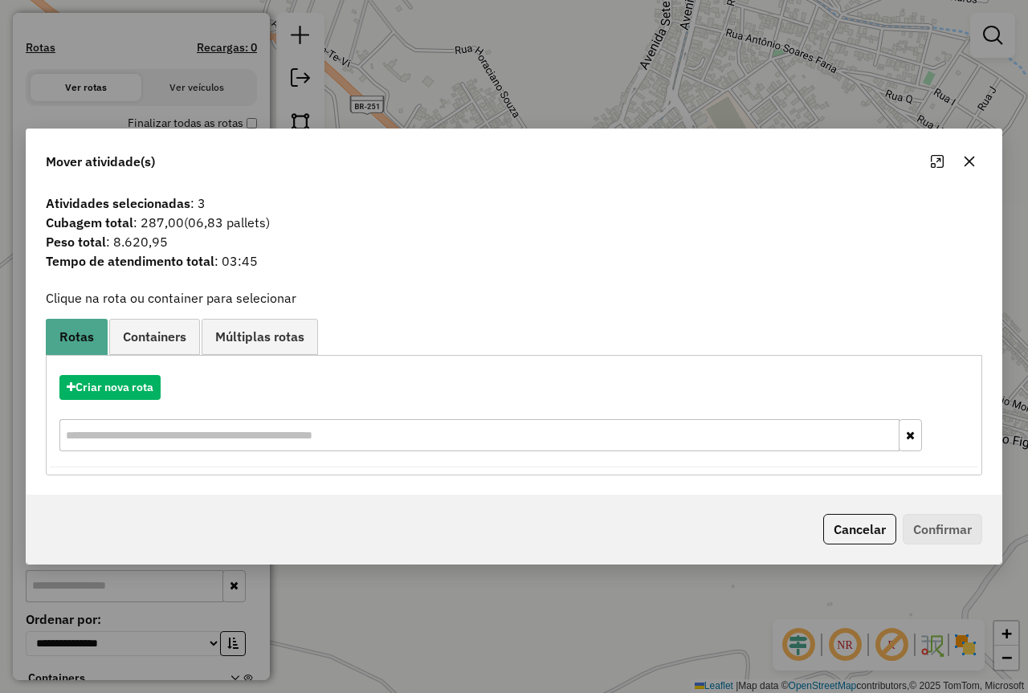
click at [971, 162] on icon "button" at bounding box center [969, 161] width 10 height 10
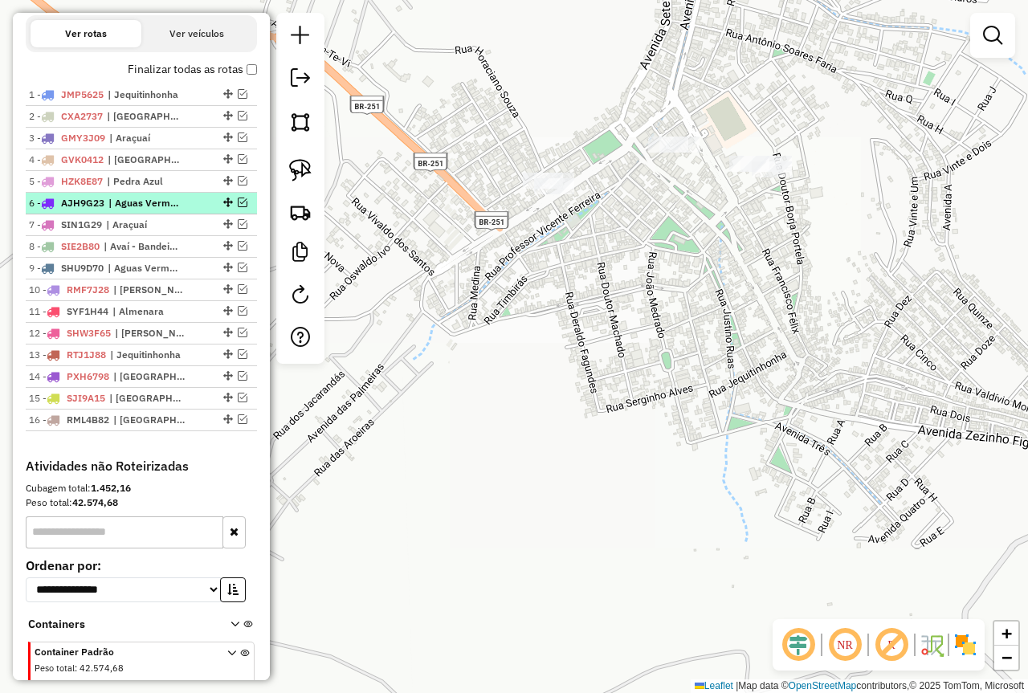
scroll to position [618, 0]
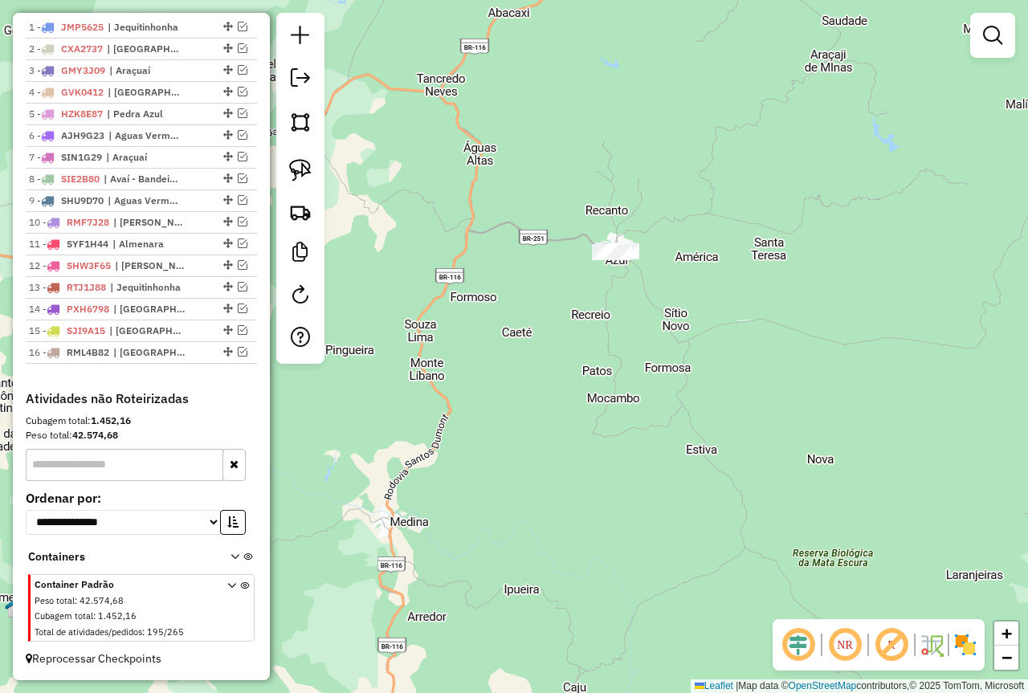
drag, startPoint x: 418, startPoint y: 399, endPoint x: 695, endPoint y: 291, distance: 298.2
click at [695, 291] on div "Janela de atendimento Grade de atendimento Capacidade Transportadoras Veículos …" at bounding box center [514, 346] width 1028 height 693
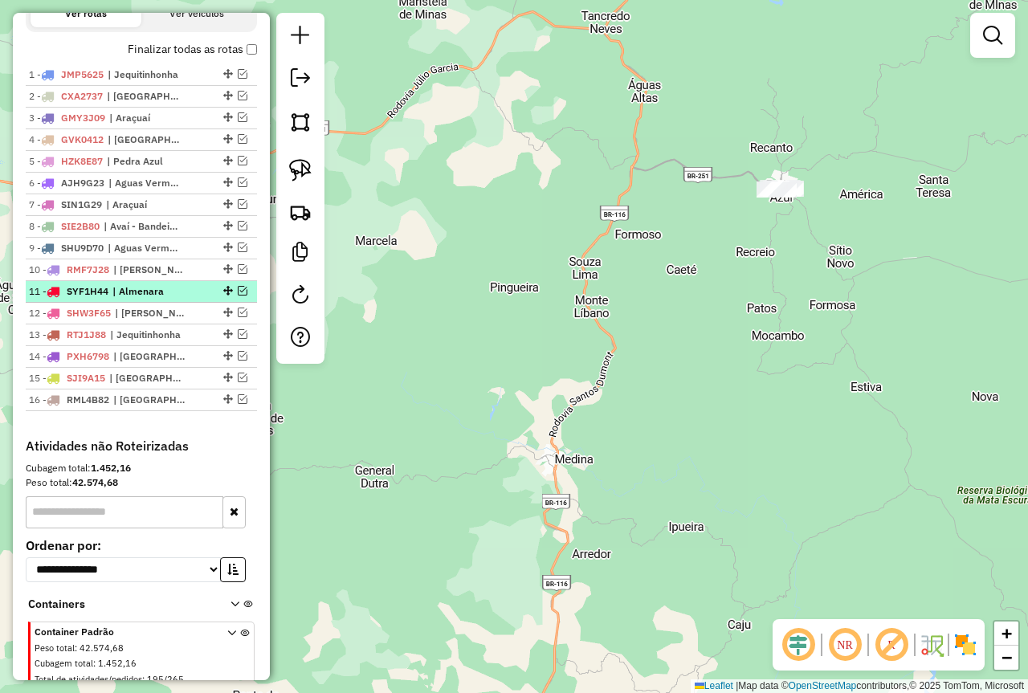
scroll to position [377, 0]
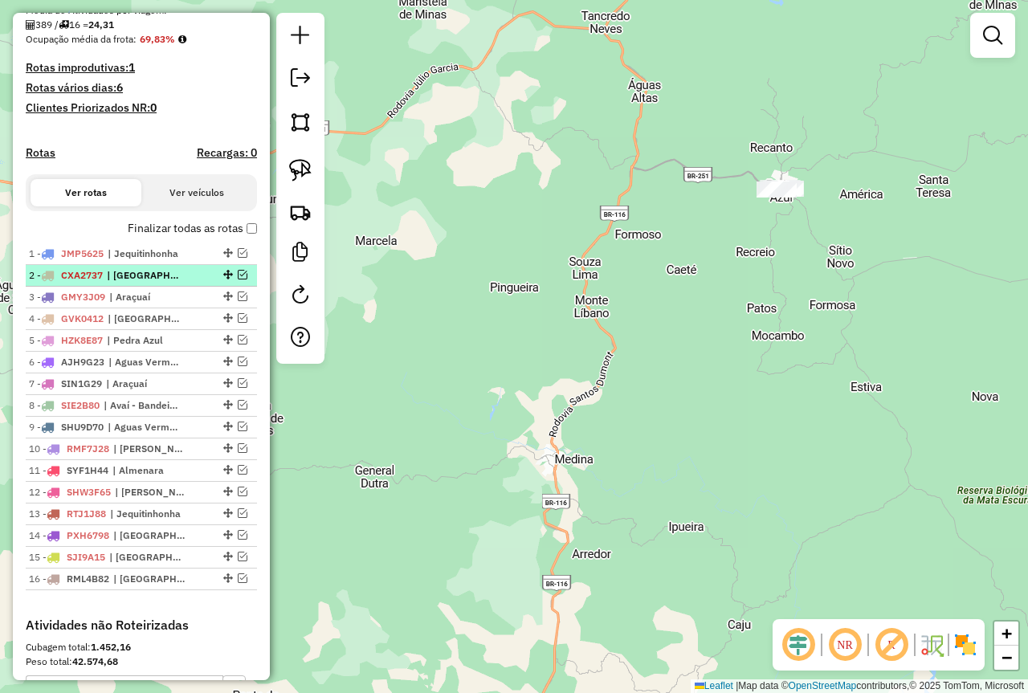
click at [238, 279] on em at bounding box center [243, 275] width 10 height 10
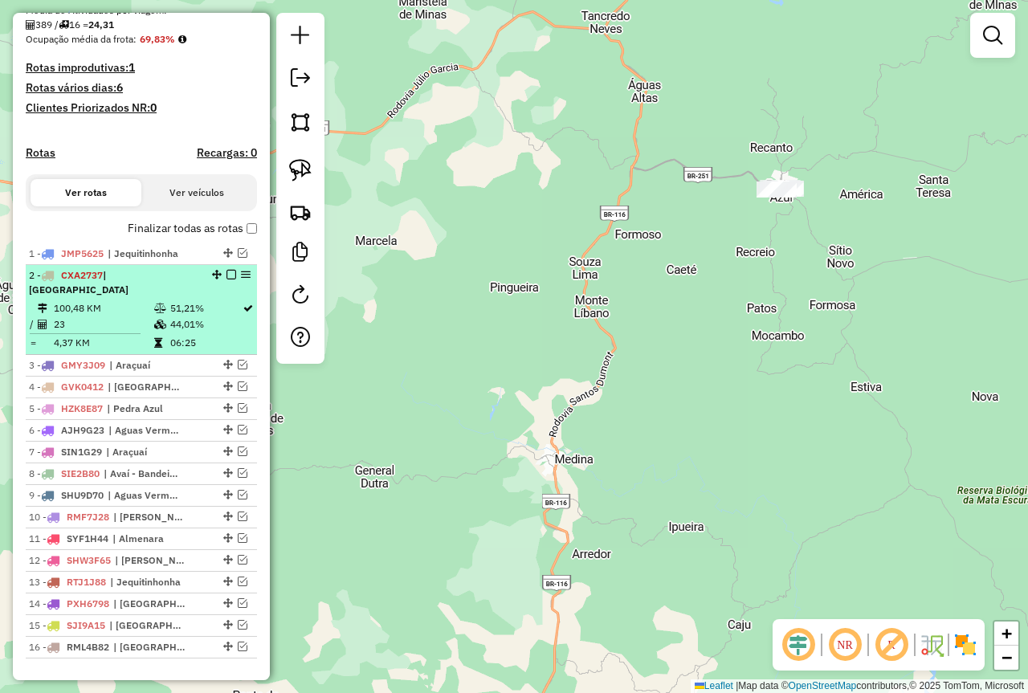
click at [183, 309] on td "51,21%" at bounding box center [205, 308] width 72 height 16
select select "**********"
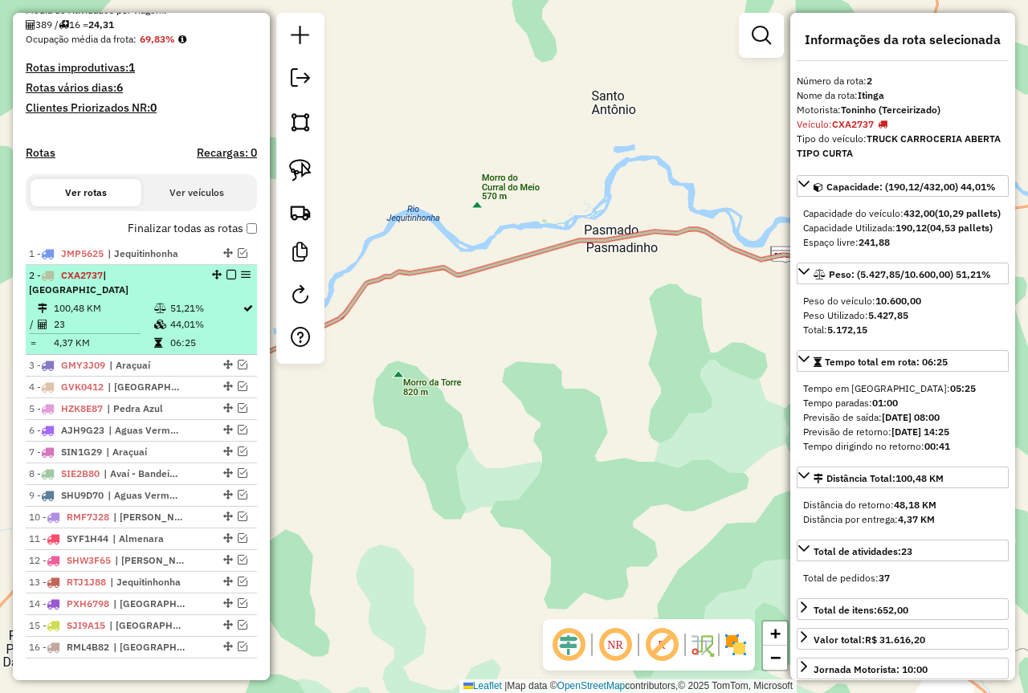
click at [226, 279] on em at bounding box center [231, 275] width 10 height 10
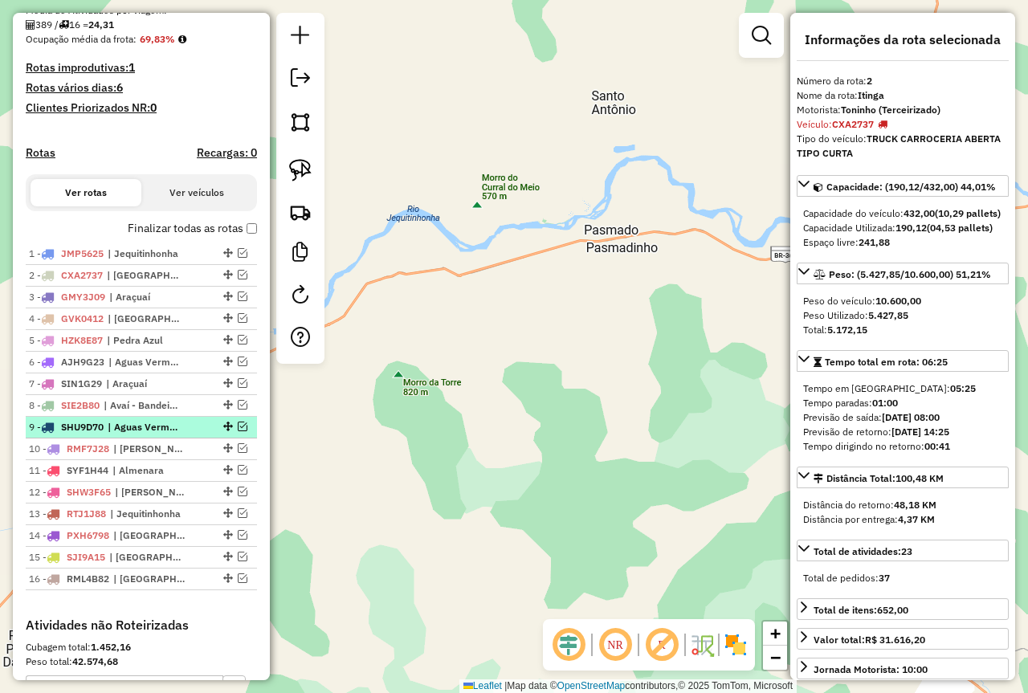
click at [238, 431] on em at bounding box center [243, 427] width 10 height 10
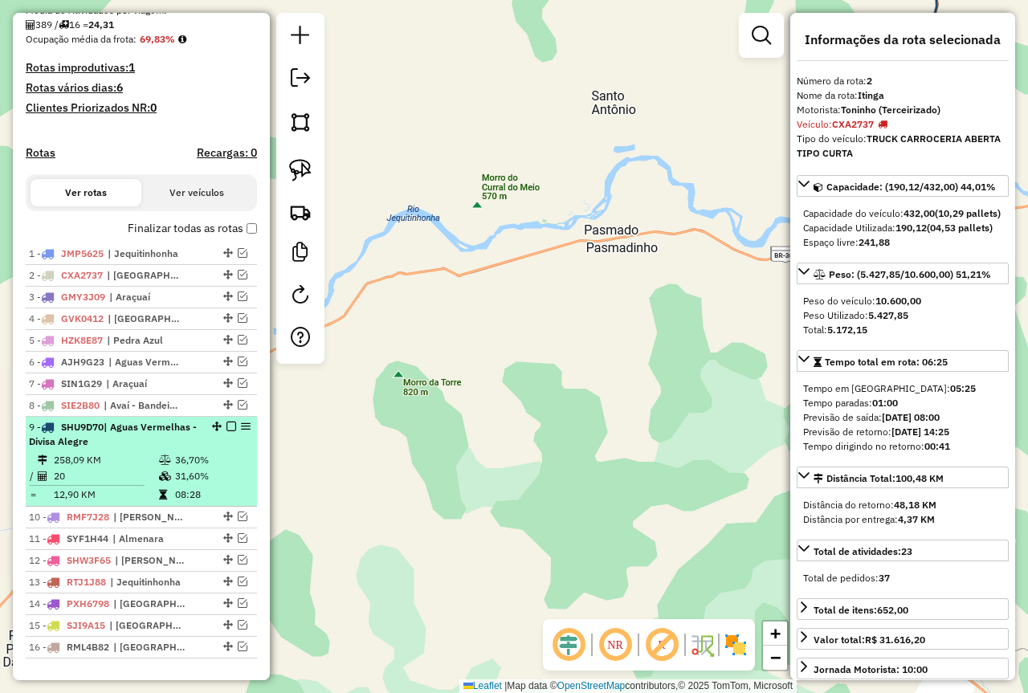
click at [174, 468] on td "36,70%" at bounding box center [212, 460] width 76 height 16
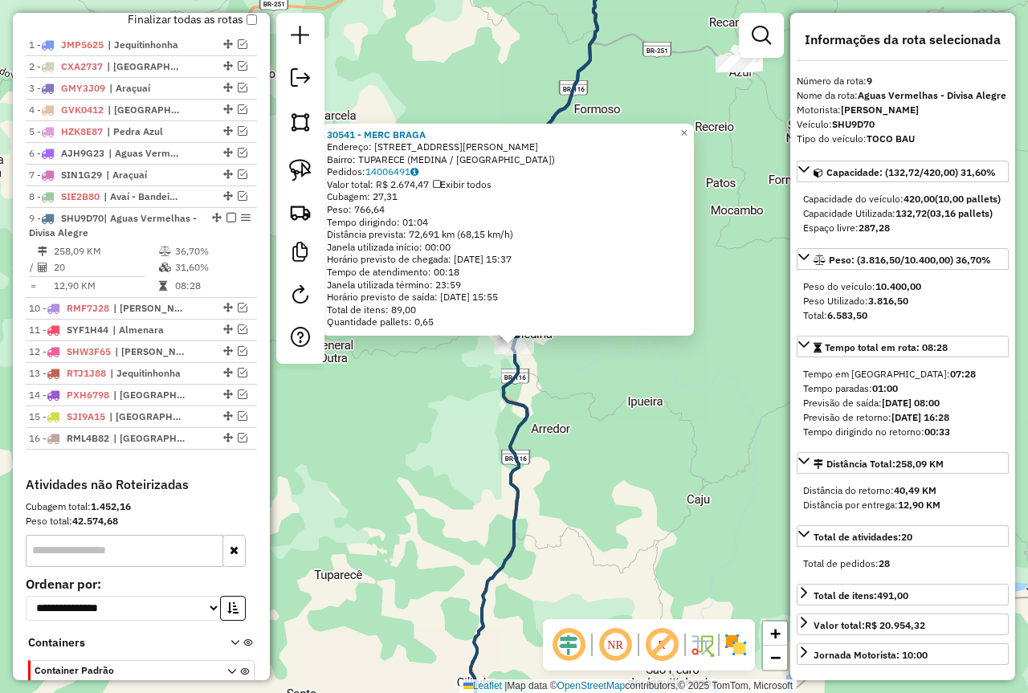
scroll to position [686, 0]
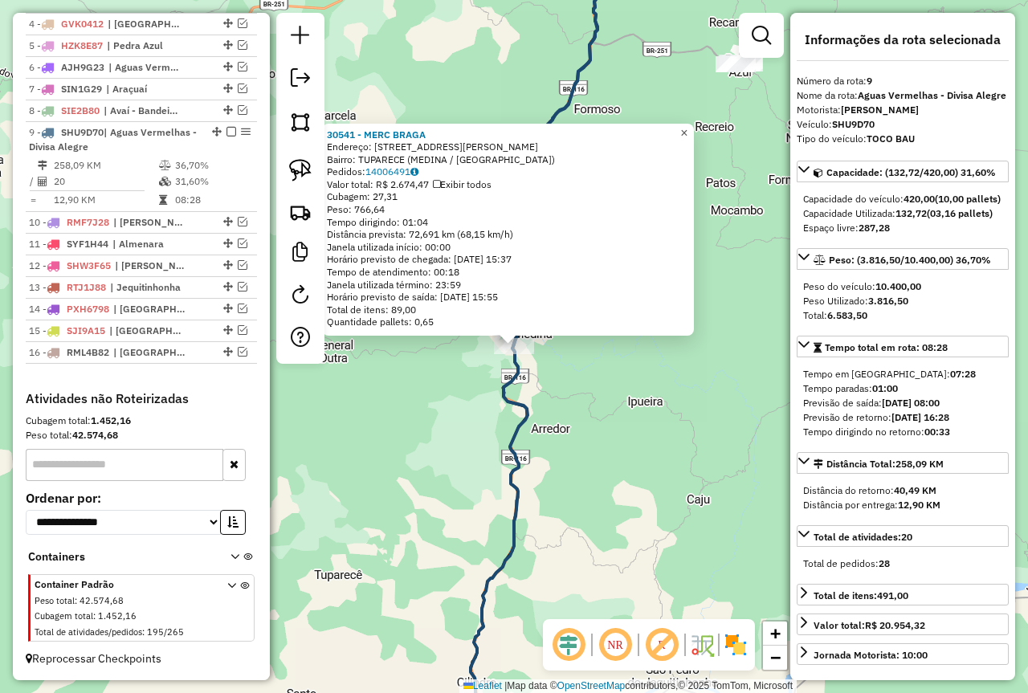
click at [687, 131] on span "×" at bounding box center [683, 133] width 7 height 14
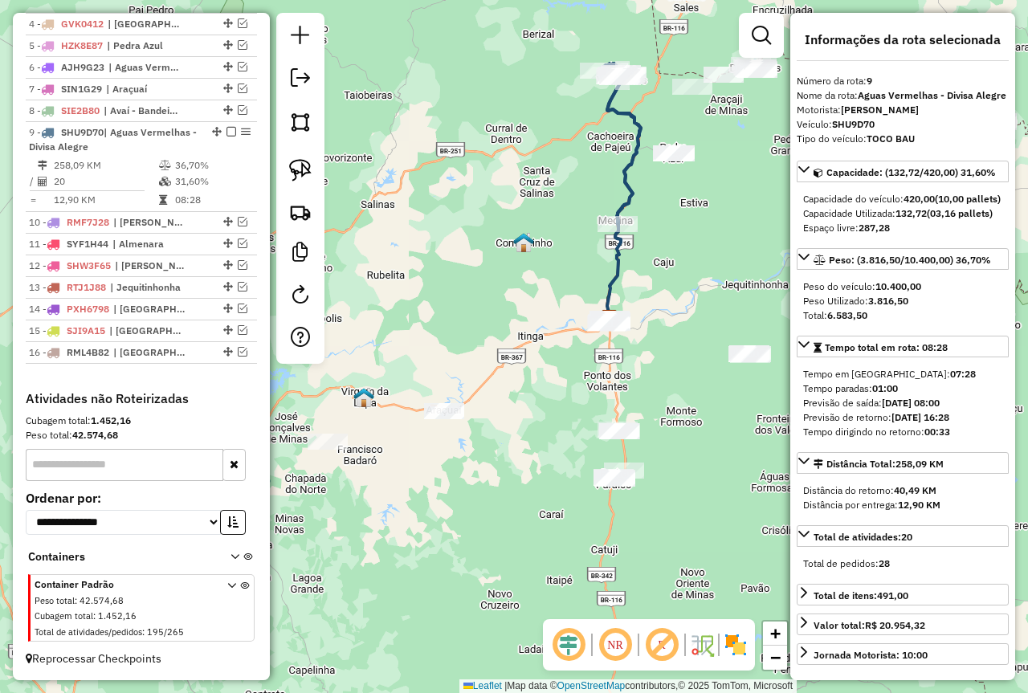
drag, startPoint x: 652, startPoint y: 183, endPoint x: 654, endPoint y: 191, distance: 8.2
click at [654, 191] on div "Janela de atendimento Grade de atendimento Capacidade Transportadoras Veículos …" at bounding box center [514, 346] width 1028 height 693
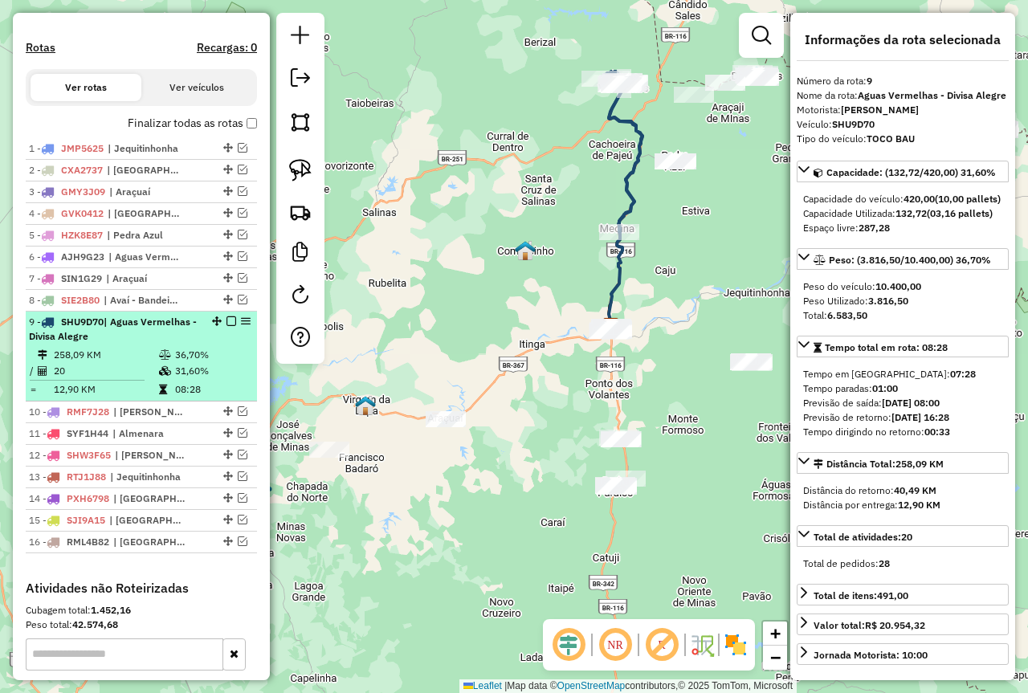
scroll to position [445, 0]
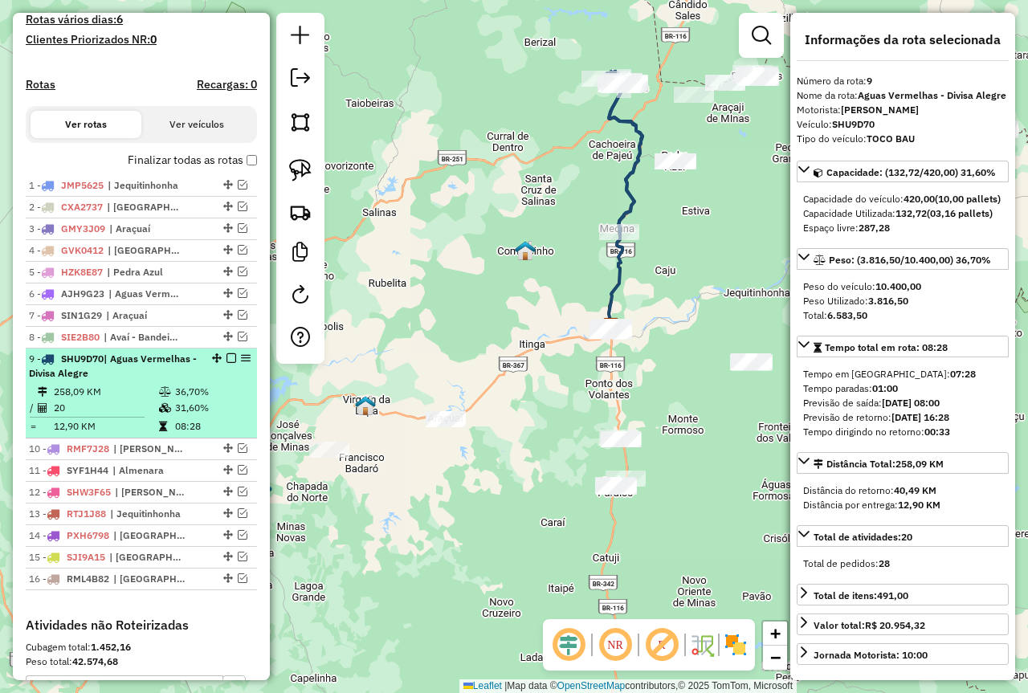
click at [226, 363] on em at bounding box center [231, 358] width 10 height 10
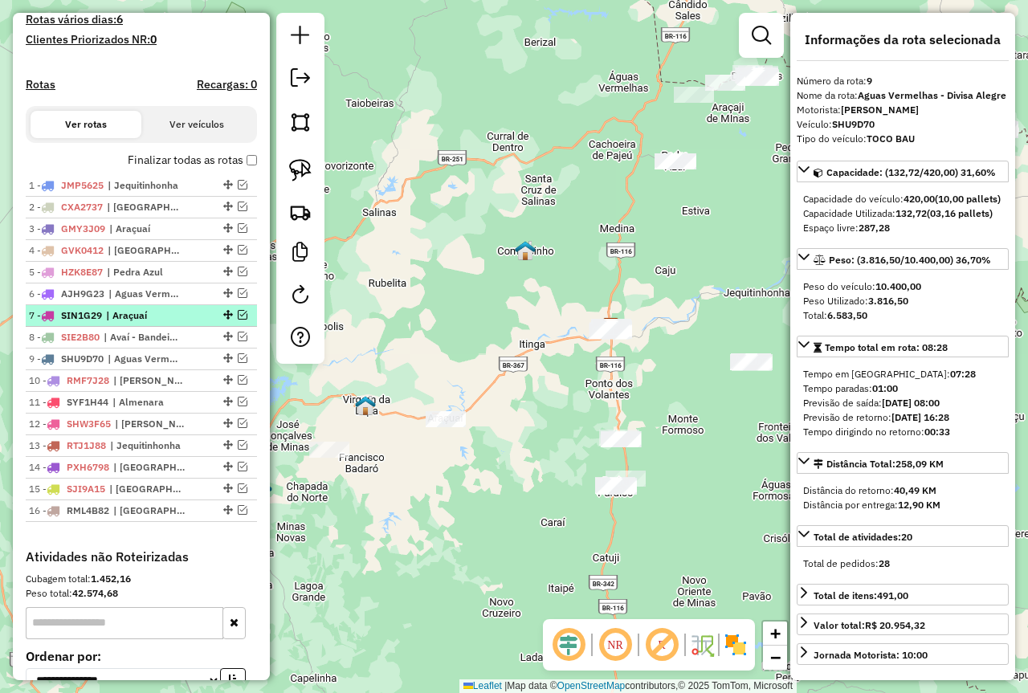
click at [202, 320] on div at bounding box center [226, 315] width 48 height 10
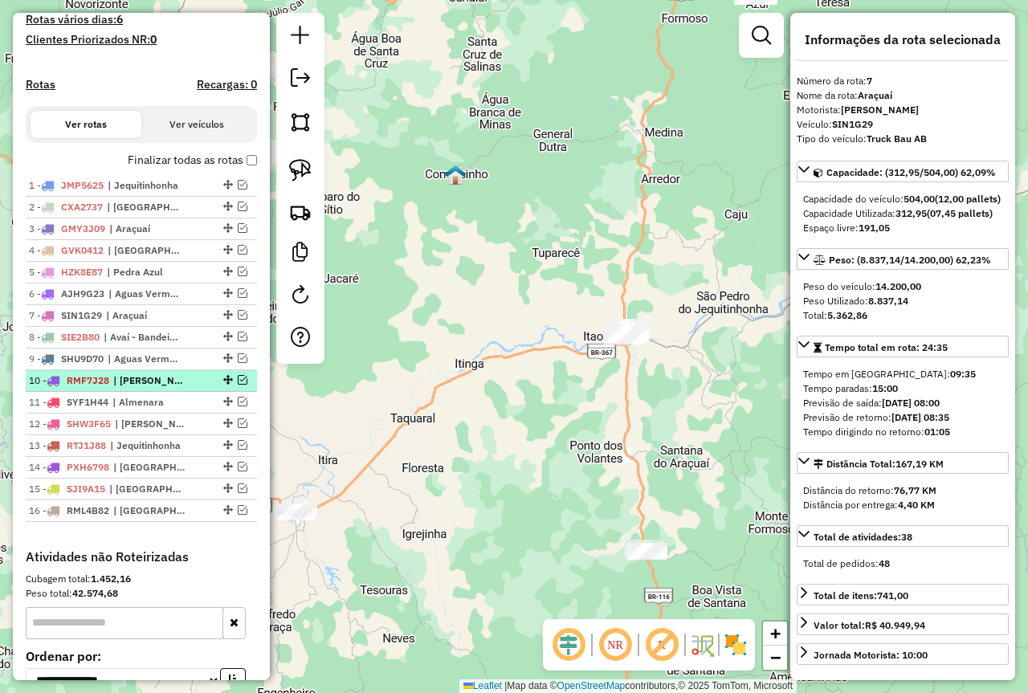
click at [238, 385] on em at bounding box center [243, 380] width 10 height 10
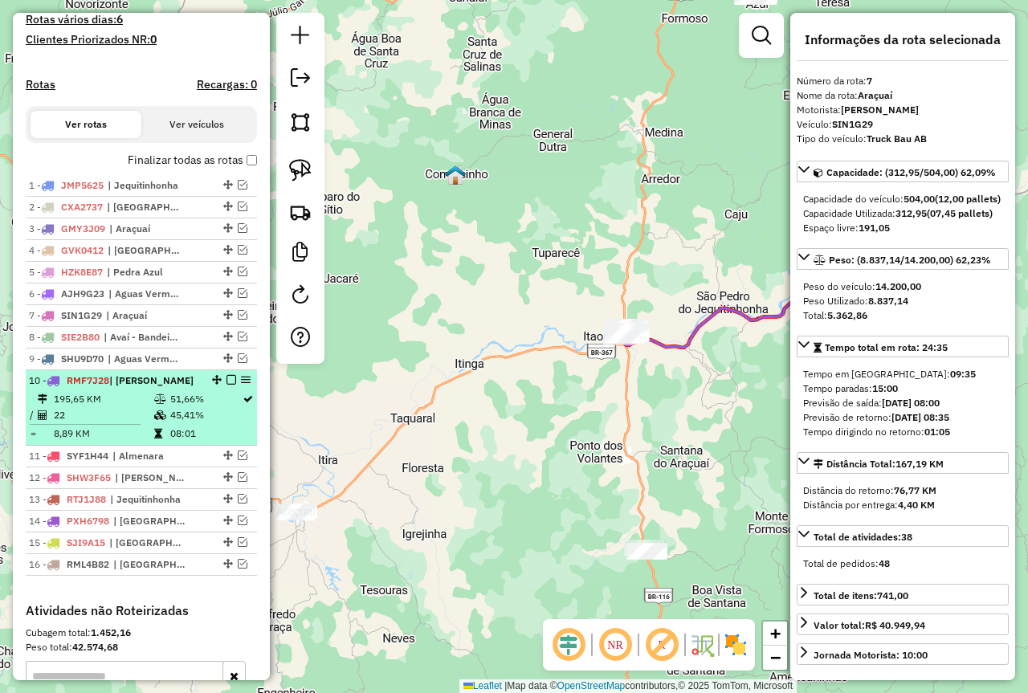
click at [196, 423] on td "45,41%" at bounding box center [205, 415] width 72 height 16
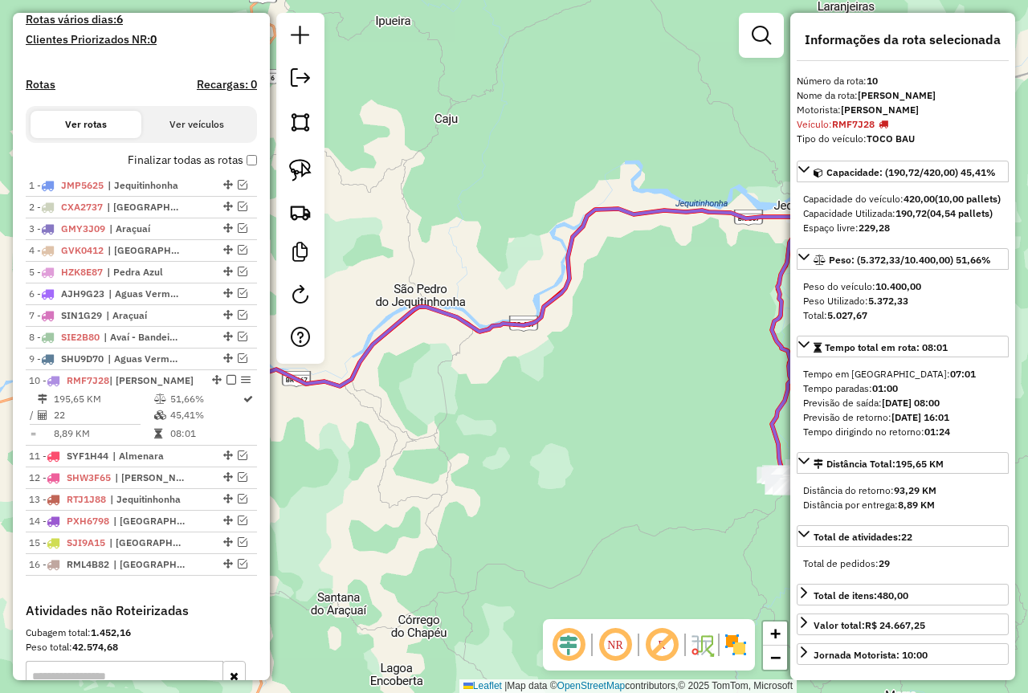
drag, startPoint x: 568, startPoint y: 493, endPoint x: 427, endPoint y: 379, distance: 181.0
click at [446, 395] on div "Janela de atendimento Grade de atendimento Capacidade Transportadoras Veículos …" at bounding box center [514, 346] width 1028 height 693
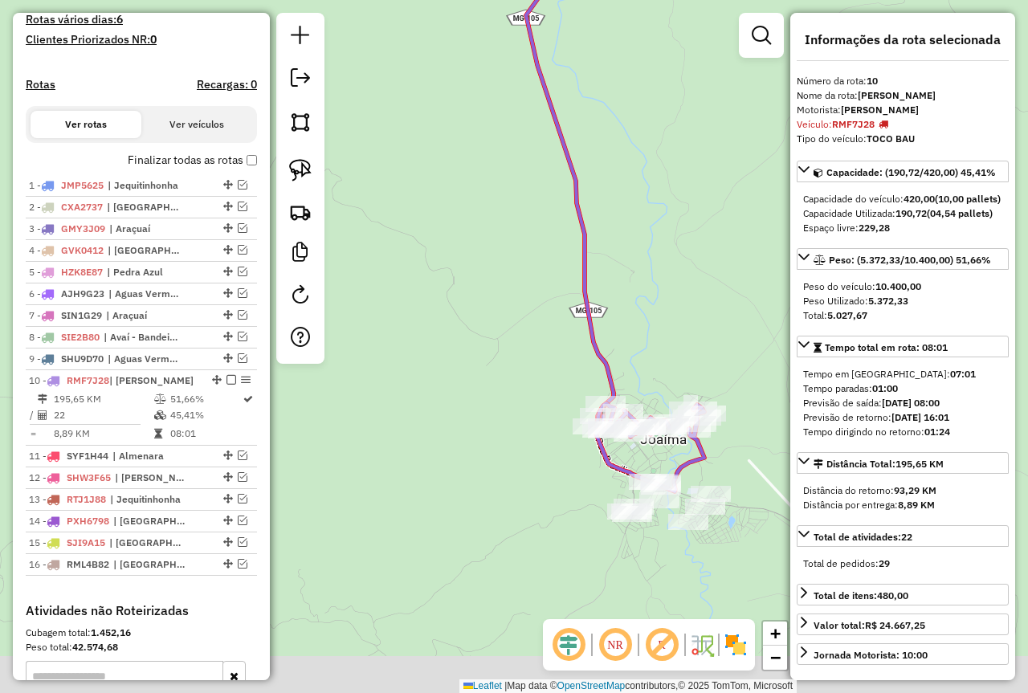
drag, startPoint x: 712, startPoint y: 313, endPoint x: 605, endPoint y: 190, distance: 163.4
click at [634, 220] on div "Janela de atendimento Grade de atendimento Capacidade Transportadoras Veículos …" at bounding box center [514, 346] width 1028 height 693
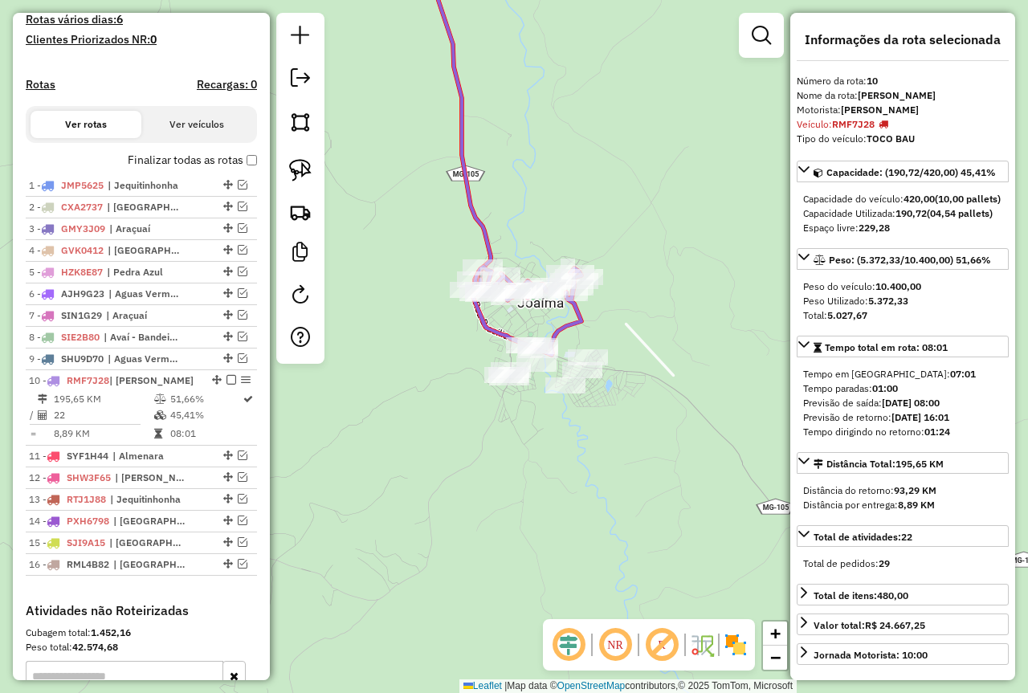
drag, startPoint x: 304, startPoint y: 164, endPoint x: 438, endPoint y: 258, distance: 163.7
click at [304, 163] on img at bounding box center [300, 170] width 22 height 22
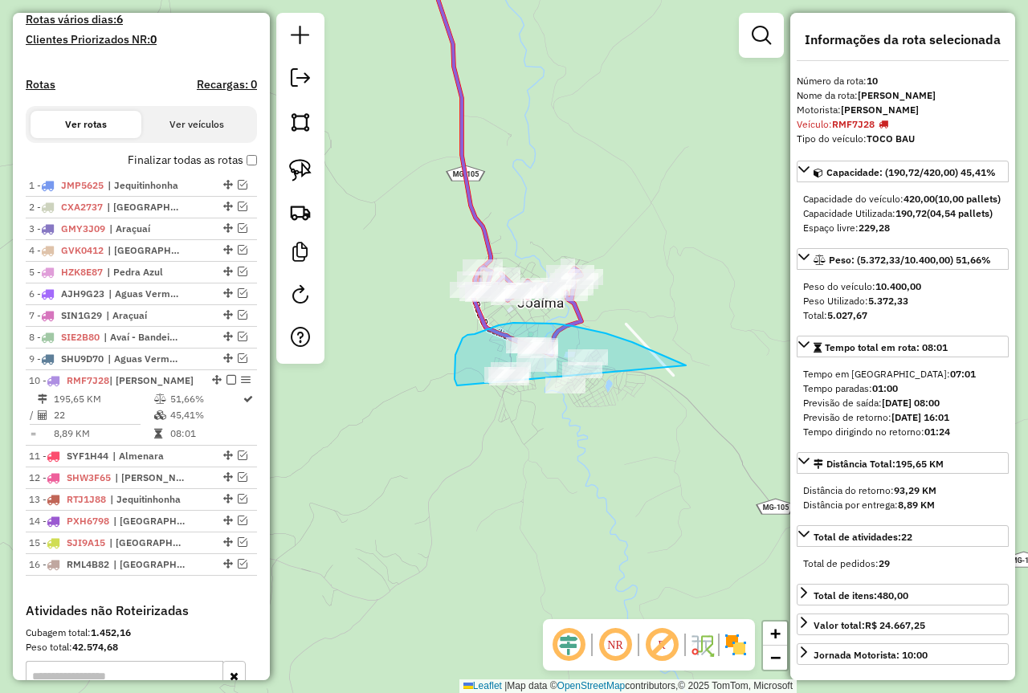
drag, startPoint x: 685, startPoint y: 365, endPoint x: 561, endPoint y: 395, distance: 127.4
click at [561, 395] on div "Janela de atendimento Grade de atendimento Capacidade Transportadoras Veículos …" at bounding box center [514, 346] width 1028 height 693
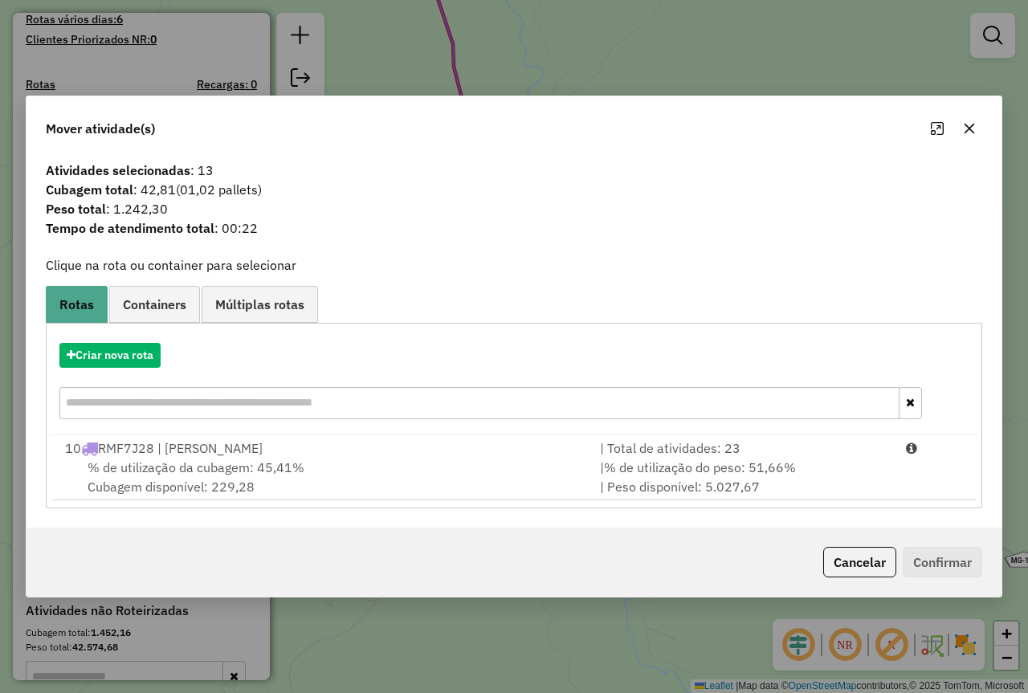
click at [975, 126] on icon "button" at bounding box center [969, 128] width 13 height 13
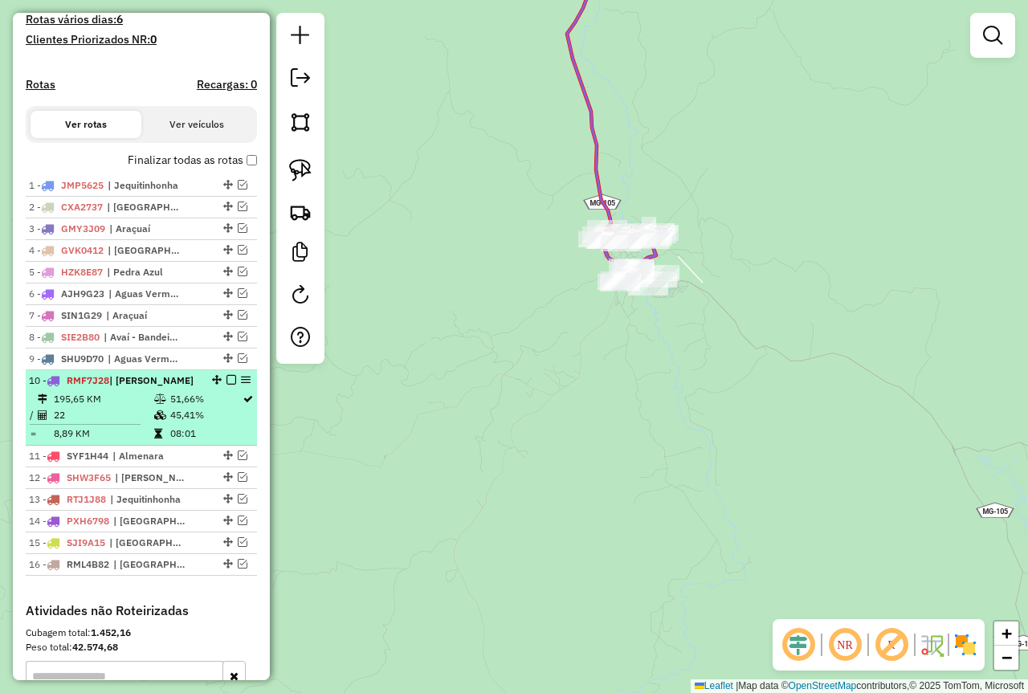
click at [227, 385] on em at bounding box center [231, 380] width 10 height 10
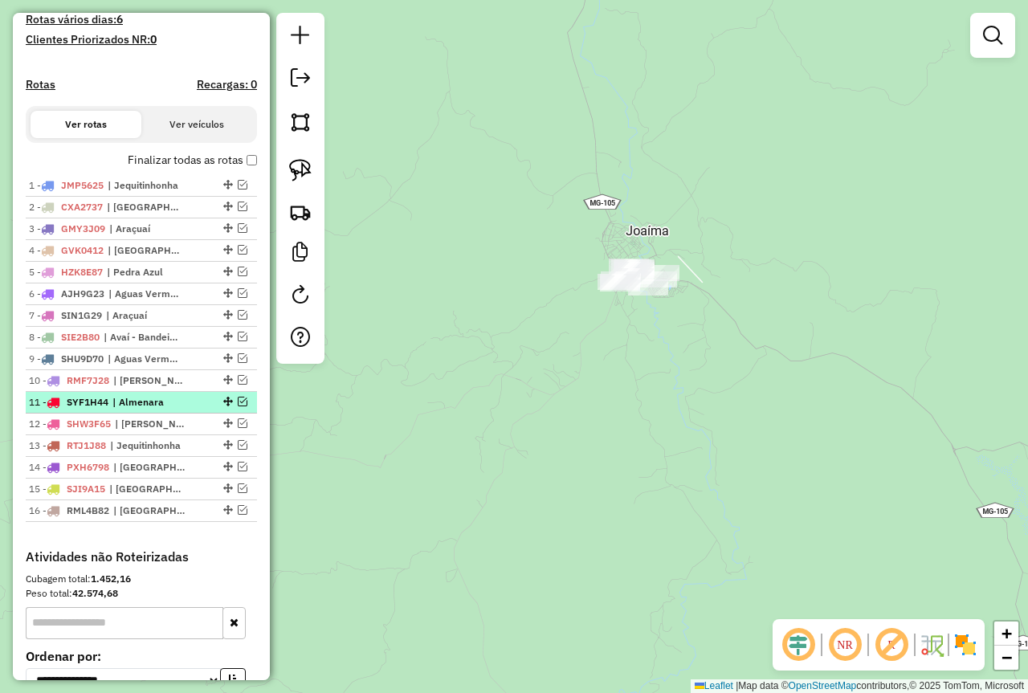
click at [204, 406] on div at bounding box center [226, 402] width 48 height 10
select select "**********"
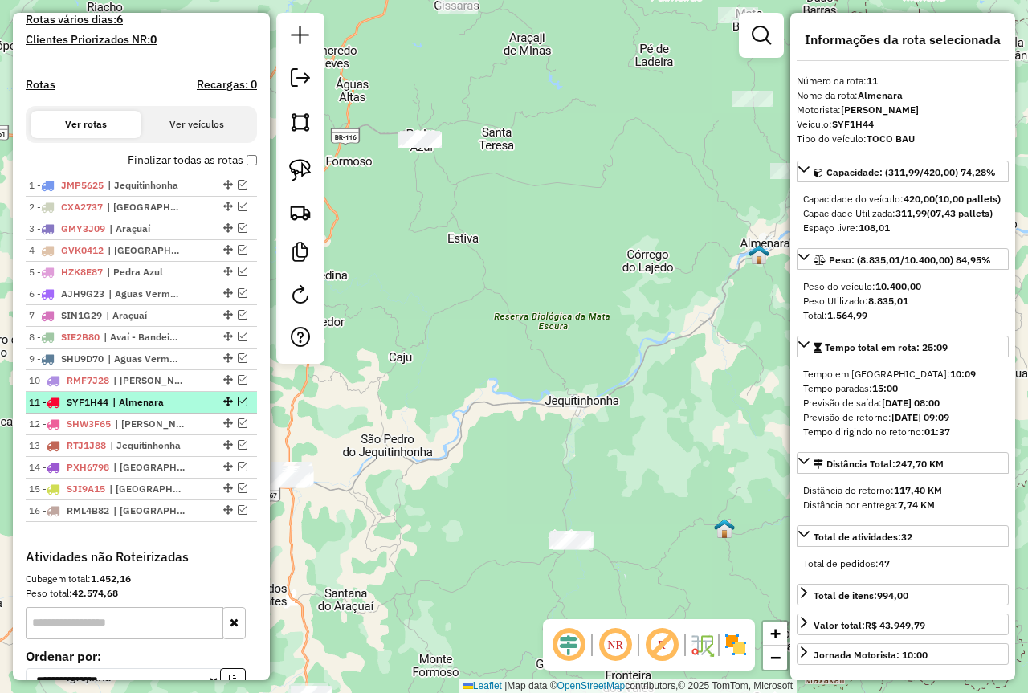
click at [232, 406] on div at bounding box center [226, 402] width 48 height 10
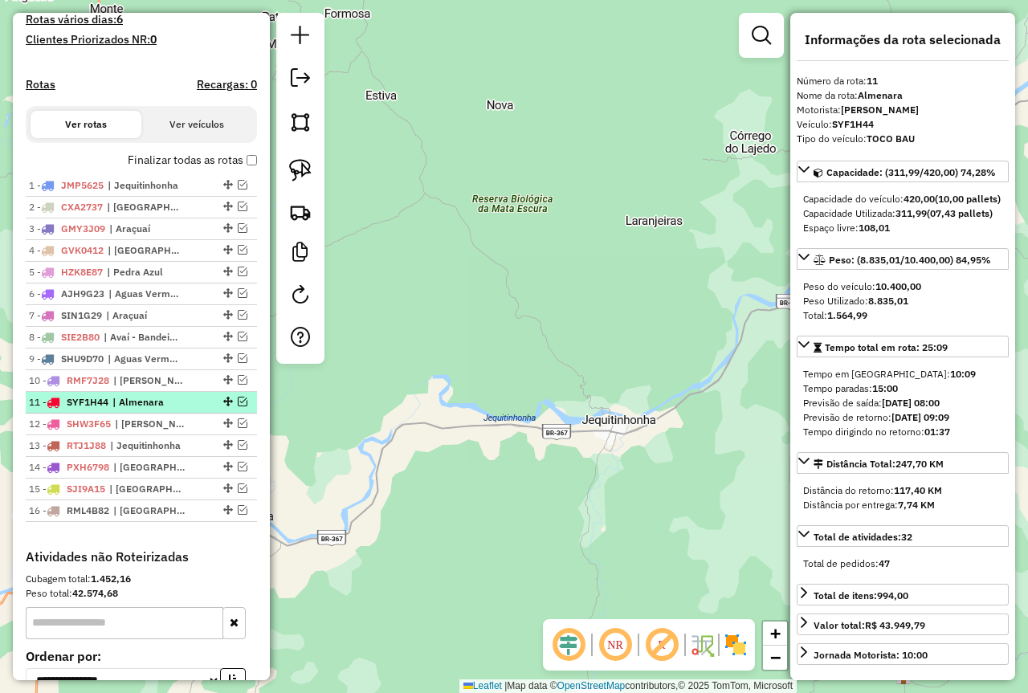
click at [238, 406] on em at bounding box center [243, 402] width 10 height 10
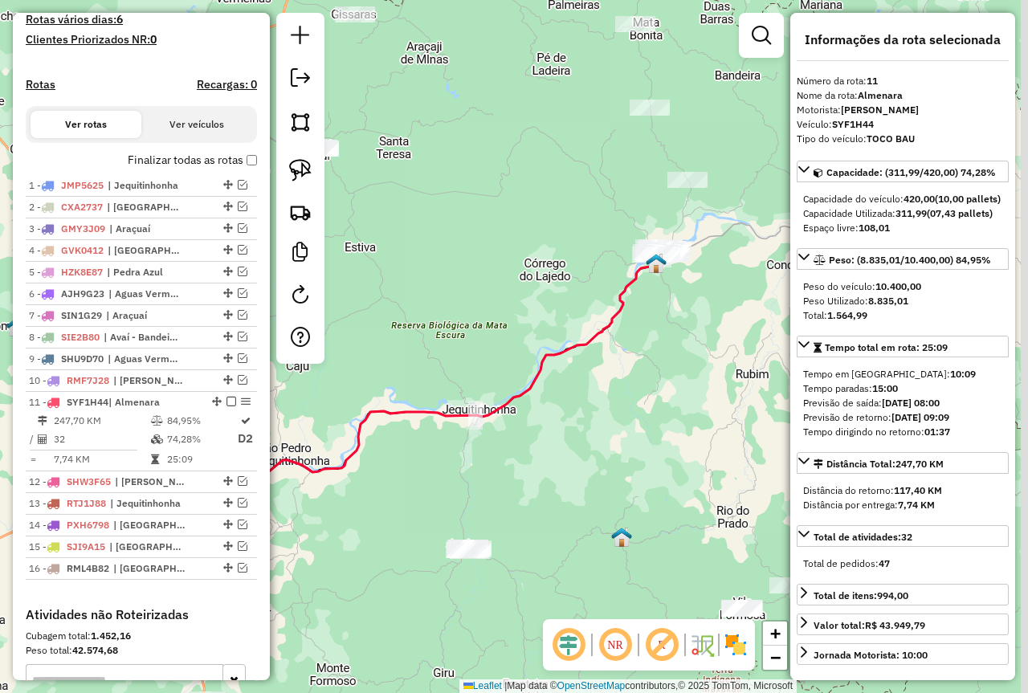
drag, startPoint x: 543, startPoint y: 373, endPoint x: 453, endPoint y: 381, distance: 90.3
click at [453, 381] on div "Janela de atendimento Grade de atendimento Capacidade Transportadoras Veículos …" at bounding box center [514, 346] width 1028 height 693
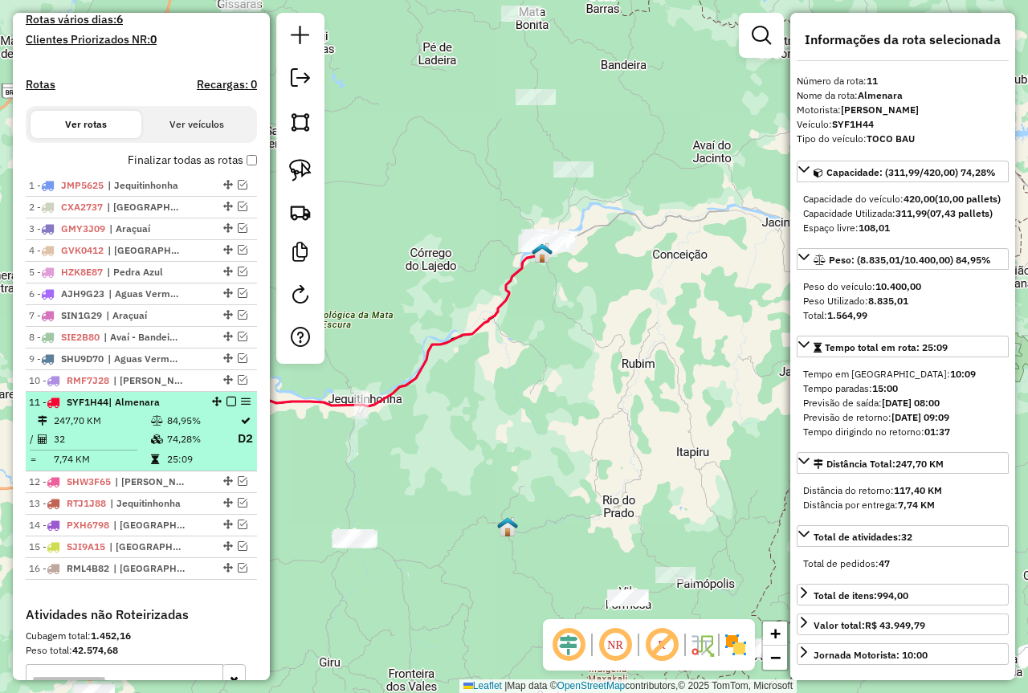
click at [226, 406] on em at bounding box center [231, 402] width 10 height 10
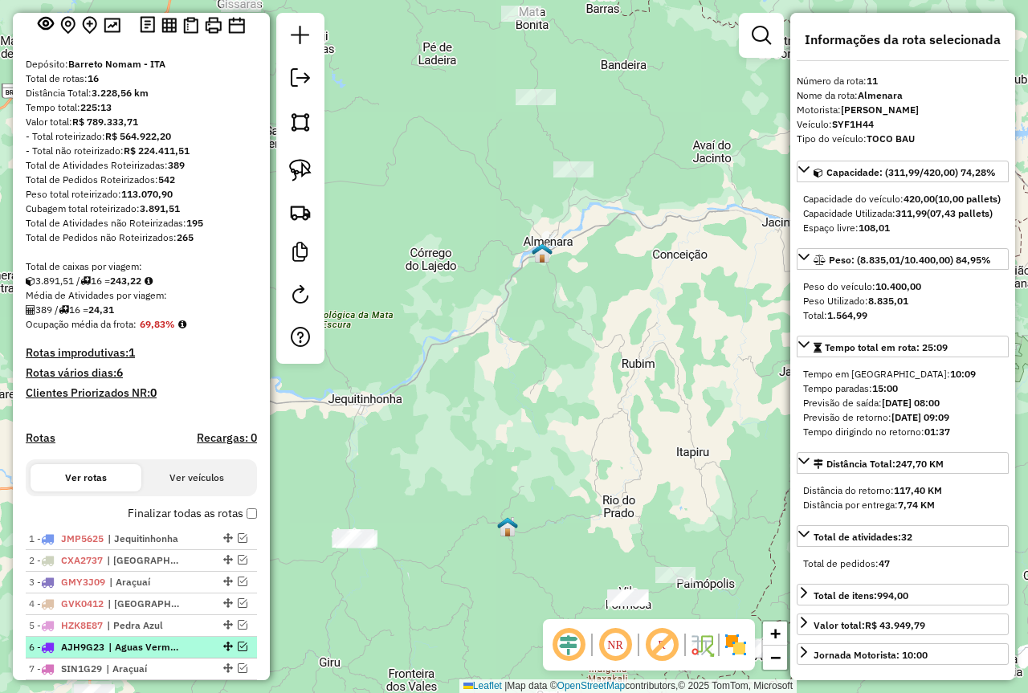
scroll to position [0, 0]
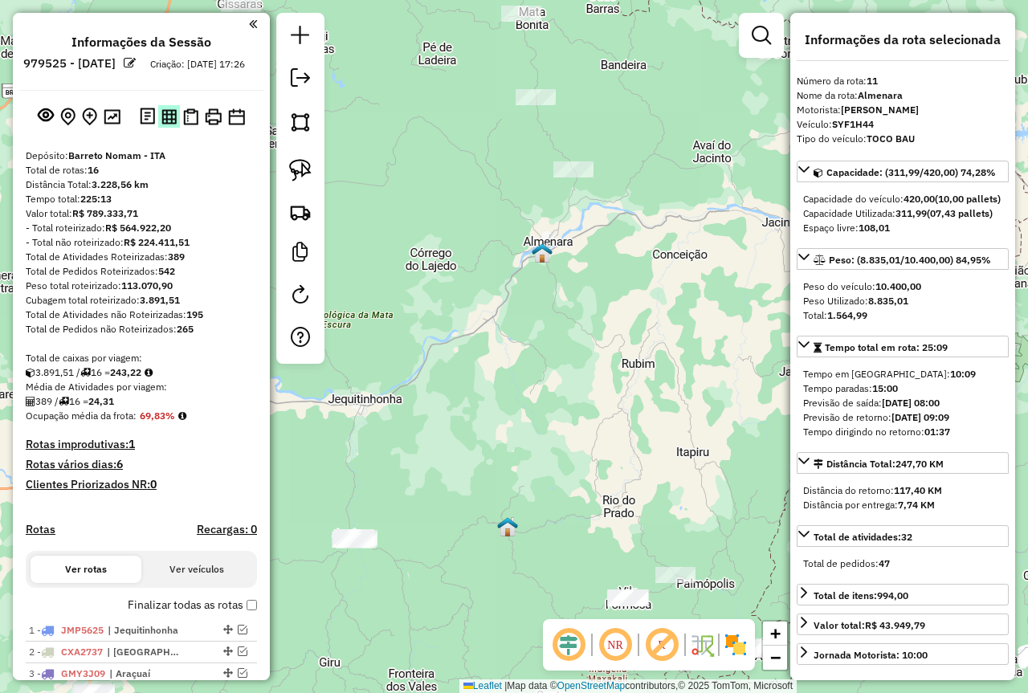
click at [165, 124] on img at bounding box center [168, 116] width 15 height 15
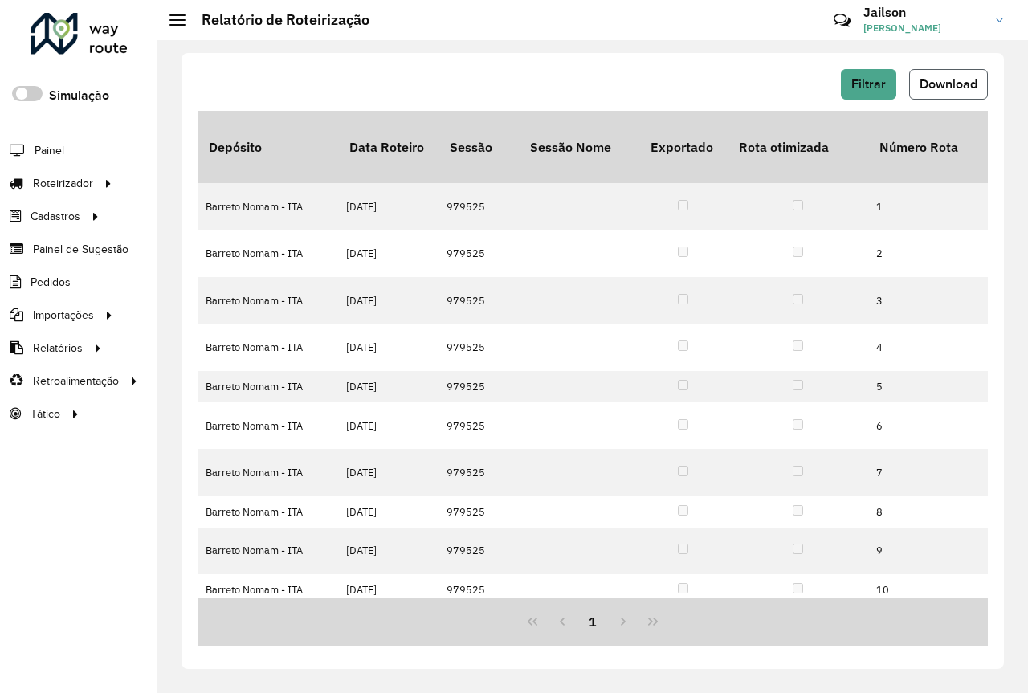
click at [950, 80] on span "Download" at bounding box center [948, 84] width 58 height 14
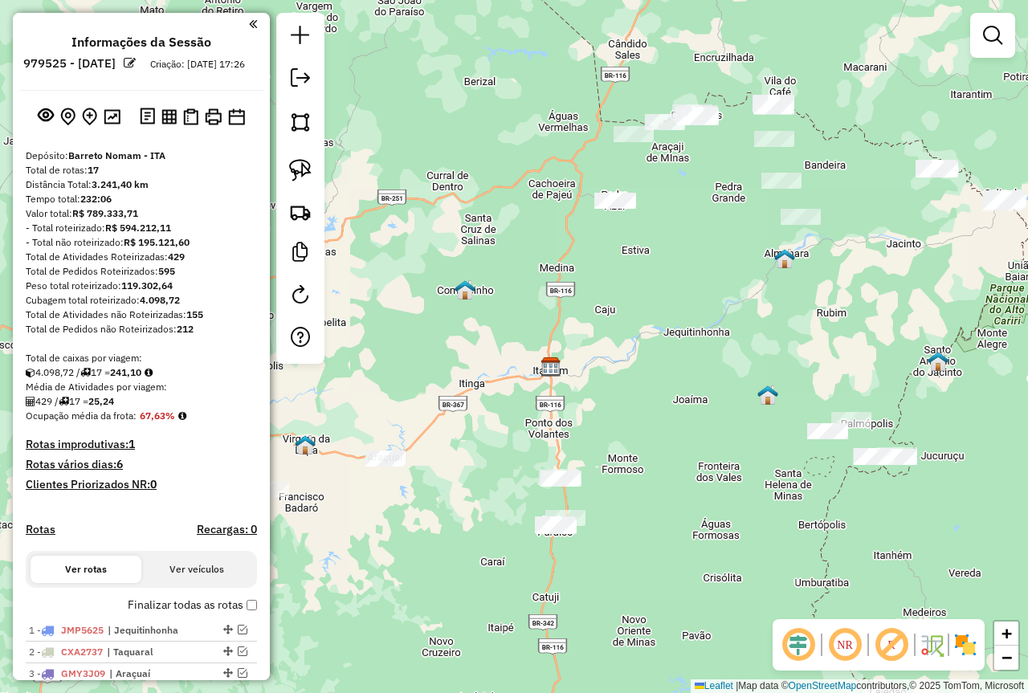
drag, startPoint x: 623, startPoint y: 397, endPoint x: 606, endPoint y: 312, distance: 86.8
click at [612, 335] on div "Janela de atendimento Grade de atendimento Capacidade Transportadoras Veículos …" at bounding box center [514, 346] width 1028 height 693
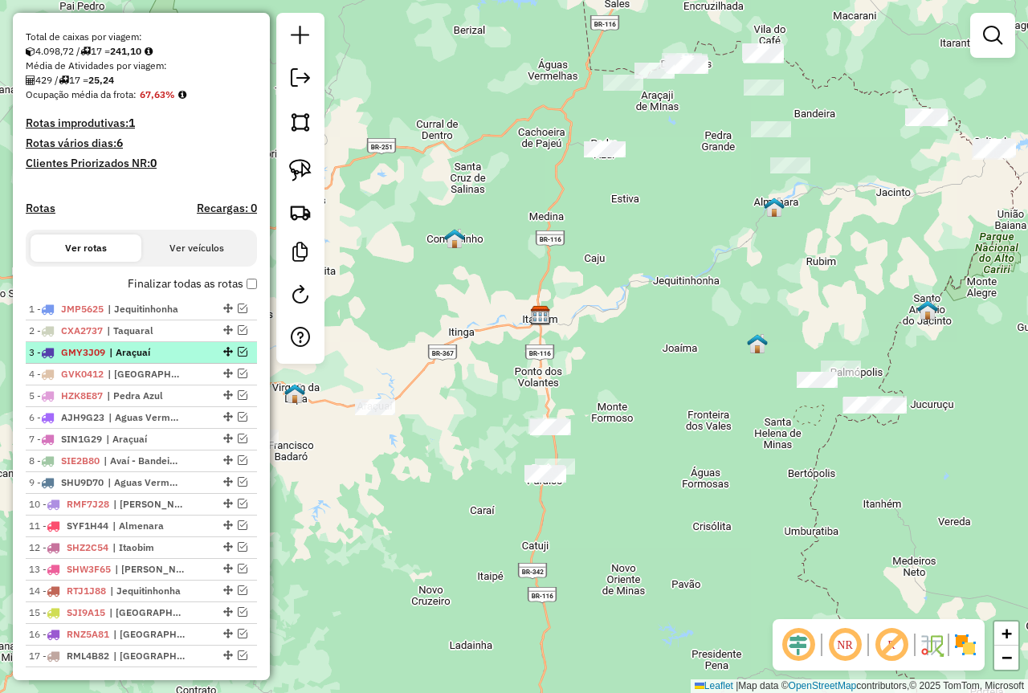
scroll to position [402, 0]
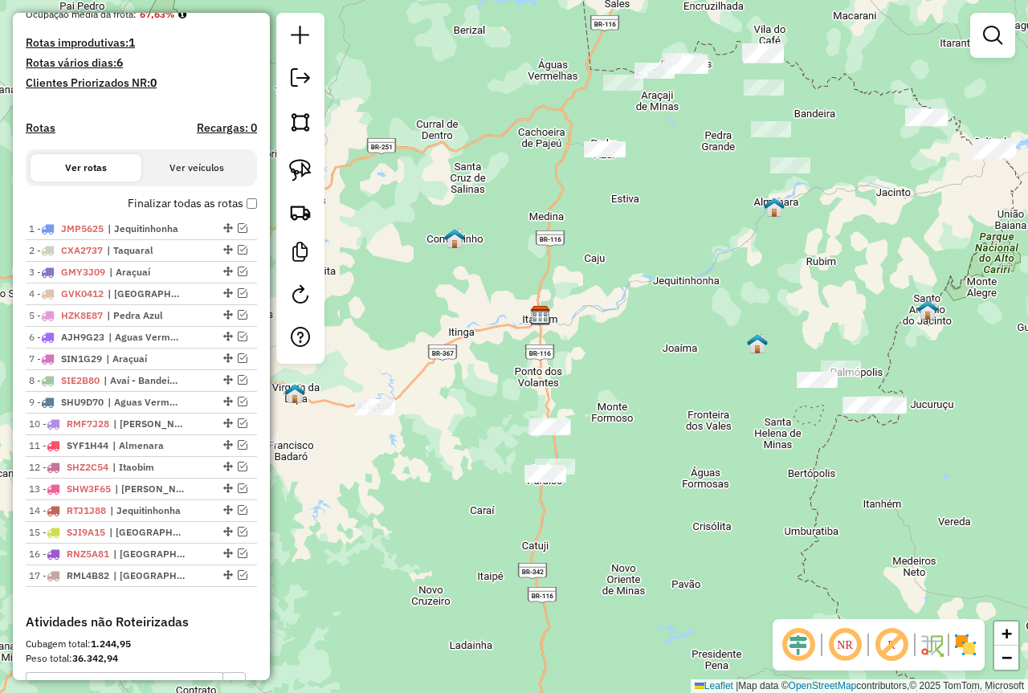
drag, startPoint x: 393, startPoint y: 541, endPoint x: 546, endPoint y: 481, distance: 164.0
click at [543, 482] on div "Janela de atendimento Grade de atendimento Capacidade Transportadoras Veículos …" at bounding box center [514, 346] width 1028 height 693
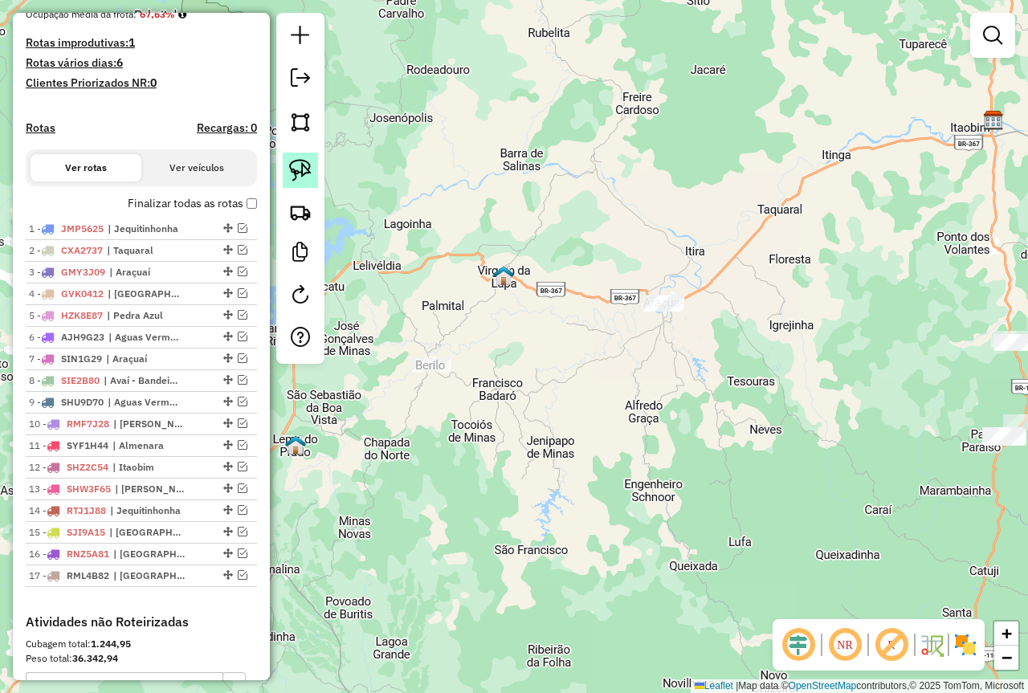
click at [297, 168] on img at bounding box center [300, 170] width 22 height 22
drag, startPoint x: 430, startPoint y: 328, endPoint x: 484, endPoint y: 374, distance: 71.2
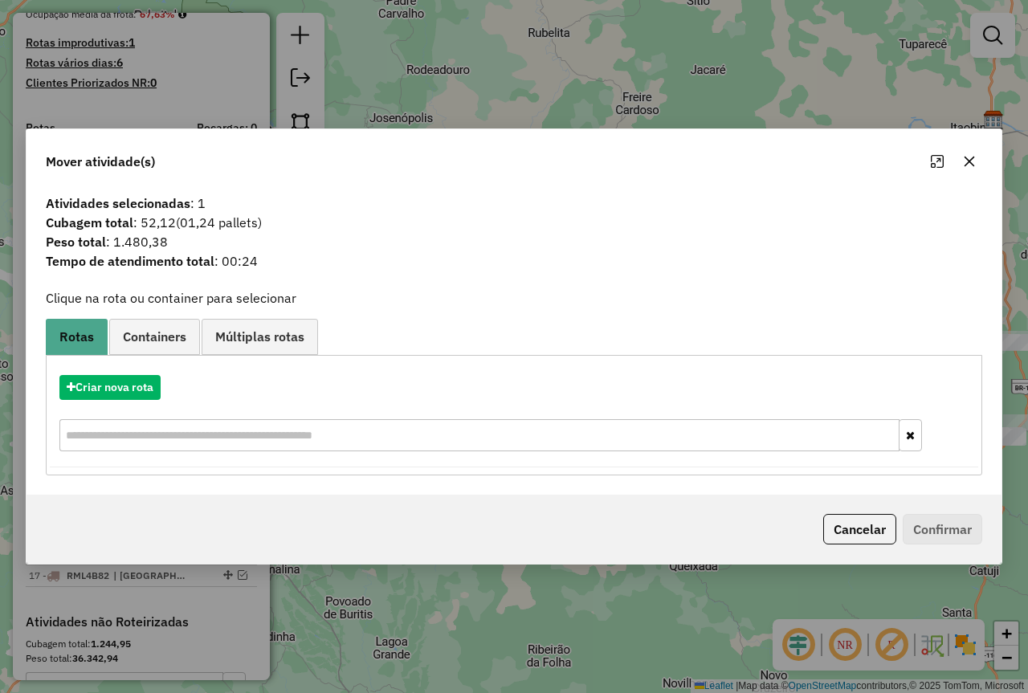
click at [964, 156] on icon "button" at bounding box center [969, 161] width 13 height 13
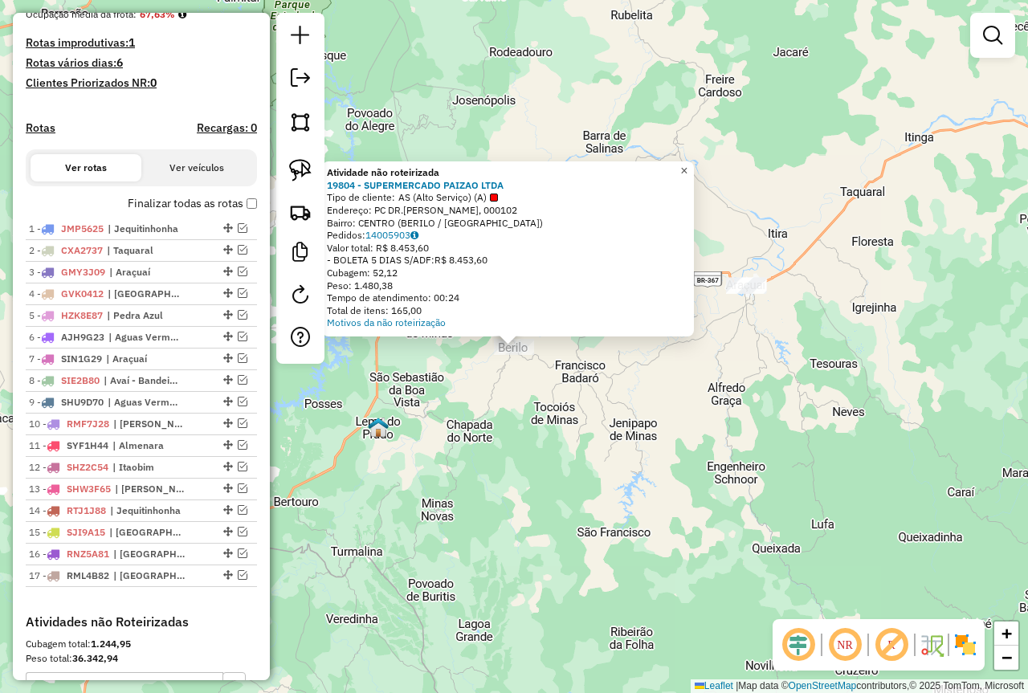
click at [687, 165] on span "×" at bounding box center [683, 171] width 7 height 14
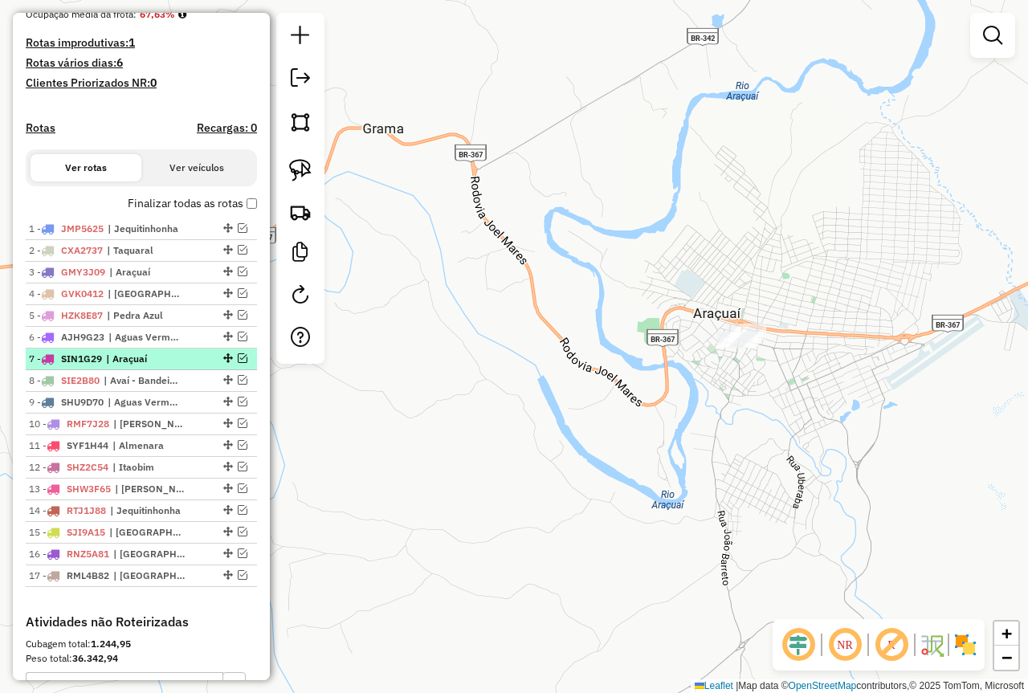
click at [238, 363] on em at bounding box center [243, 358] width 10 height 10
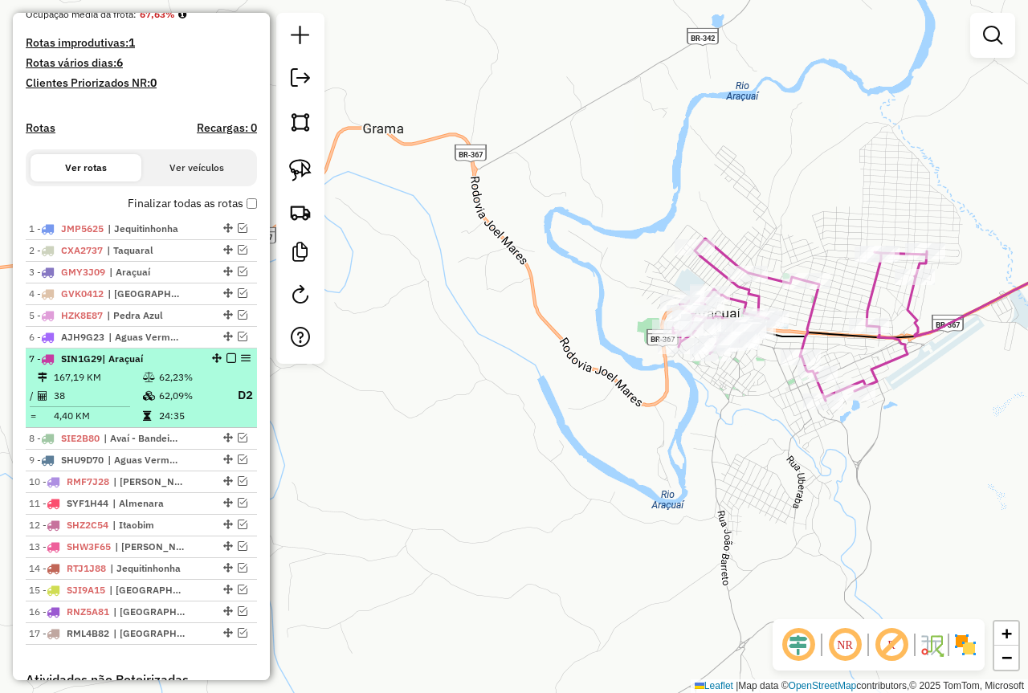
click at [206, 385] on td "62,23%" at bounding box center [190, 377] width 64 height 16
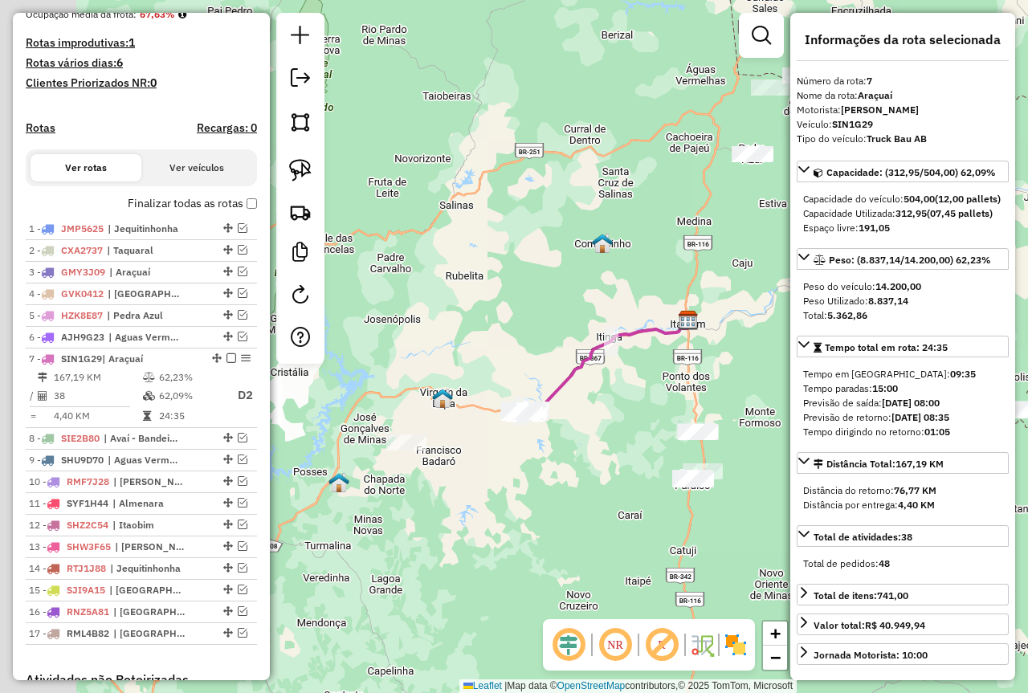
drag, startPoint x: 519, startPoint y: 454, endPoint x: 717, endPoint y: 371, distance: 215.2
click at [714, 372] on div "Janela de atendimento Grade de atendimento Capacidade Transportadoras Veículos …" at bounding box center [514, 346] width 1028 height 693
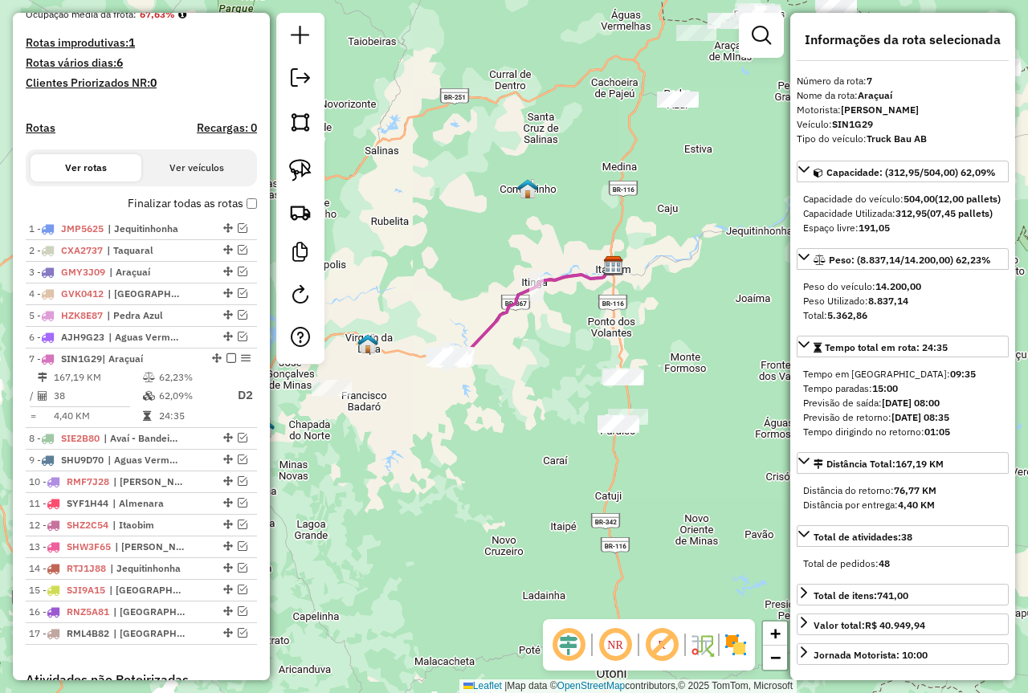
drag, startPoint x: 633, startPoint y: 485, endPoint x: 382, endPoint y: 480, distance: 250.6
click at [391, 483] on div "Janela de atendimento Grade de atendimento Capacidade Transportadoras Veículos …" at bounding box center [514, 346] width 1028 height 693
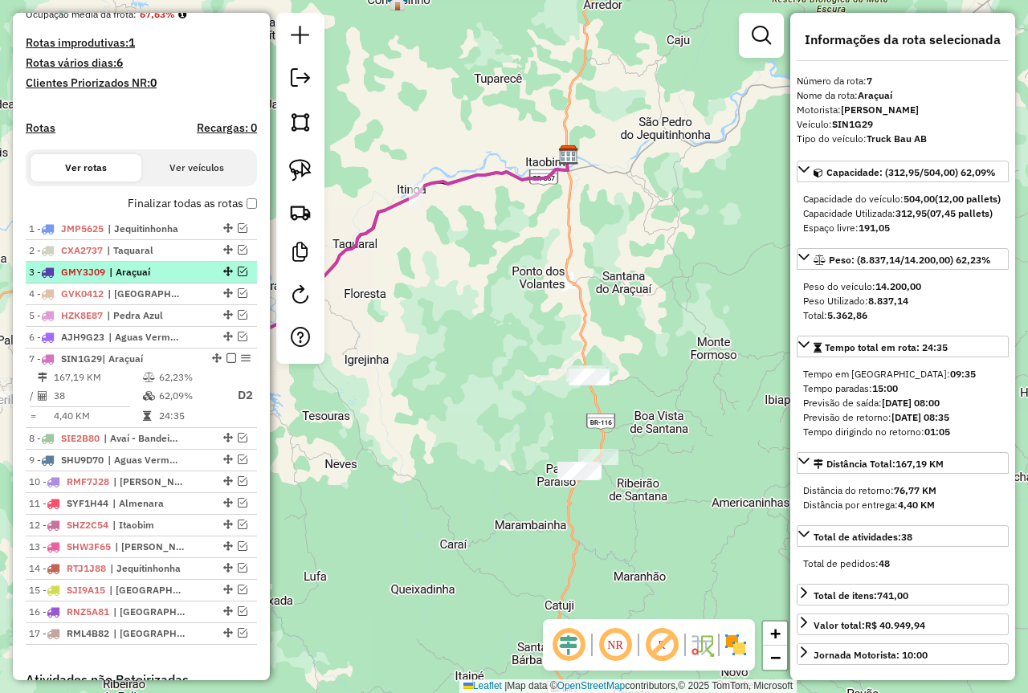
click at [172, 279] on span "| Araçuaí" at bounding box center [146, 272] width 74 height 14
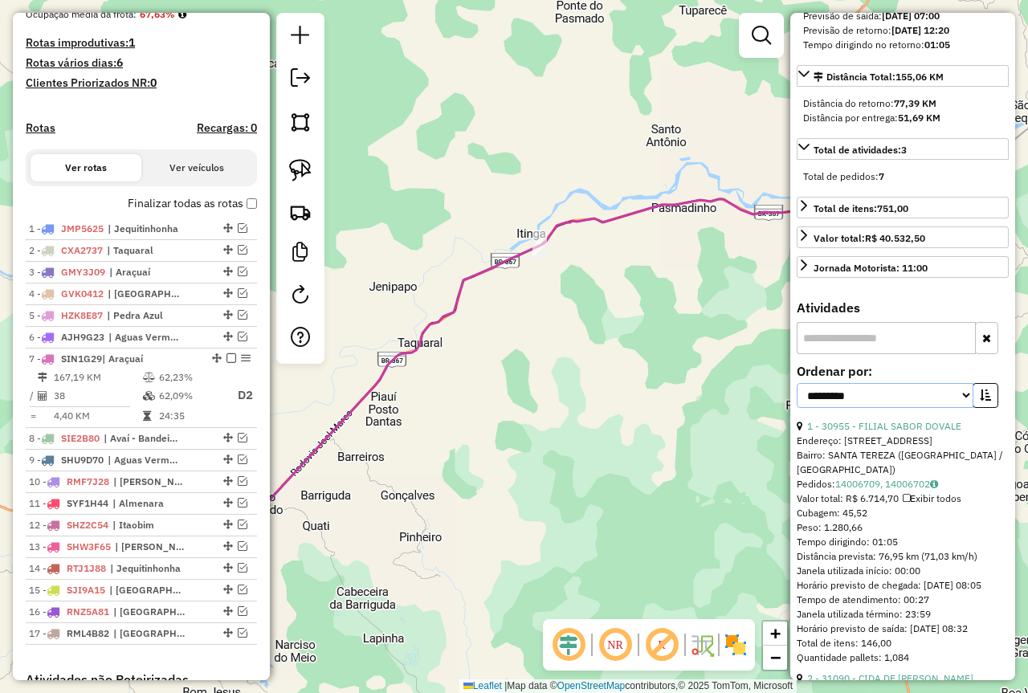
click at [875, 408] on select "**********" at bounding box center [885, 395] width 177 height 25
select select "*********"
click at [797, 408] on select "**********" at bounding box center [885, 395] width 177 height 25
click at [980, 401] on icon "button" at bounding box center [985, 394] width 11 height 11
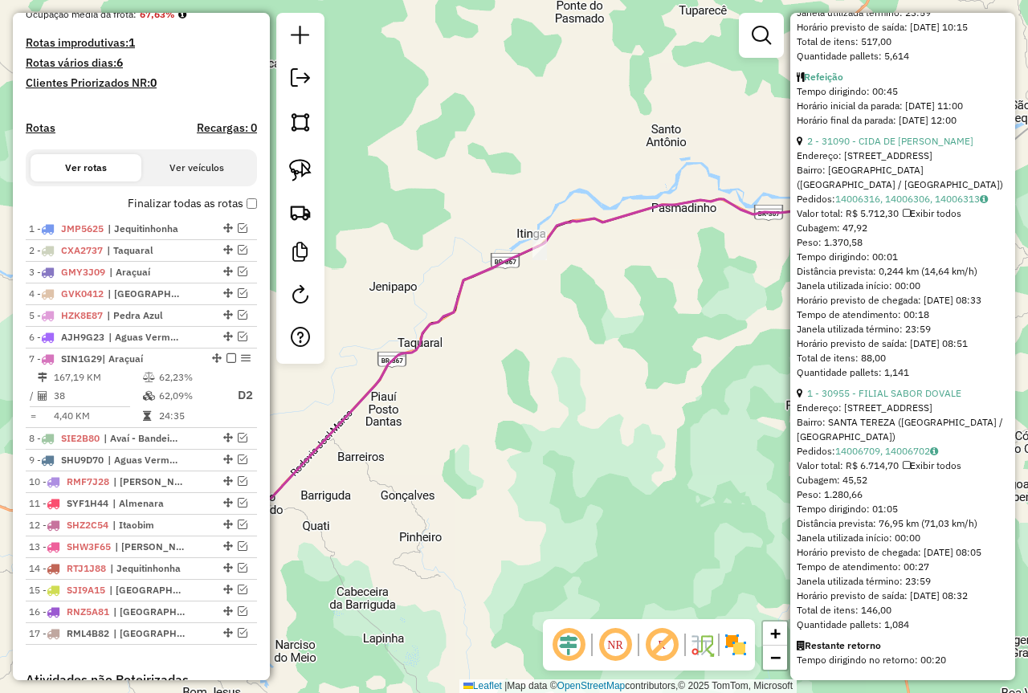
scroll to position [1061, 0]
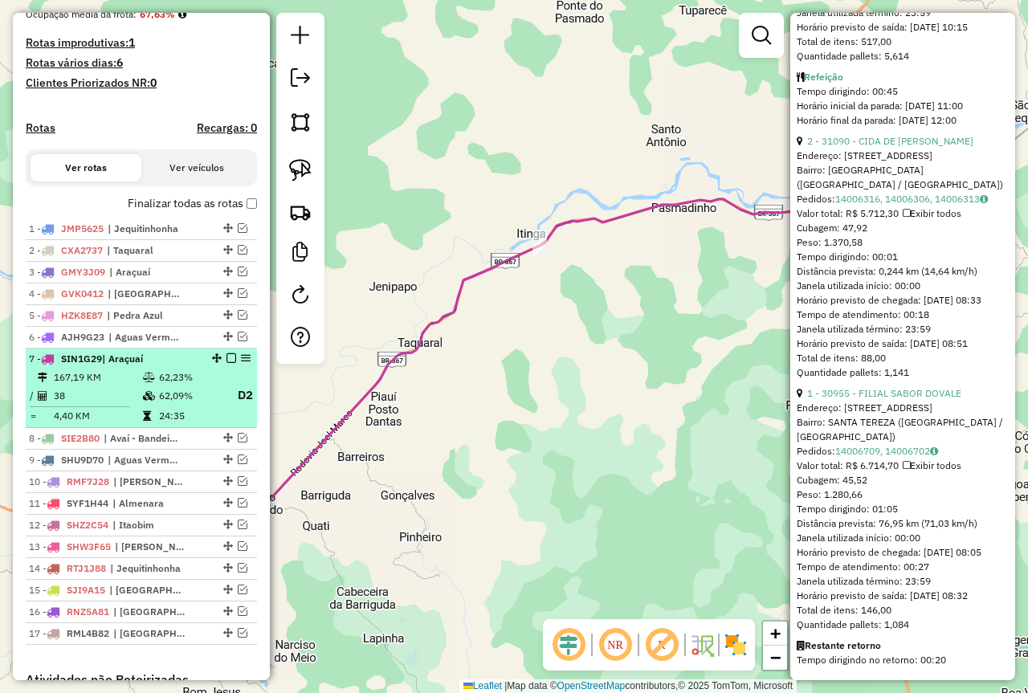
click at [226, 363] on em at bounding box center [231, 358] width 10 height 10
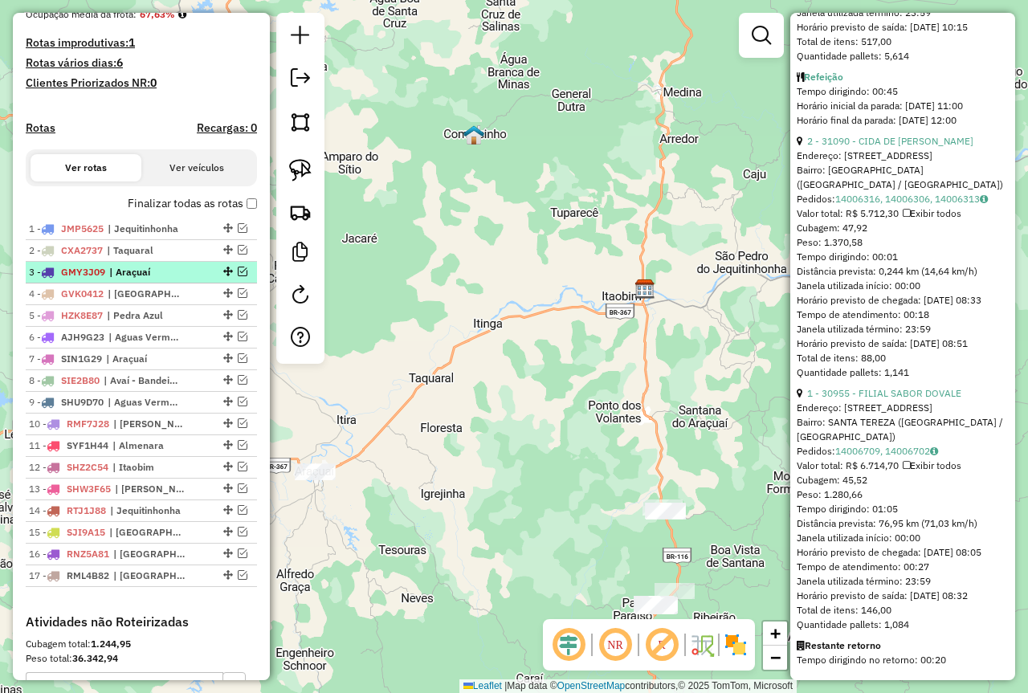
click at [238, 276] on em at bounding box center [243, 272] width 10 height 10
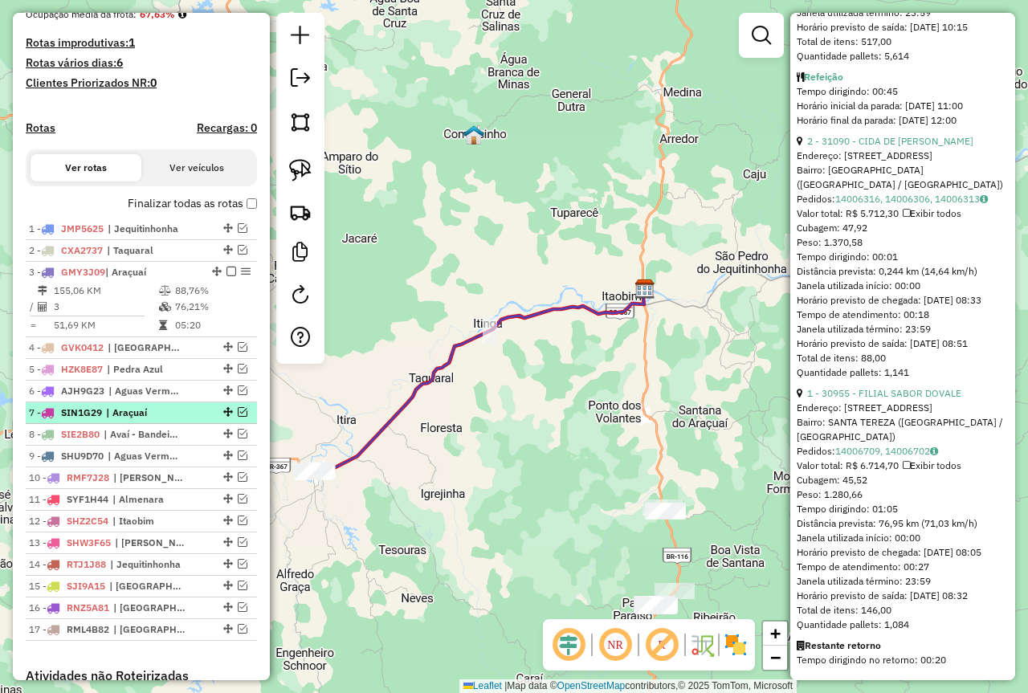
click at [206, 417] on div at bounding box center [226, 412] width 48 height 10
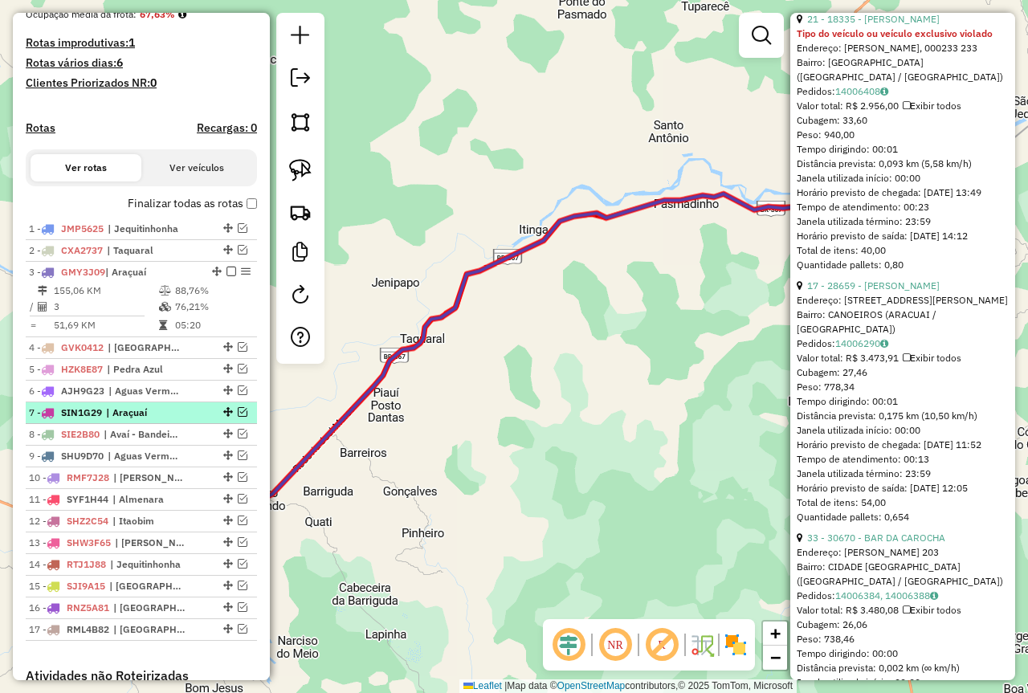
scroll to position [1046, 0]
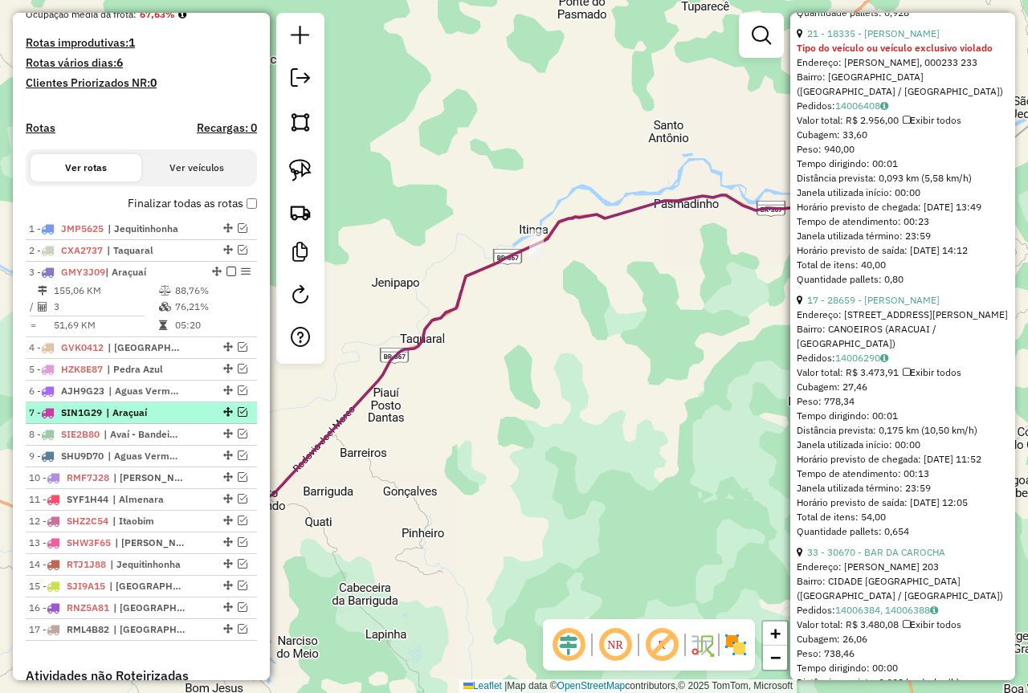
click at [238, 417] on em at bounding box center [243, 412] width 10 height 10
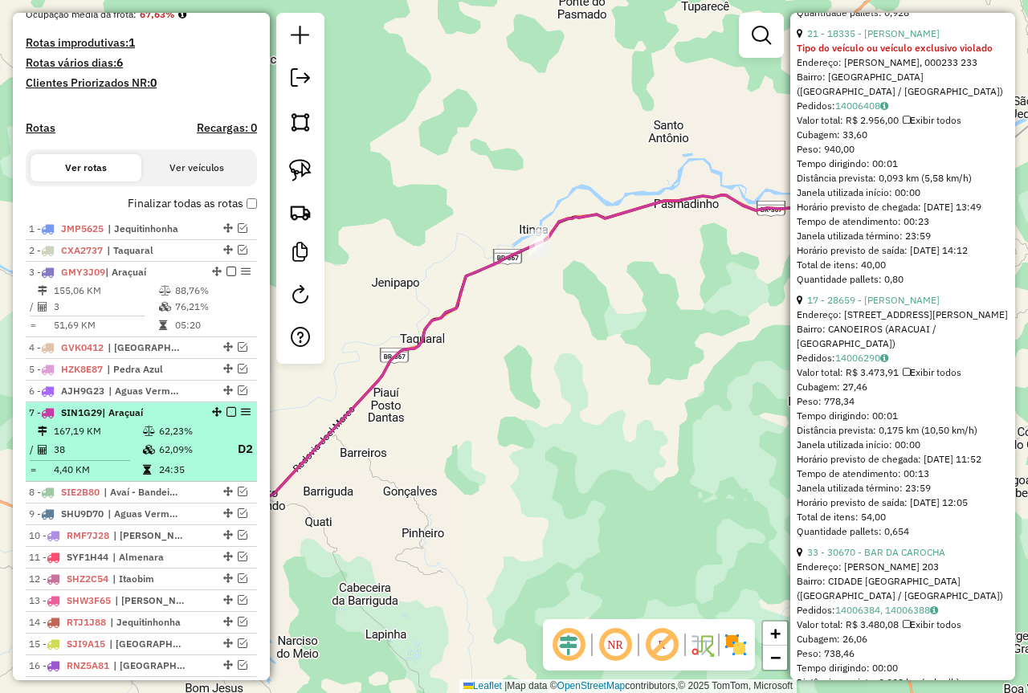
click at [195, 439] on td "62,23%" at bounding box center [190, 431] width 64 height 16
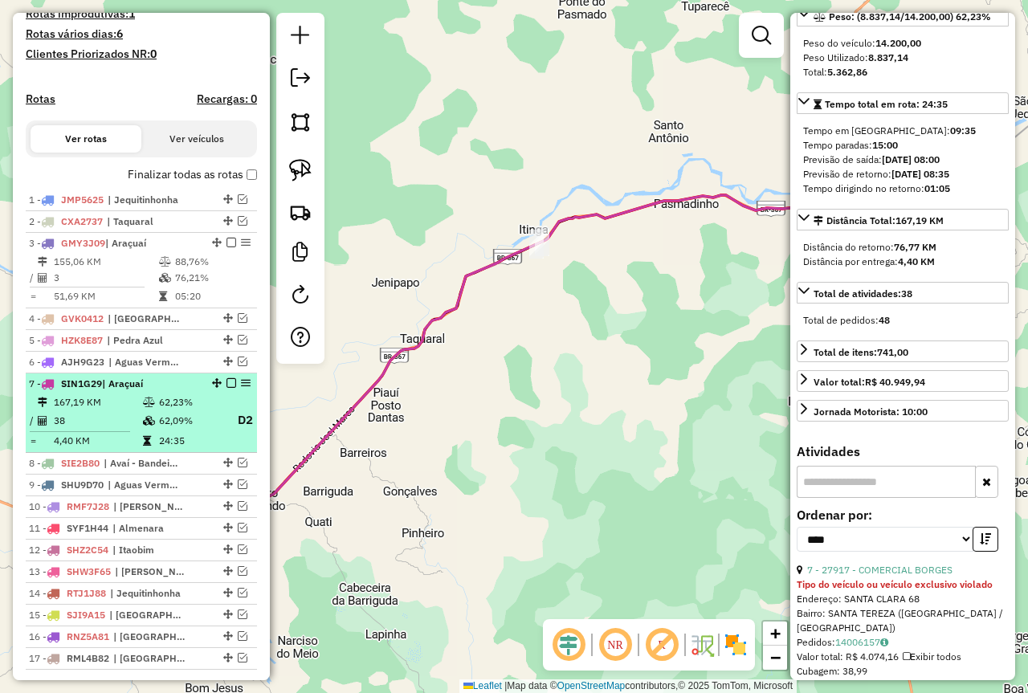
scroll to position [482, 0]
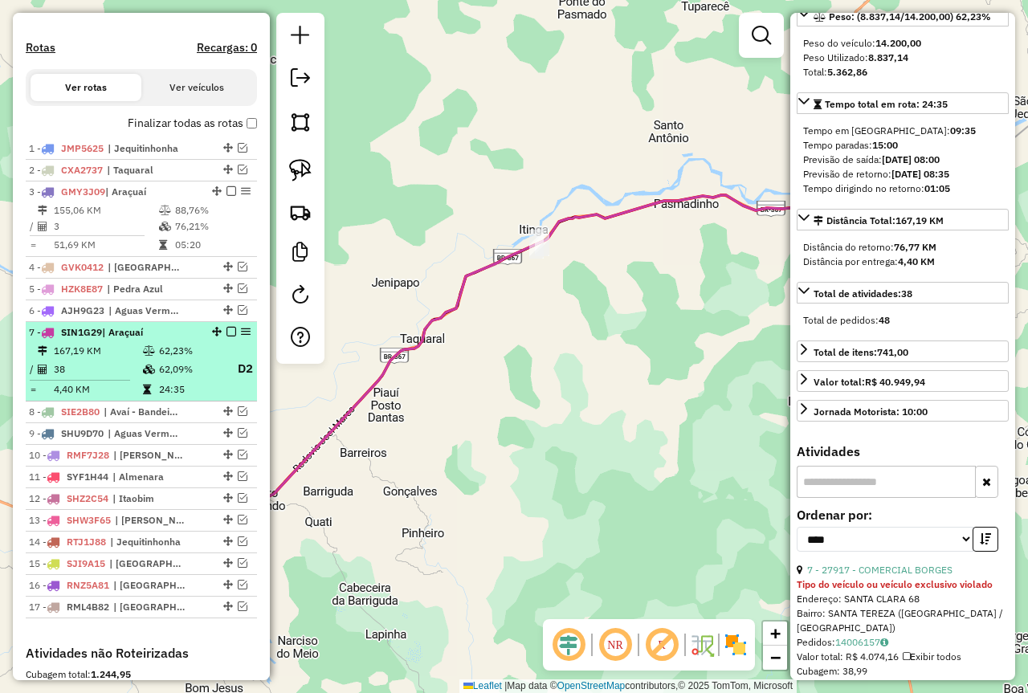
click at [230, 336] on em at bounding box center [231, 332] width 10 height 10
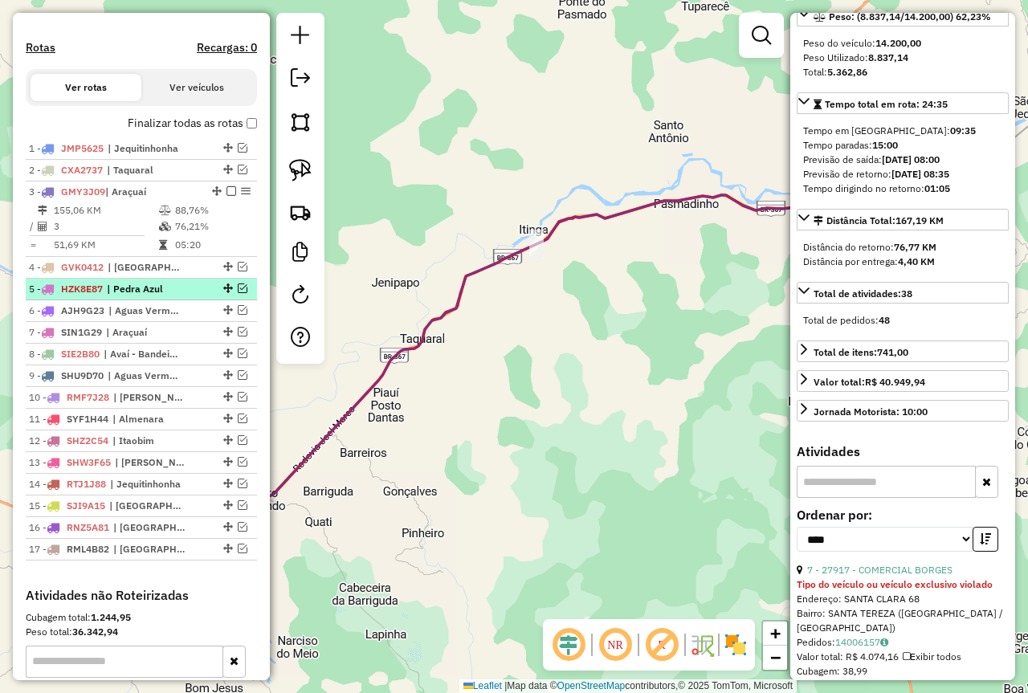
click at [238, 293] on em at bounding box center [243, 288] width 10 height 10
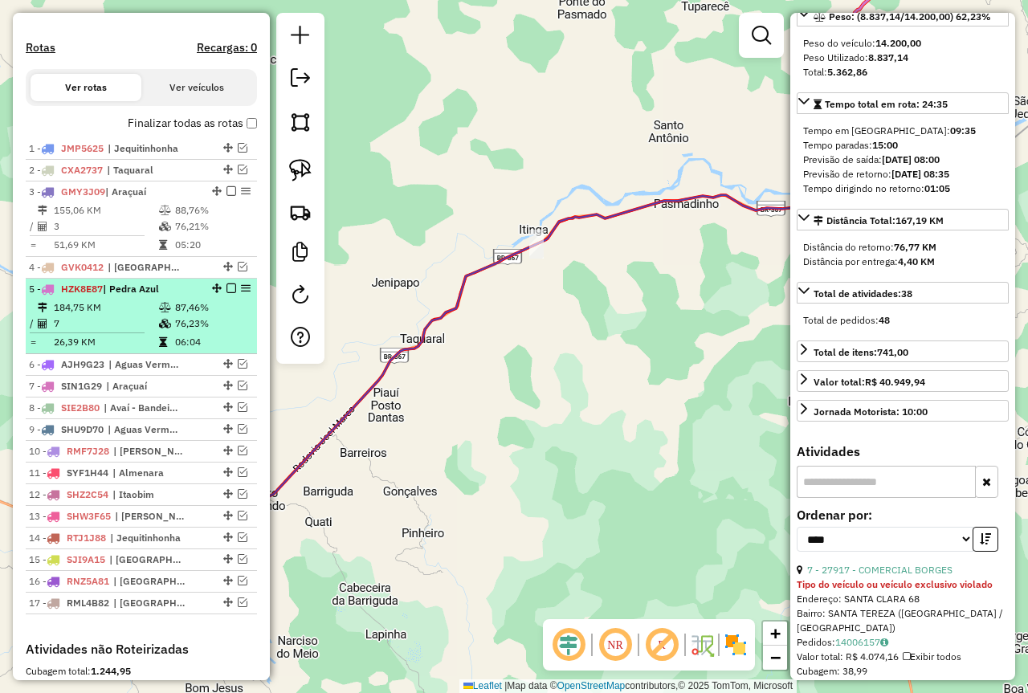
click at [187, 316] on td "87,46%" at bounding box center [212, 308] width 76 height 16
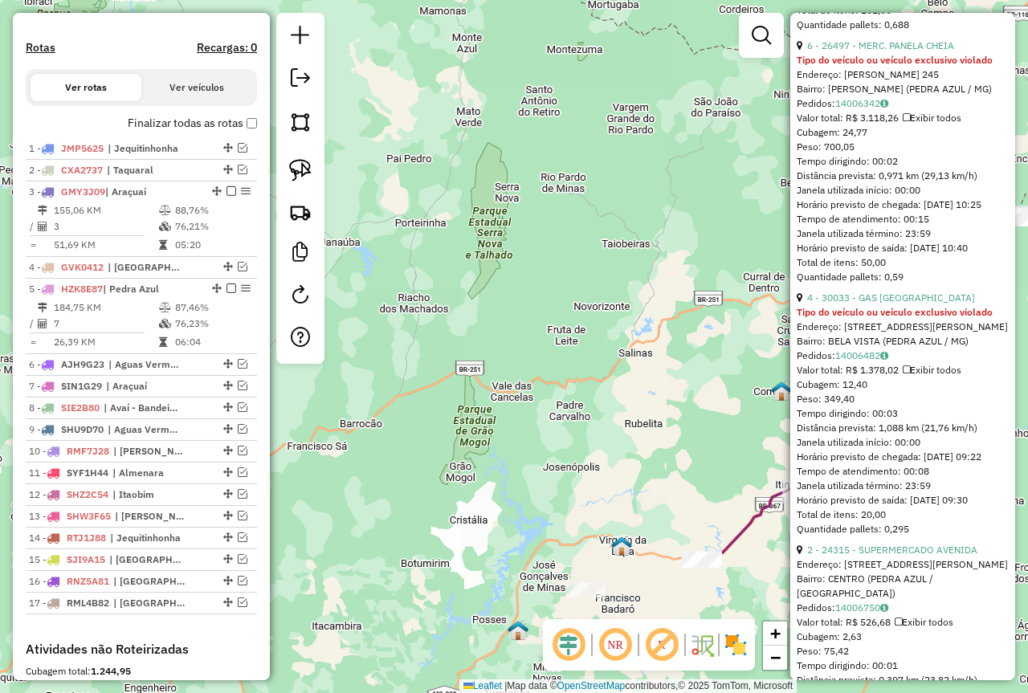
scroll to position [1689, 0]
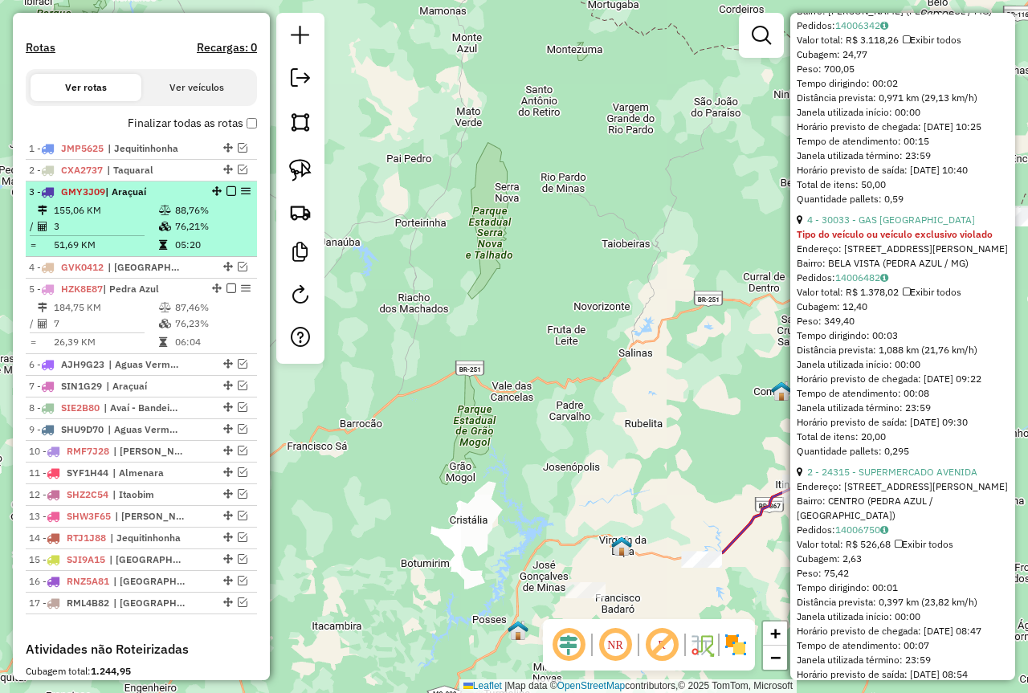
click at [226, 196] on em at bounding box center [231, 191] width 10 height 10
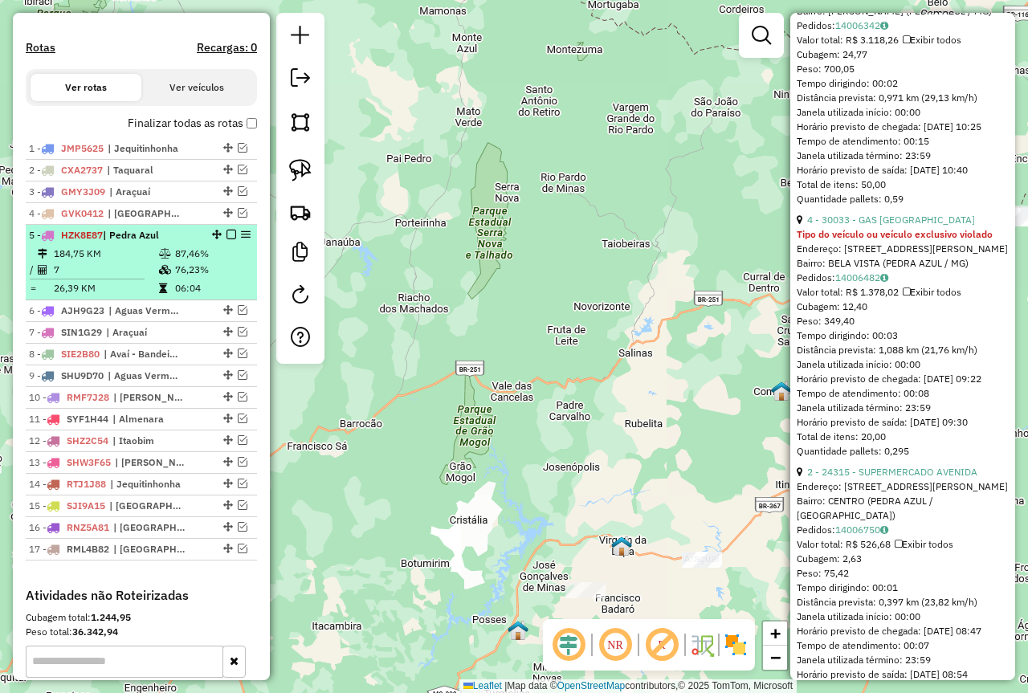
click at [226, 239] on em at bounding box center [231, 235] width 10 height 10
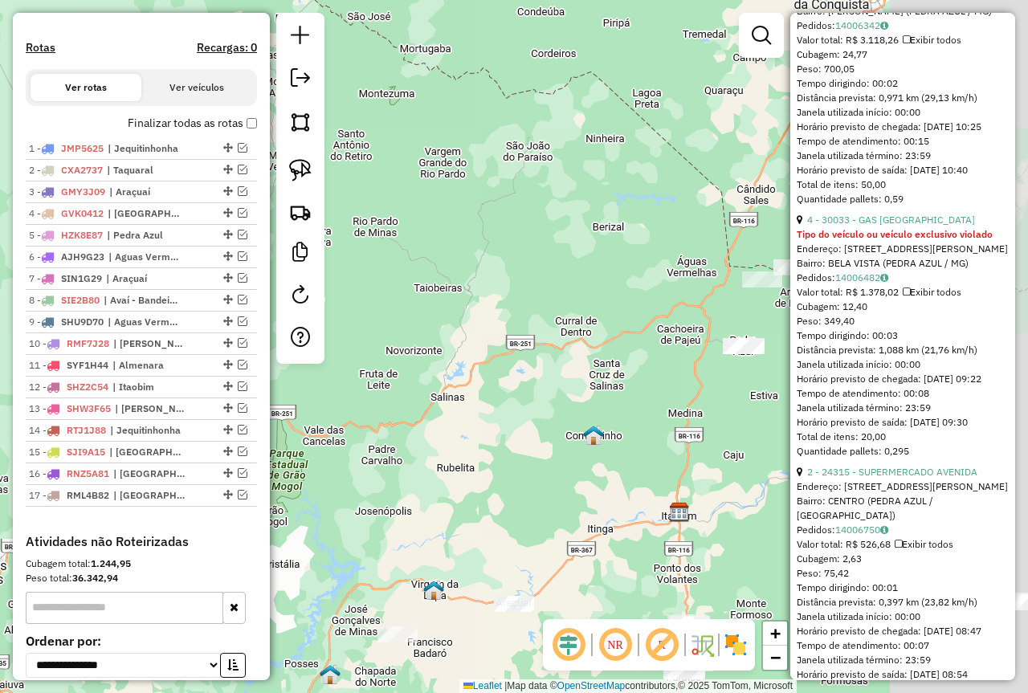
drag, startPoint x: 587, startPoint y: 293, endPoint x: 381, endPoint y: 330, distance: 209.7
click at [373, 337] on div "Janela de atendimento Grade de atendimento Capacidade Transportadoras Veículos …" at bounding box center [514, 346] width 1028 height 693
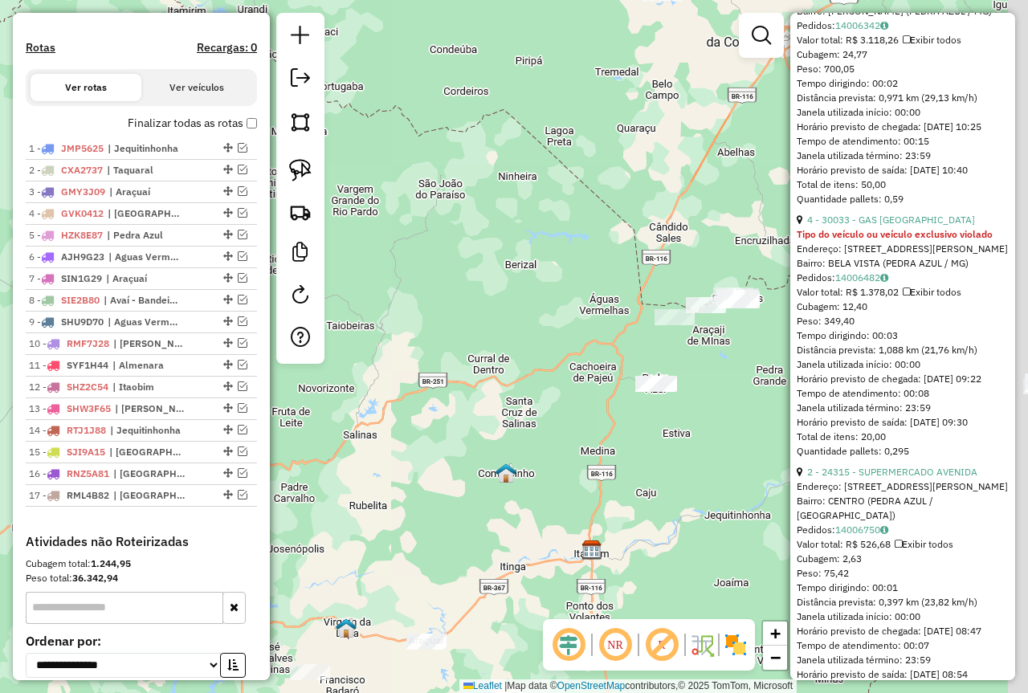
drag, startPoint x: 491, startPoint y: 332, endPoint x: 365, endPoint y: 369, distance: 131.6
click at [397, 374] on div "Janela de atendimento Grade de atendimento Capacidade Transportadoras Veículos …" at bounding box center [514, 346] width 1028 height 693
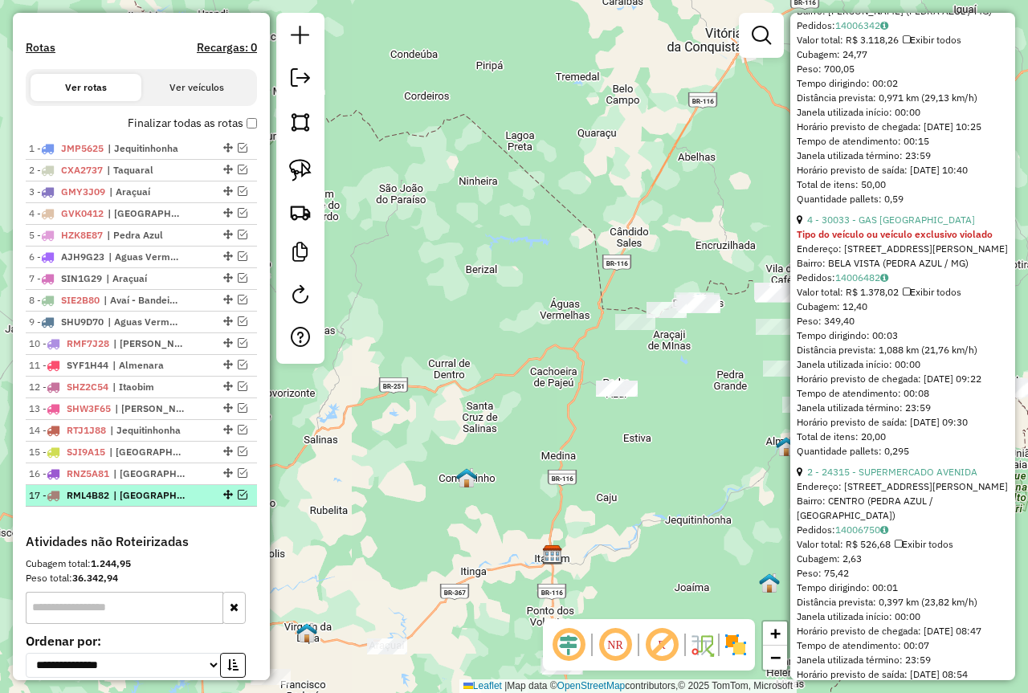
click at [196, 503] on div "17 - RML4B82 | [GEOGRAPHIC_DATA], fesliburgo" at bounding box center [141, 495] width 225 height 14
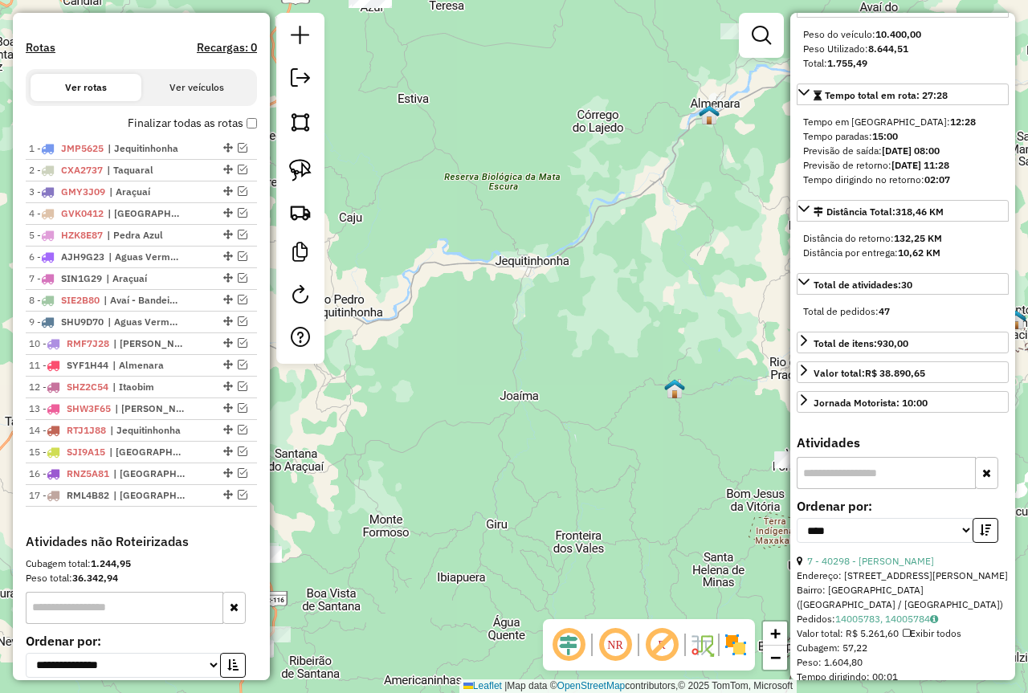
scroll to position [243, 0]
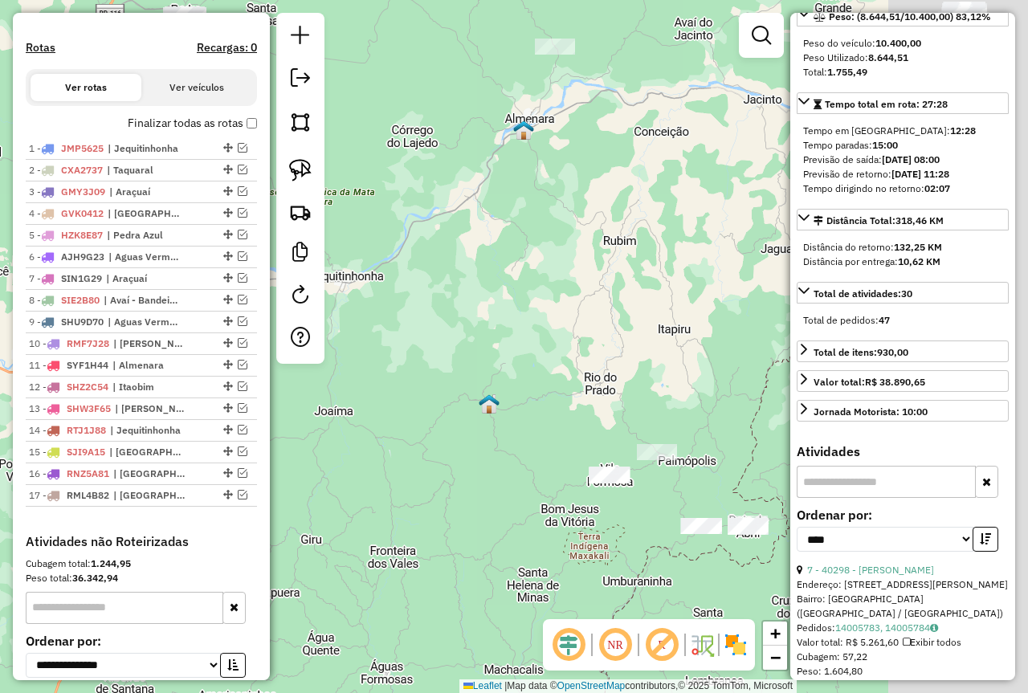
drag, startPoint x: 665, startPoint y: 372, endPoint x: 443, endPoint y: 377, distance: 221.7
click at [451, 381] on div "Janela de atendimento Grade de atendimento Capacidade Transportadoras Veículos …" at bounding box center [514, 346] width 1028 height 693
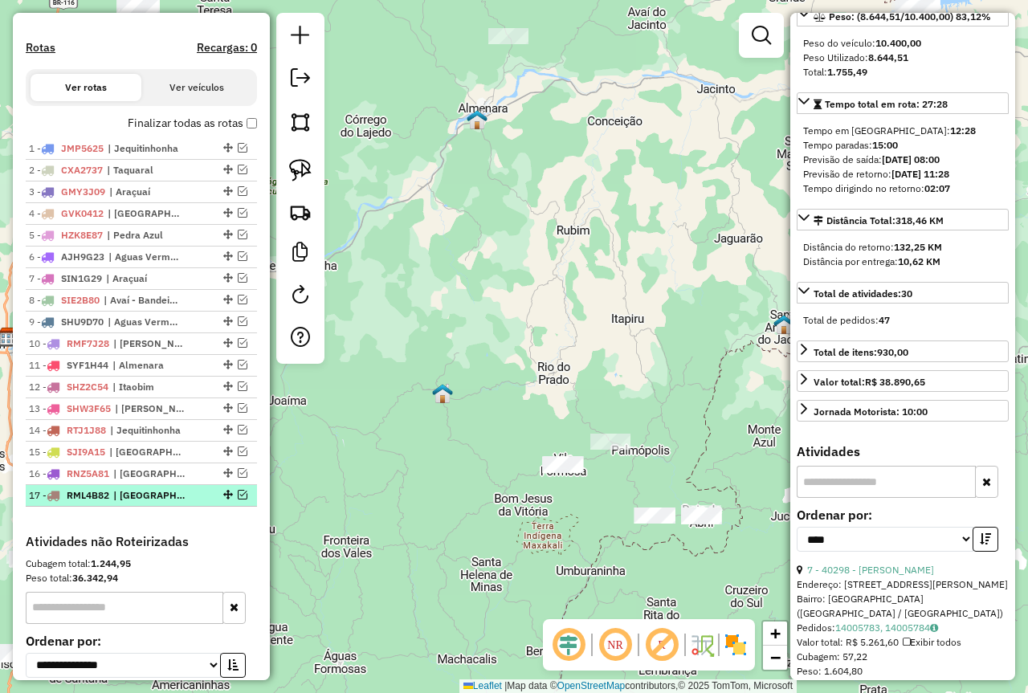
click at [239, 499] on em at bounding box center [243, 495] width 10 height 10
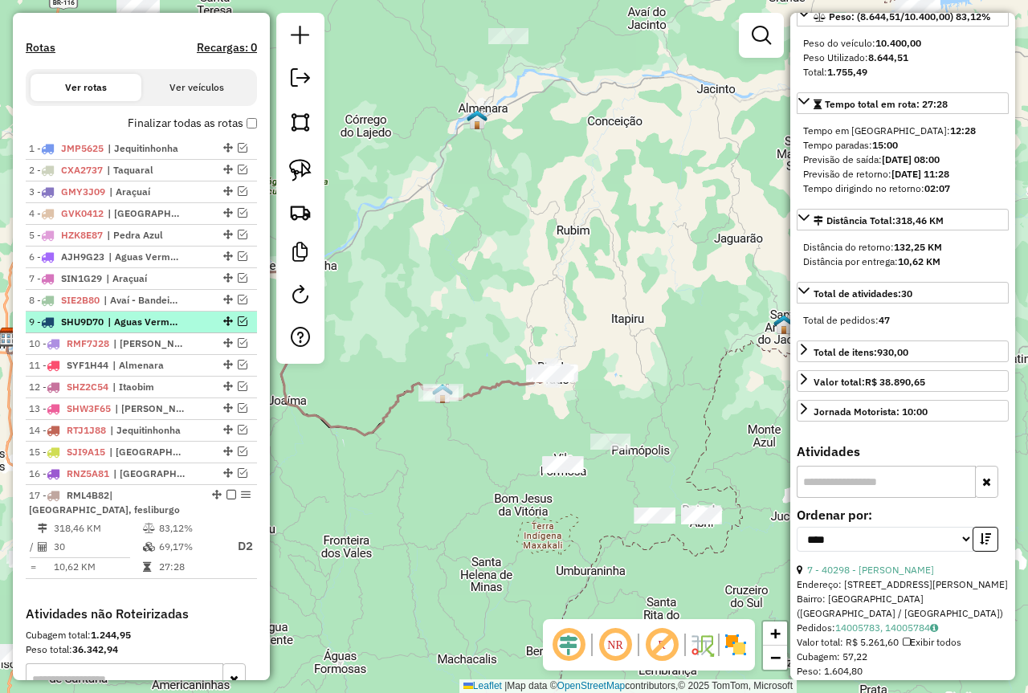
click at [240, 326] on em at bounding box center [243, 321] width 10 height 10
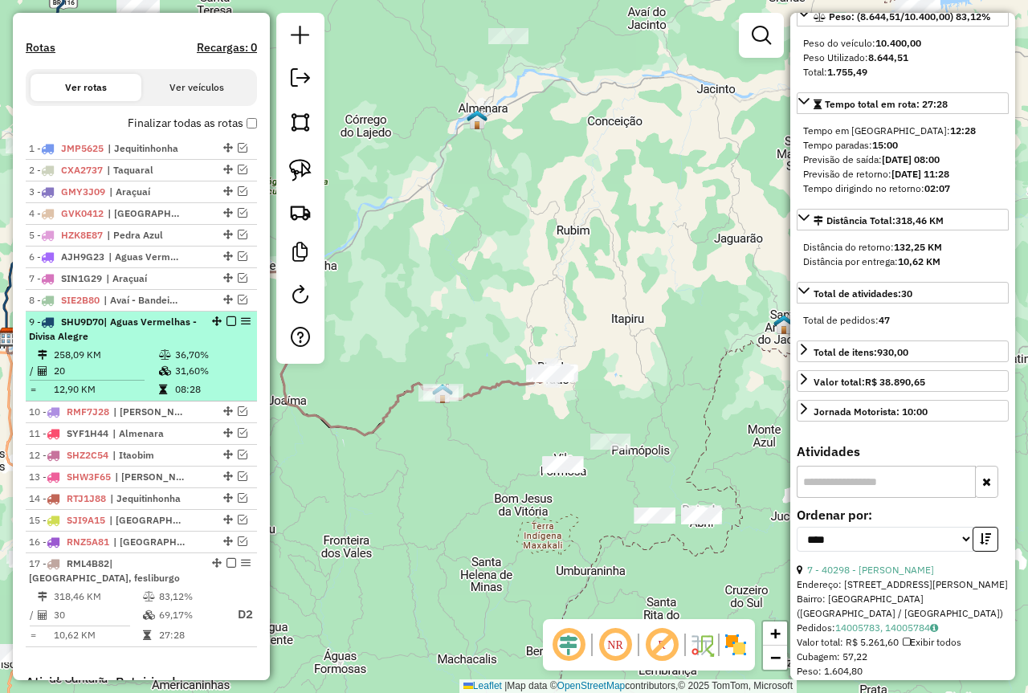
click at [174, 363] on td "36,70%" at bounding box center [212, 355] width 76 height 16
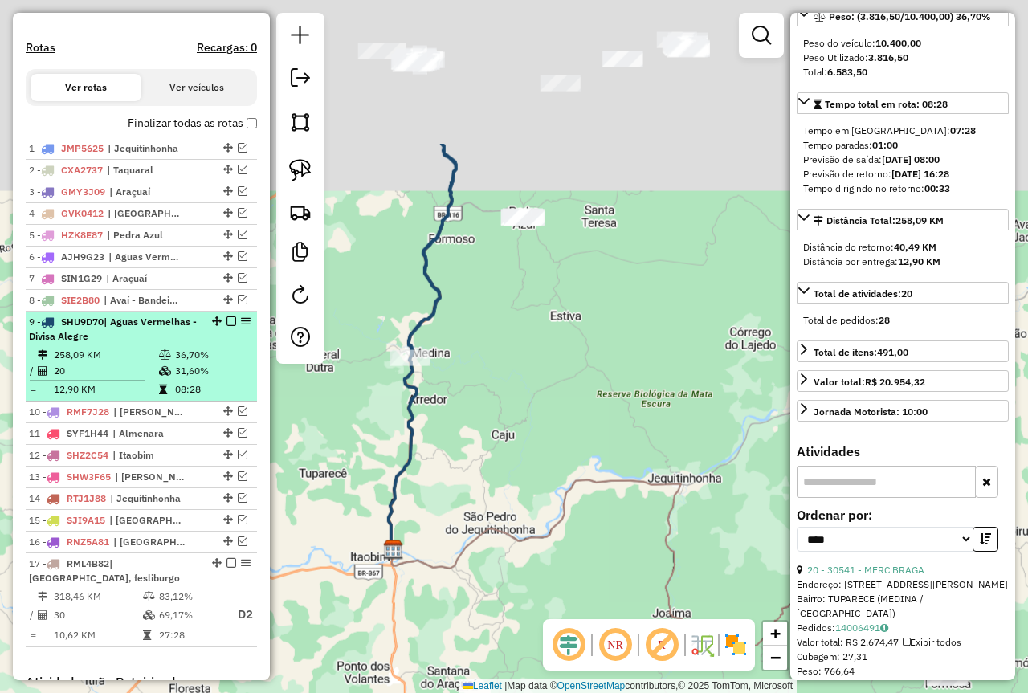
scroll to position [258, 0]
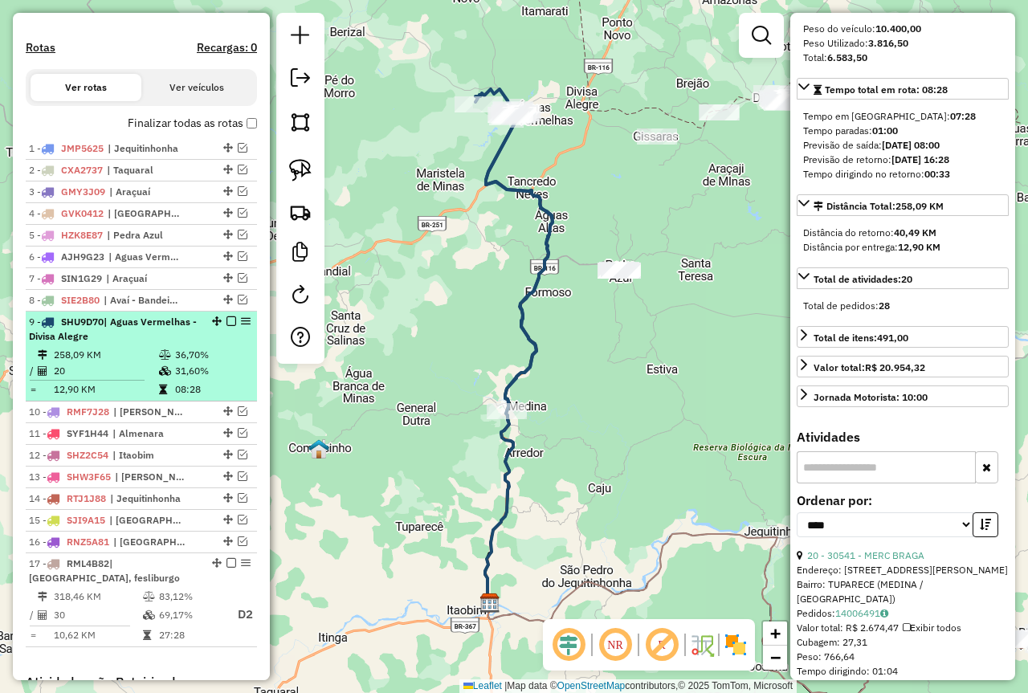
click at [226, 326] on em at bounding box center [231, 321] width 10 height 10
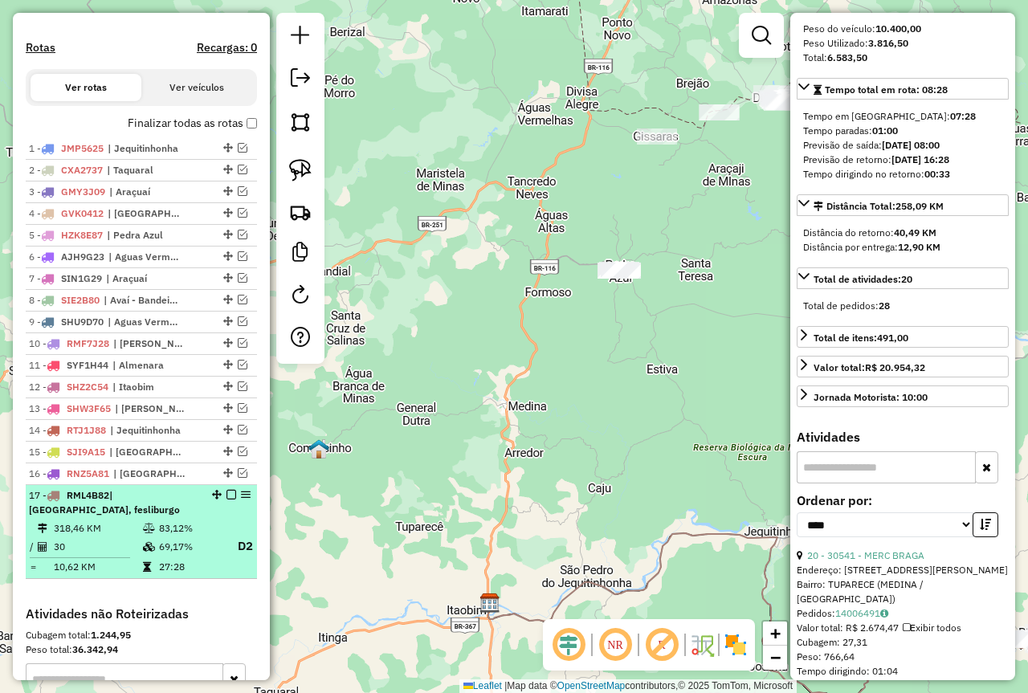
click at [164, 536] on td "83,12%" at bounding box center [190, 528] width 64 height 16
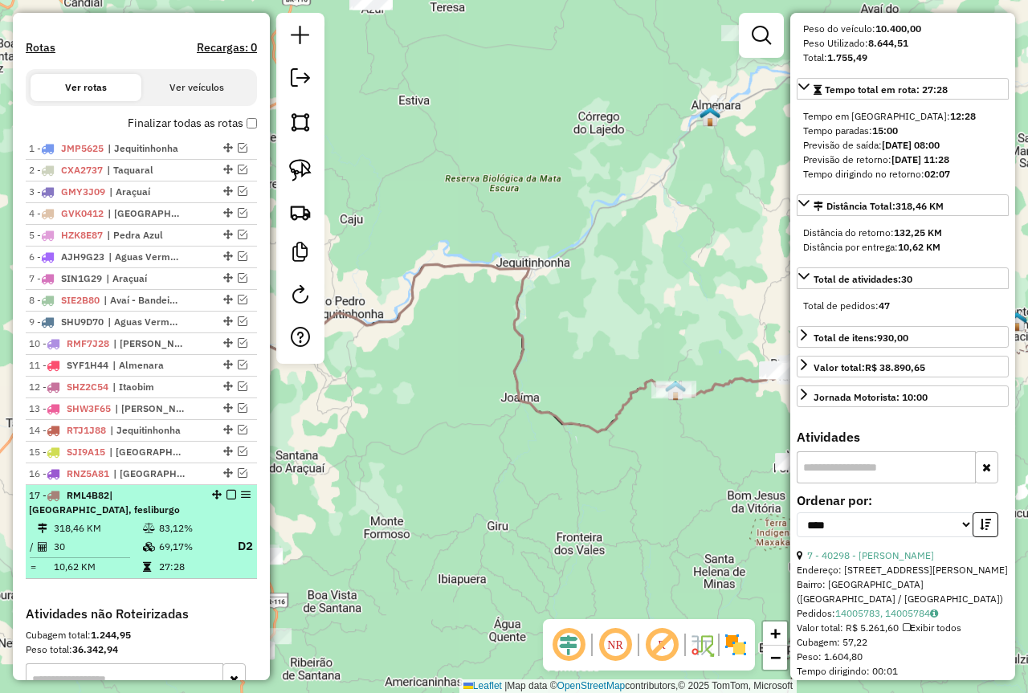
scroll to position [243, 0]
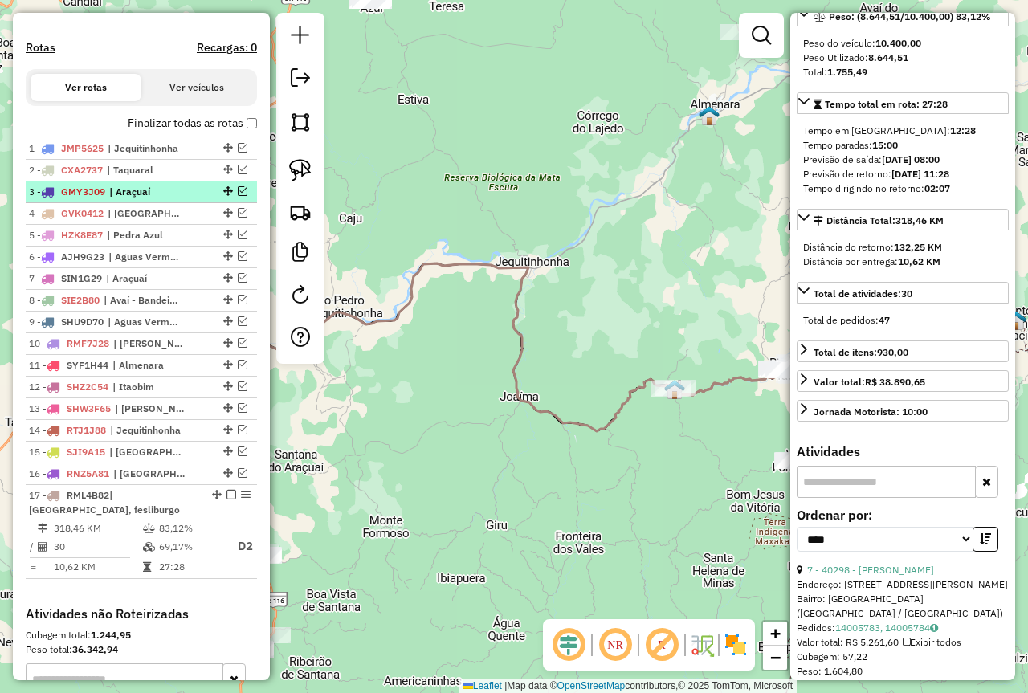
click at [202, 196] on div at bounding box center [226, 191] width 48 height 10
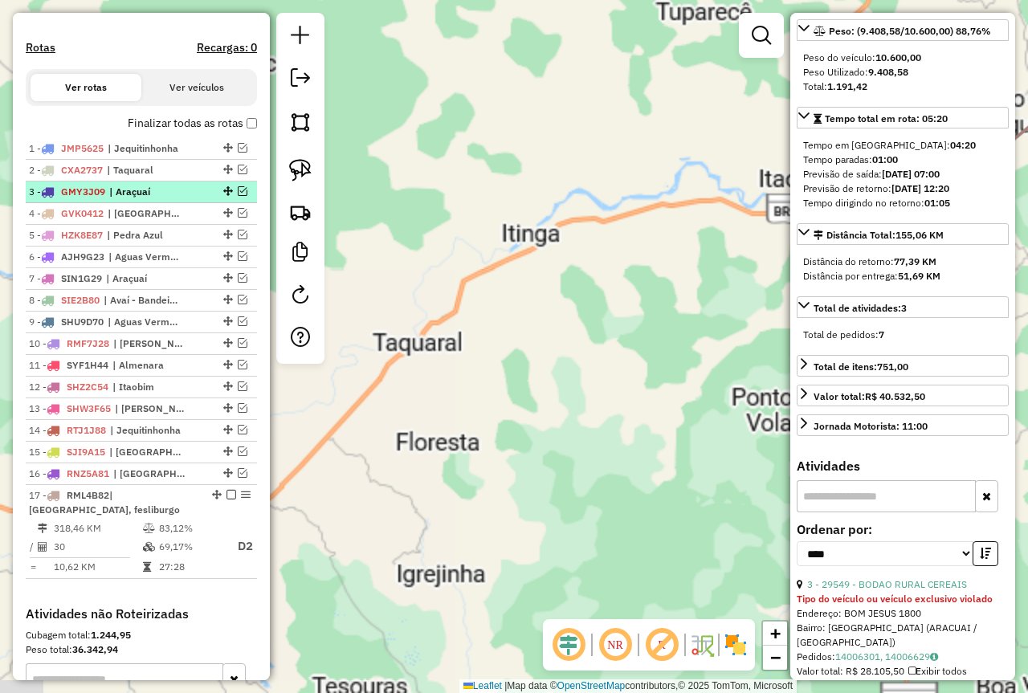
scroll to position [258, 0]
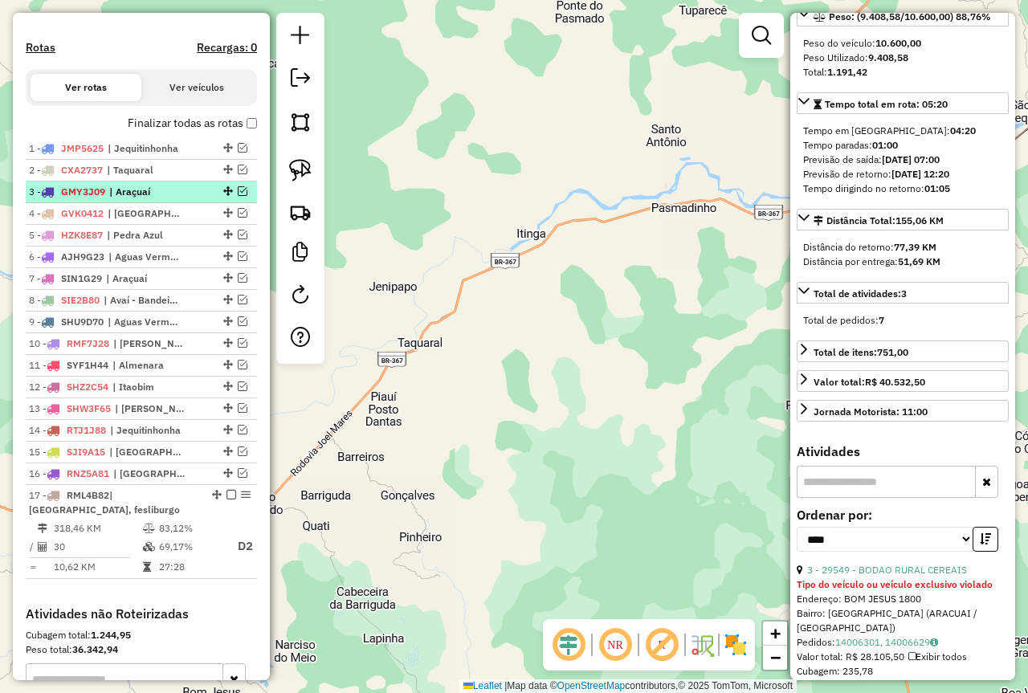
click at [238, 196] on em at bounding box center [243, 191] width 10 height 10
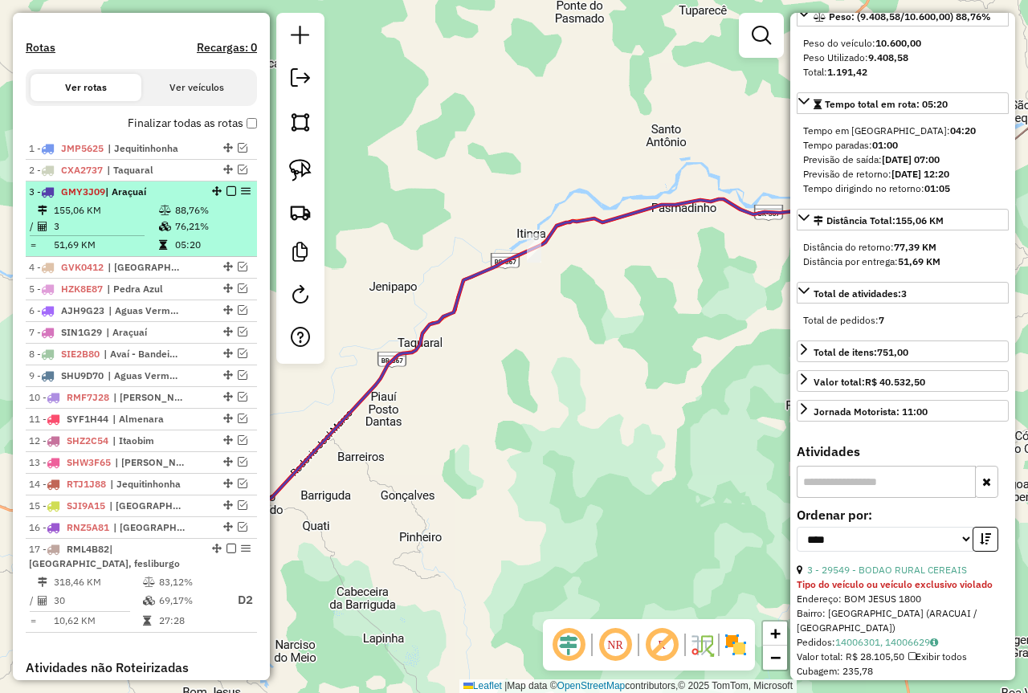
click at [168, 231] on icon at bounding box center [165, 227] width 12 height 10
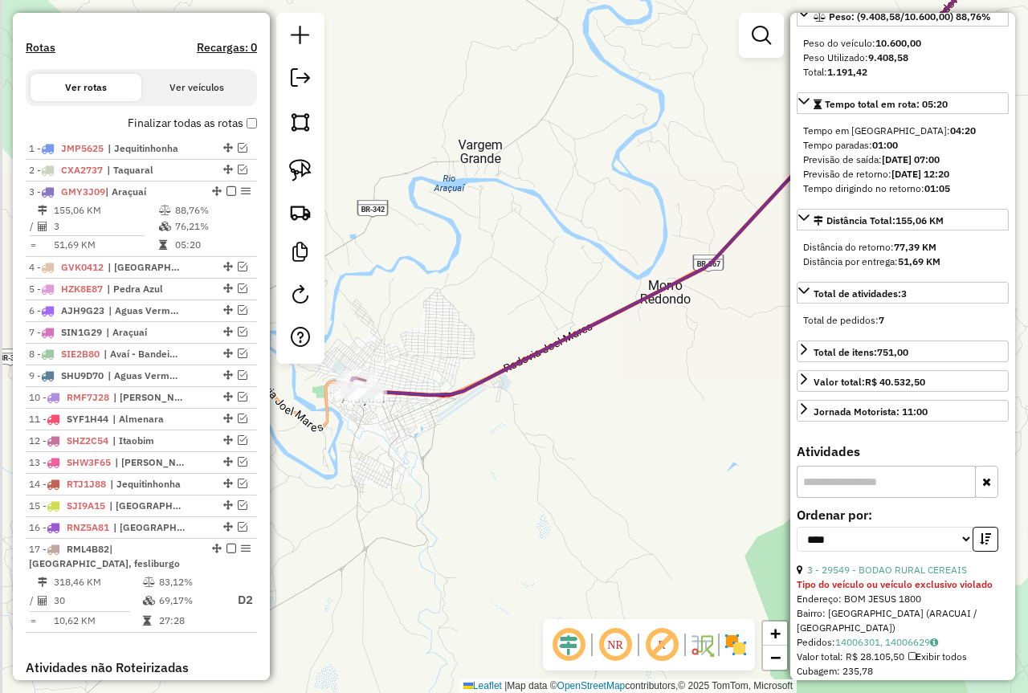
drag, startPoint x: 483, startPoint y: 484, endPoint x: 614, endPoint y: 442, distance: 138.2
click at [613, 442] on div "Janela de atendimento Grade de atendimento Capacidade Transportadoras Veículos …" at bounding box center [514, 346] width 1028 height 693
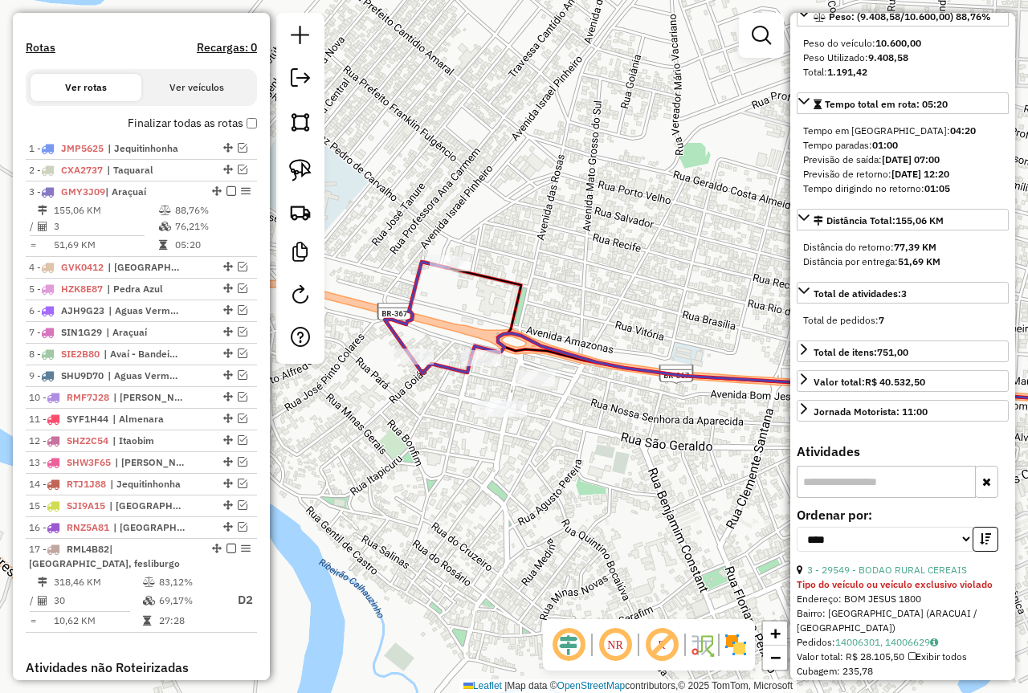
click at [281, 153] on div at bounding box center [300, 188] width 48 height 351
click at [293, 169] on img at bounding box center [300, 170] width 22 height 22
drag, startPoint x: 469, startPoint y: 238, endPoint x: 528, endPoint y: 276, distance: 70.2
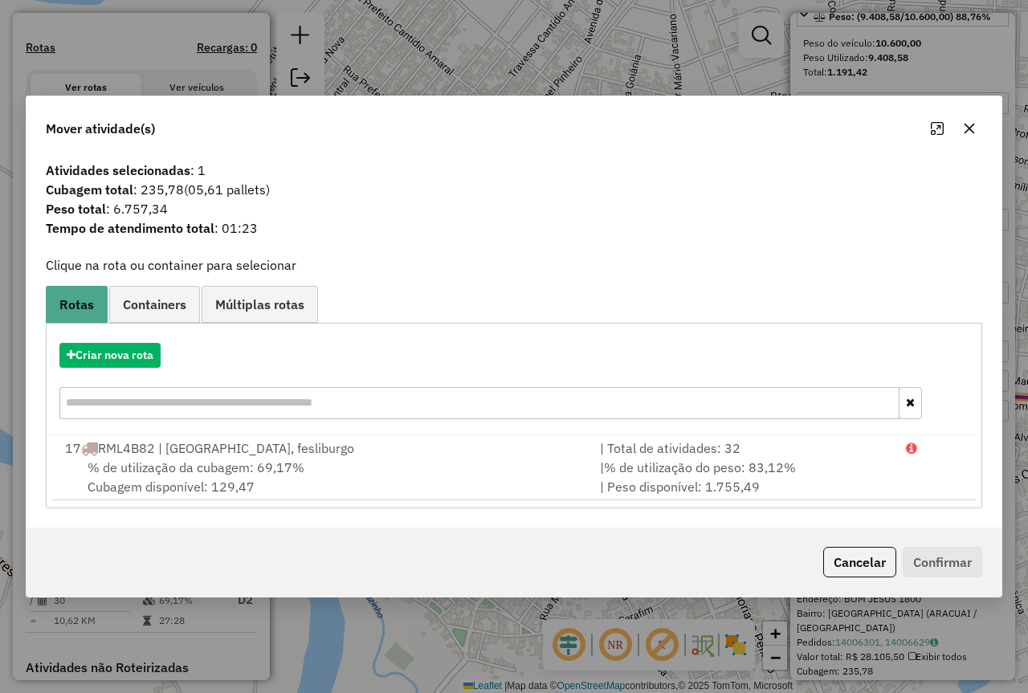
click at [970, 129] on icon "button" at bounding box center [969, 129] width 10 height 10
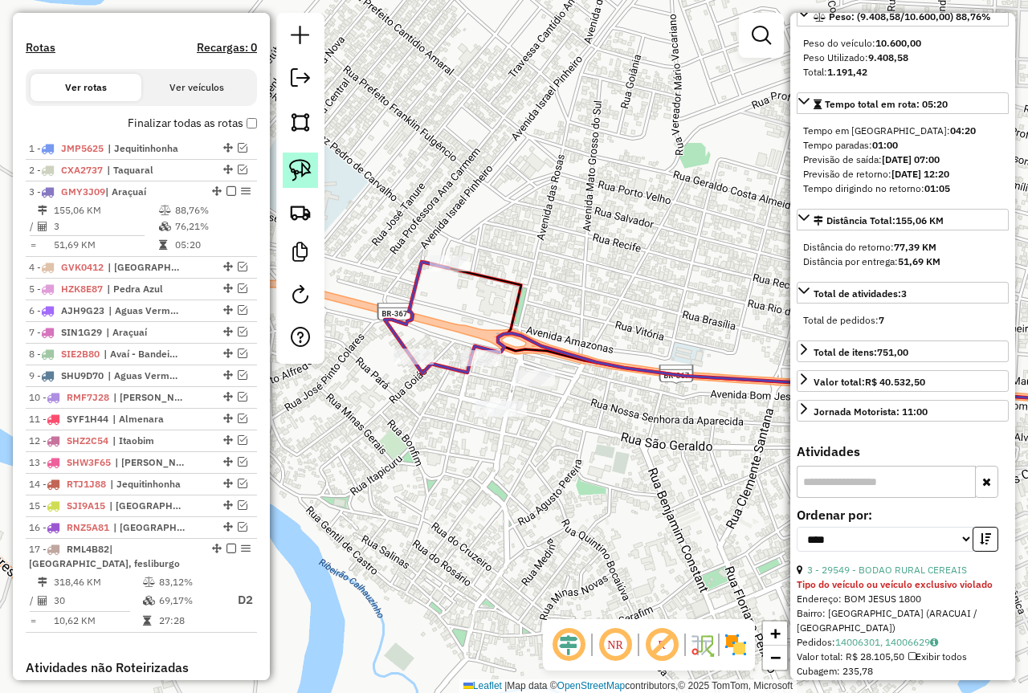
click at [297, 166] on img at bounding box center [300, 170] width 22 height 22
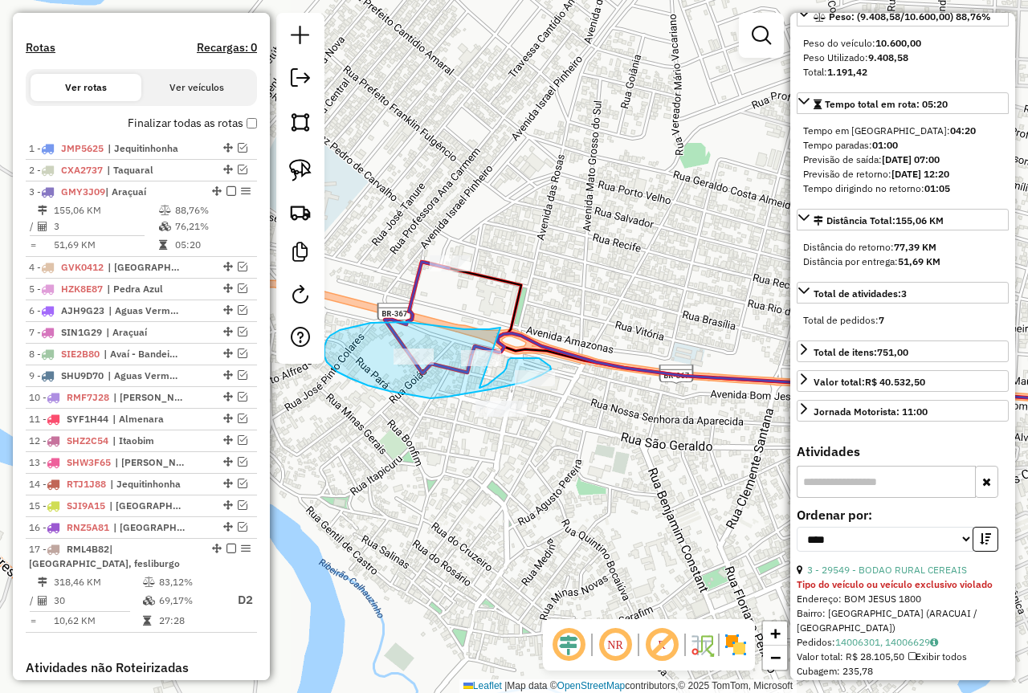
drag, startPoint x: 500, startPoint y: 328, endPoint x: 479, endPoint y: 388, distance: 63.7
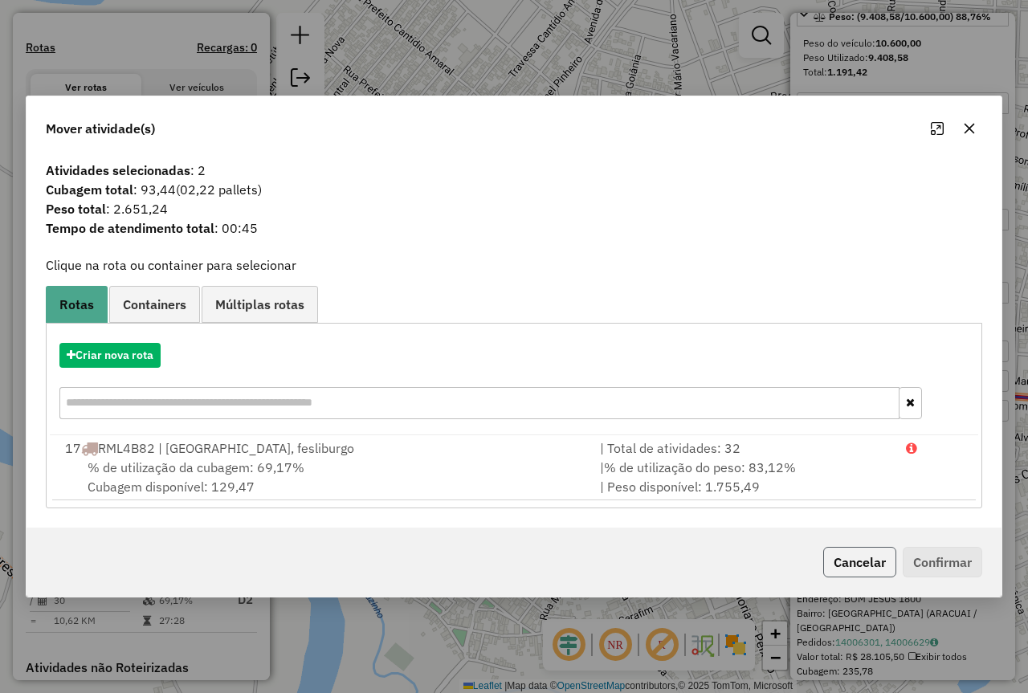
click at [860, 566] on button "Cancelar" at bounding box center [859, 562] width 73 height 31
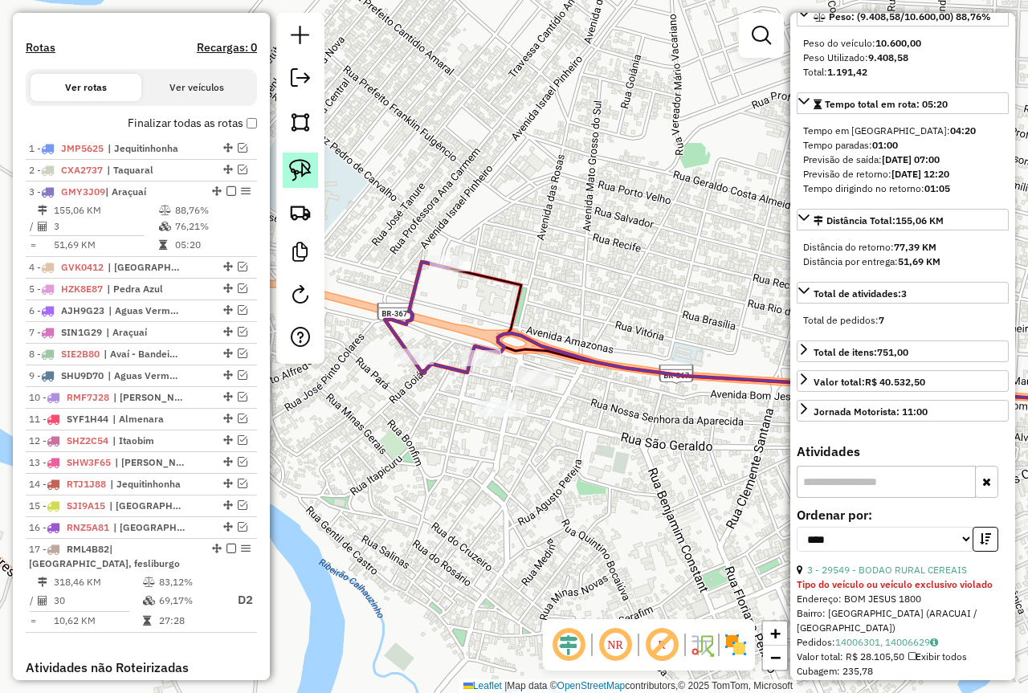
click at [296, 164] on img at bounding box center [300, 170] width 22 height 22
drag, startPoint x: 381, startPoint y: 324, endPoint x: 381, endPoint y: 375, distance: 51.4
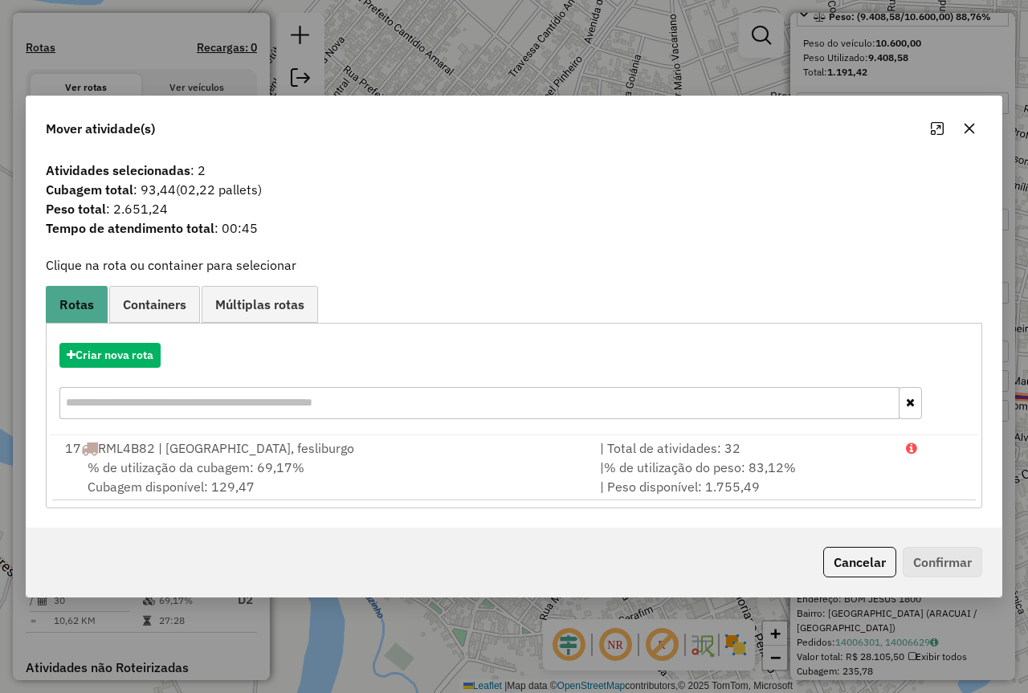
click at [968, 122] on icon "button" at bounding box center [969, 128] width 13 height 13
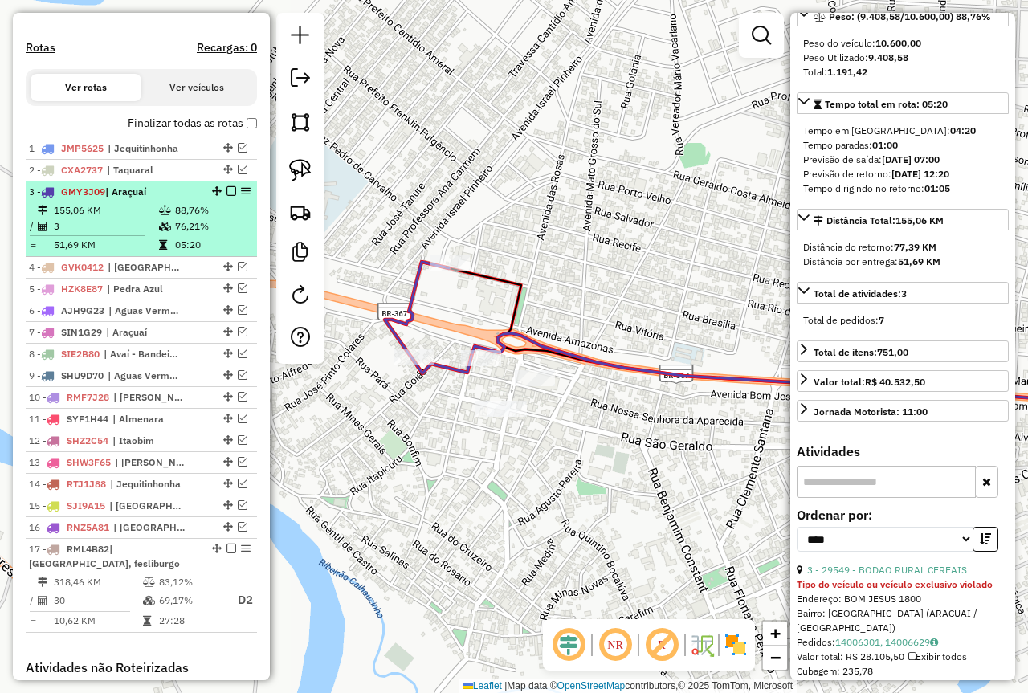
click at [226, 196] on em at bounding box center [231, 191] width 10 height 10
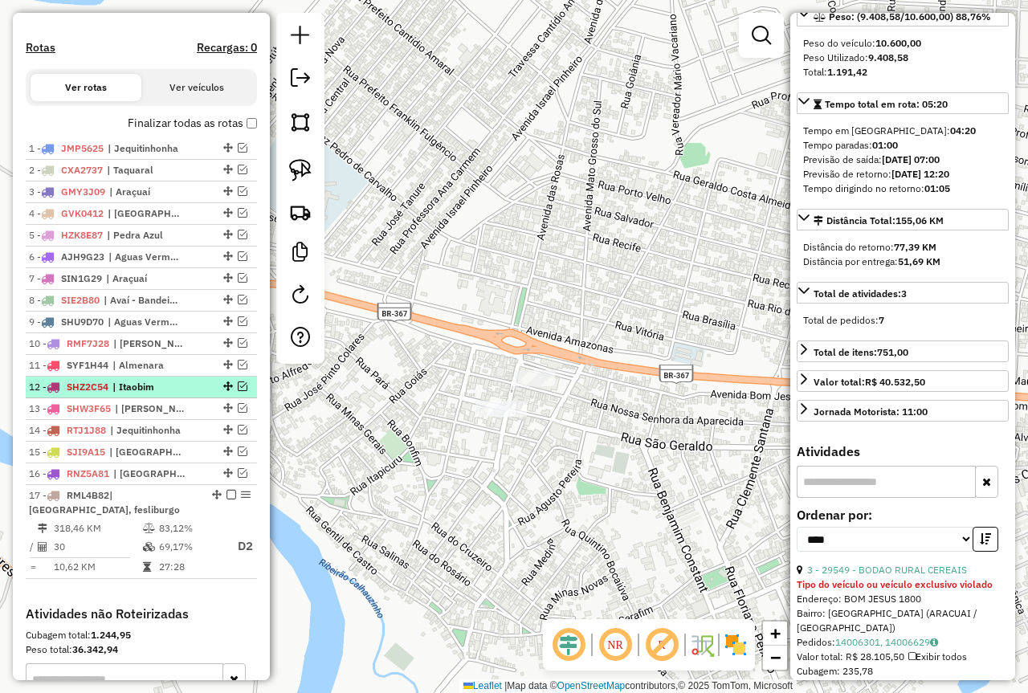
click at [198, 394] on div "12 - SHZ2C54 | Itaobim" at bounding box center [141, 387] width 225 height 14
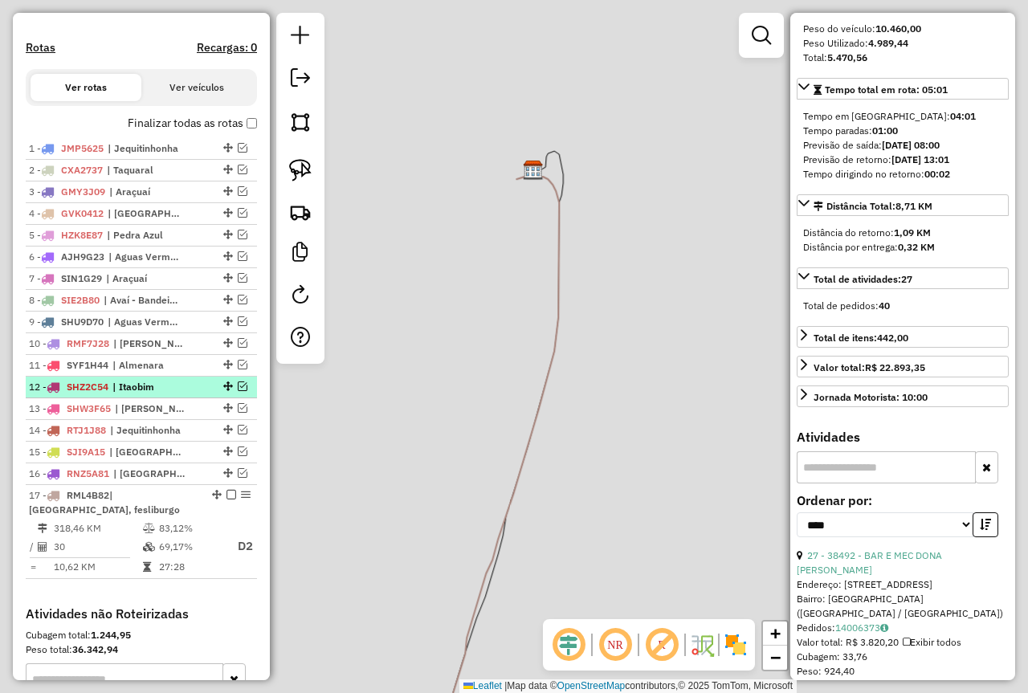
scroll to position [243, 0]
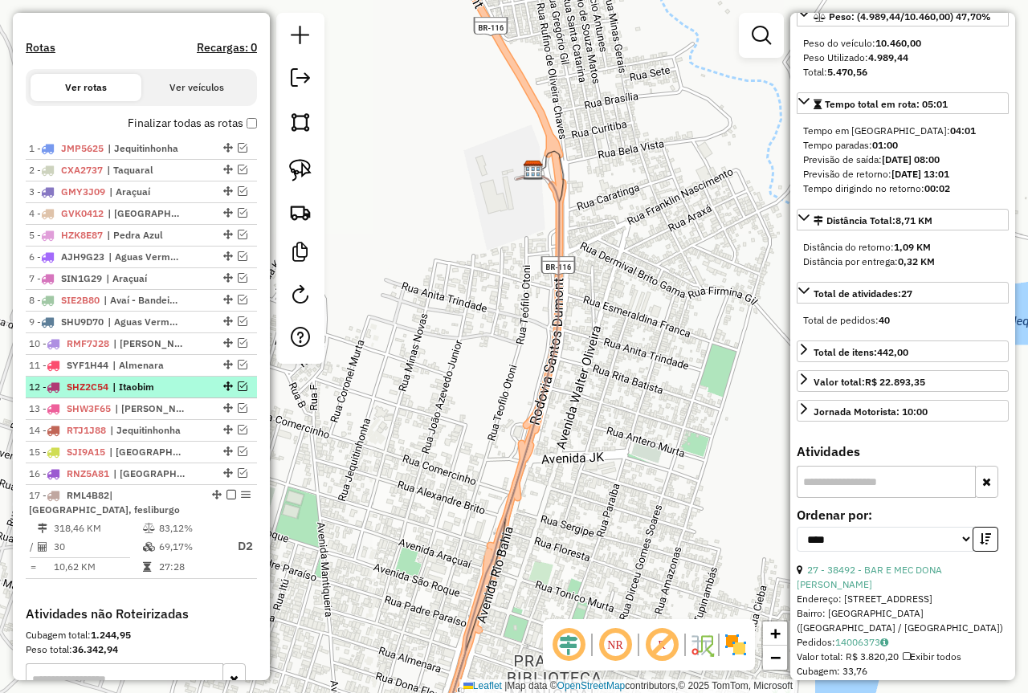
click at [238, 391] on em at bounding box center [243, 386] width 10 height 10
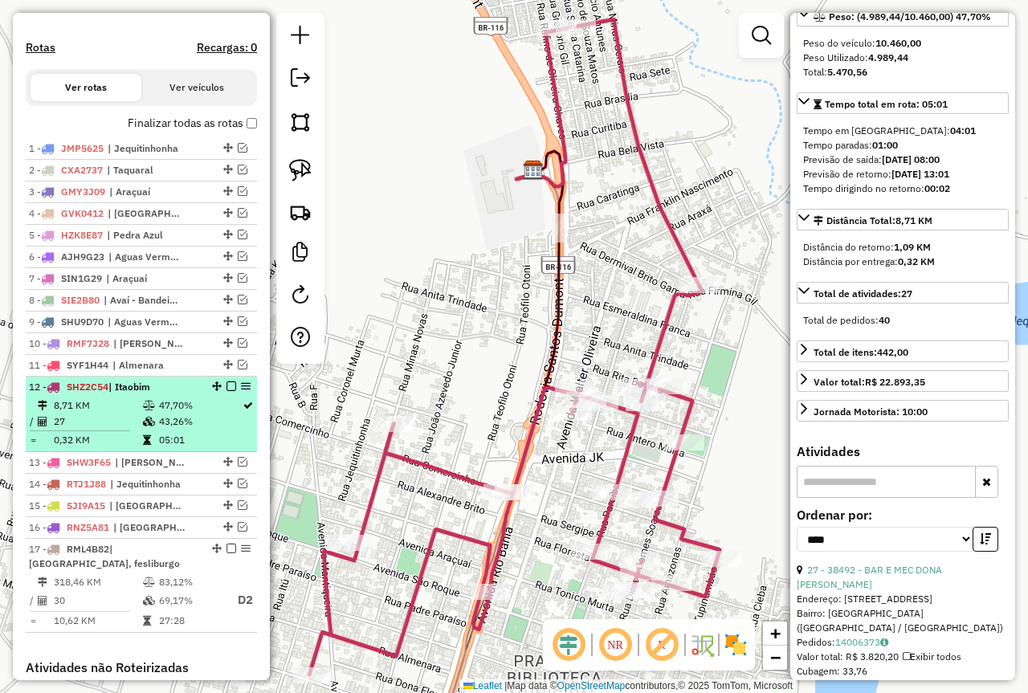
click at [176, 430] on td "43,26%" at bounding box center [200, 422] width 84 height 16
